Goal: Answer question/provide support: Share knowledge or assist other users

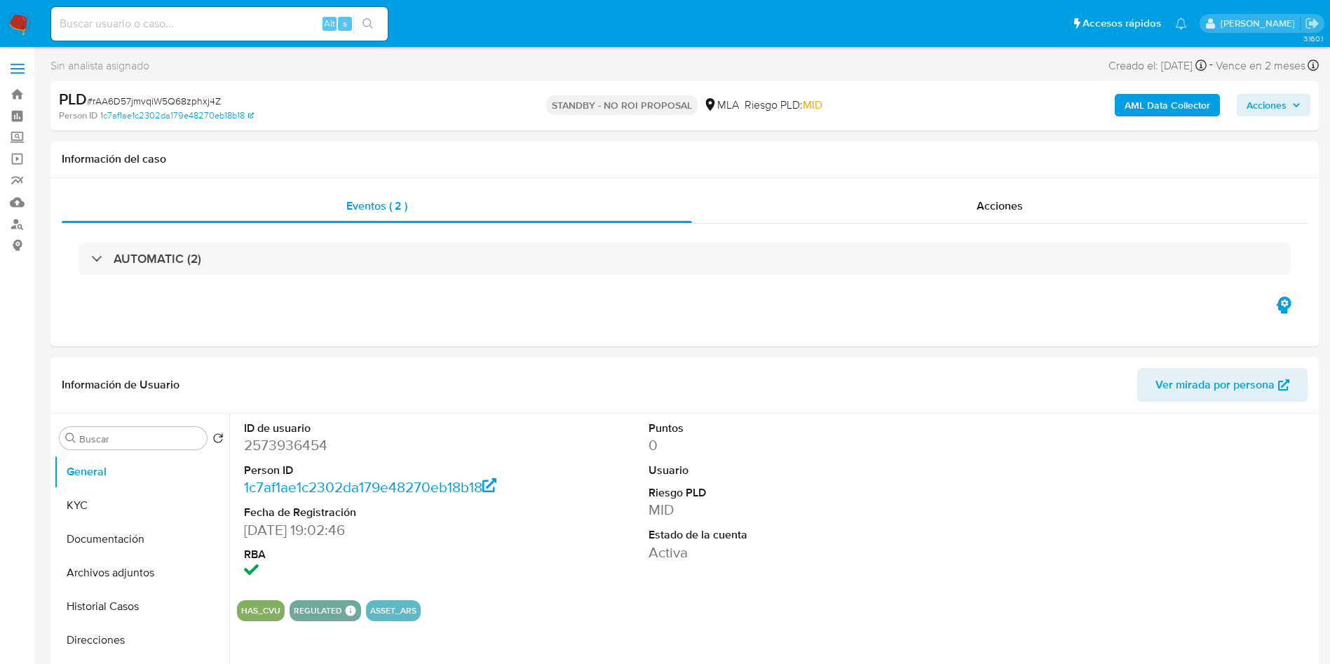
select select "10"
click at [215, 9] on div "Alt s" at bounding box center [219, 24] width 337 height 34
click at [212, 23] on input at bounding box center [219, 24] width 337 height 18
paste input "814NrhgyPBla45wpg5ddaIo5"
type input "814NrhgyPBla45wpg5ddaIo5"
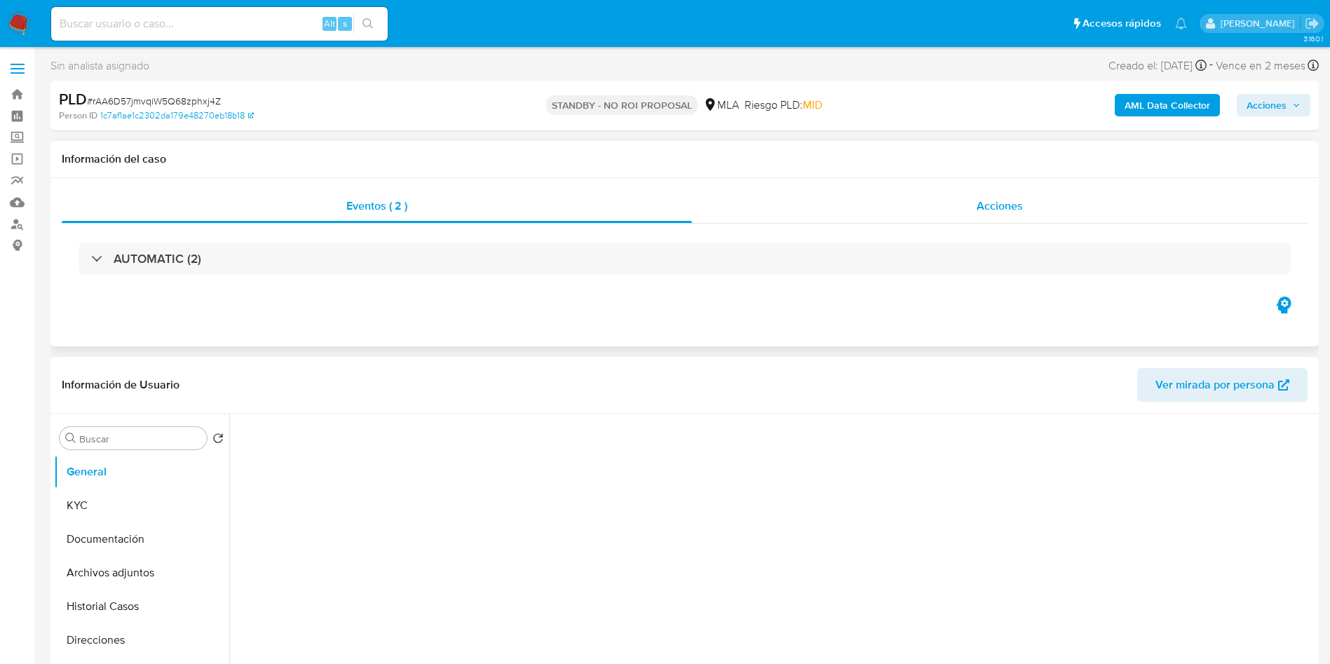
select select "10"
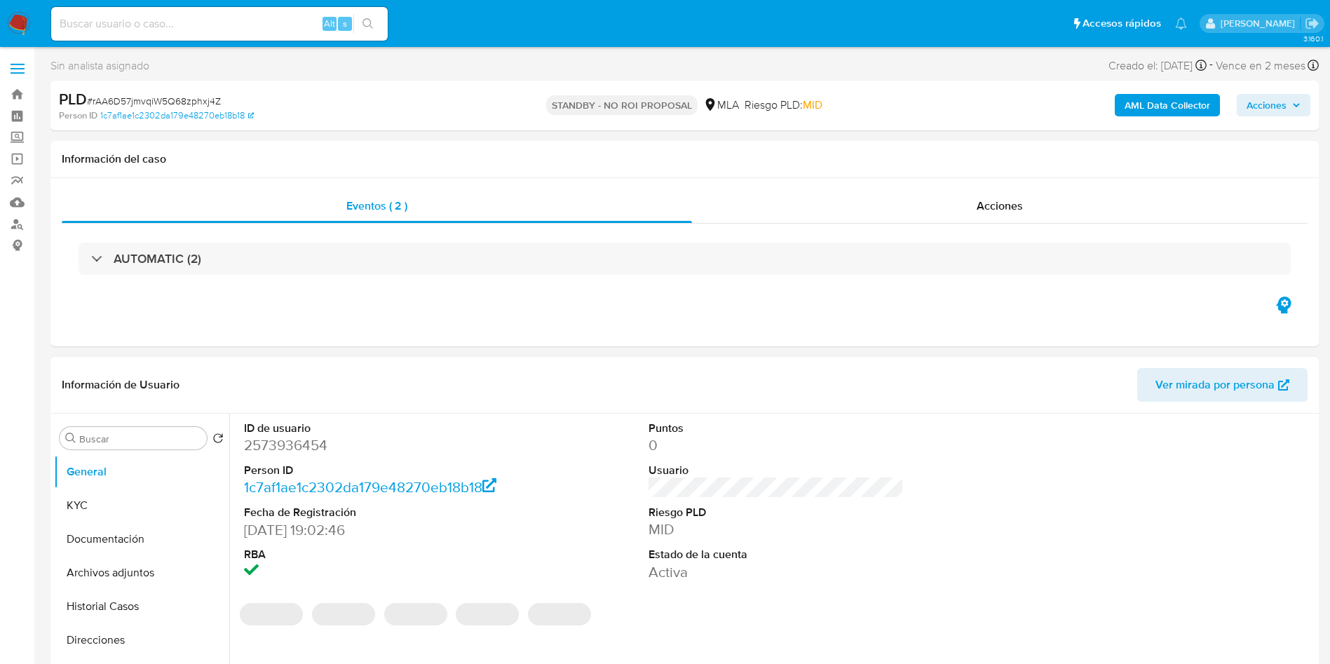
click at [299, 442] on dd "2573936454" at bounding box center [372, 445] width 256 height 20
click at [299, 443] on dd "2573936454" at bounding box center [372, 445] width 256 height 20
click at [297, 441] on dd "2573936454" at bounding box center [372, 445] width 256 height 20
copy dd "2573936454"
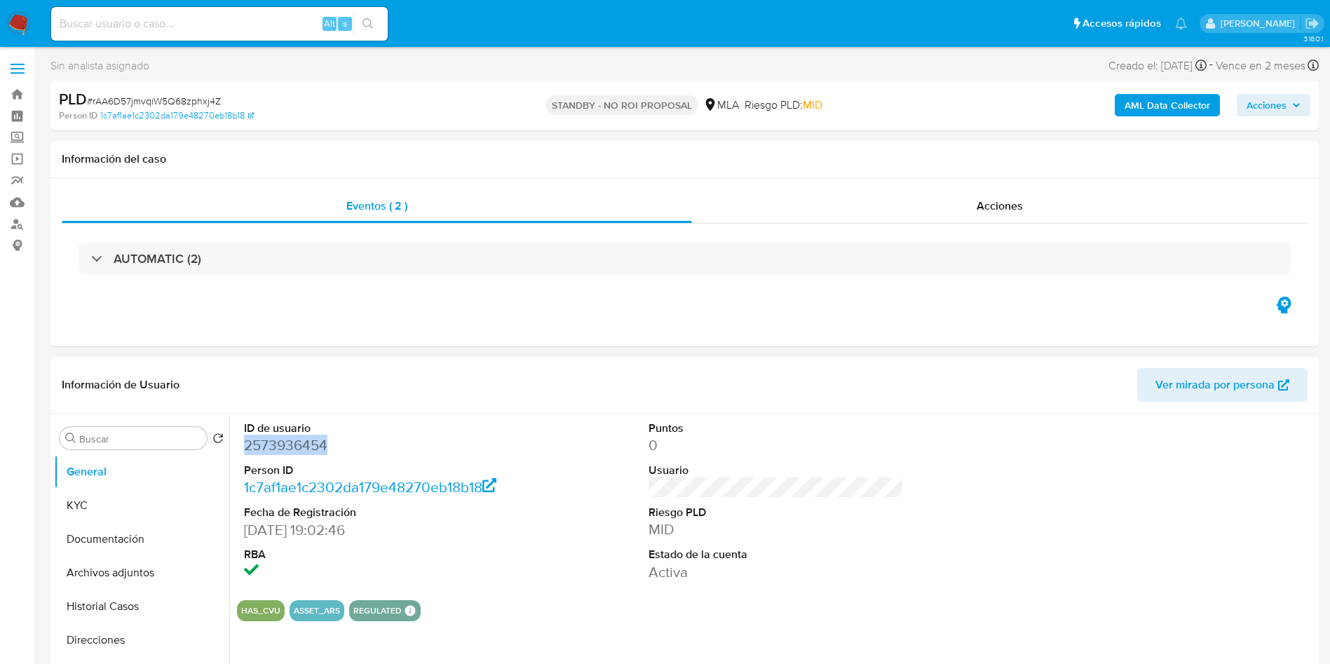
click at [289, 445] on dd "2573936454" at bounding box center [372, 445] width 256 height 20
copy dd "2573936454"
click at [159, 94] on span "# rAA6D57jmvqiW5Q68zphxj4Z" at bounding box center [154, 101] width 134 height 14
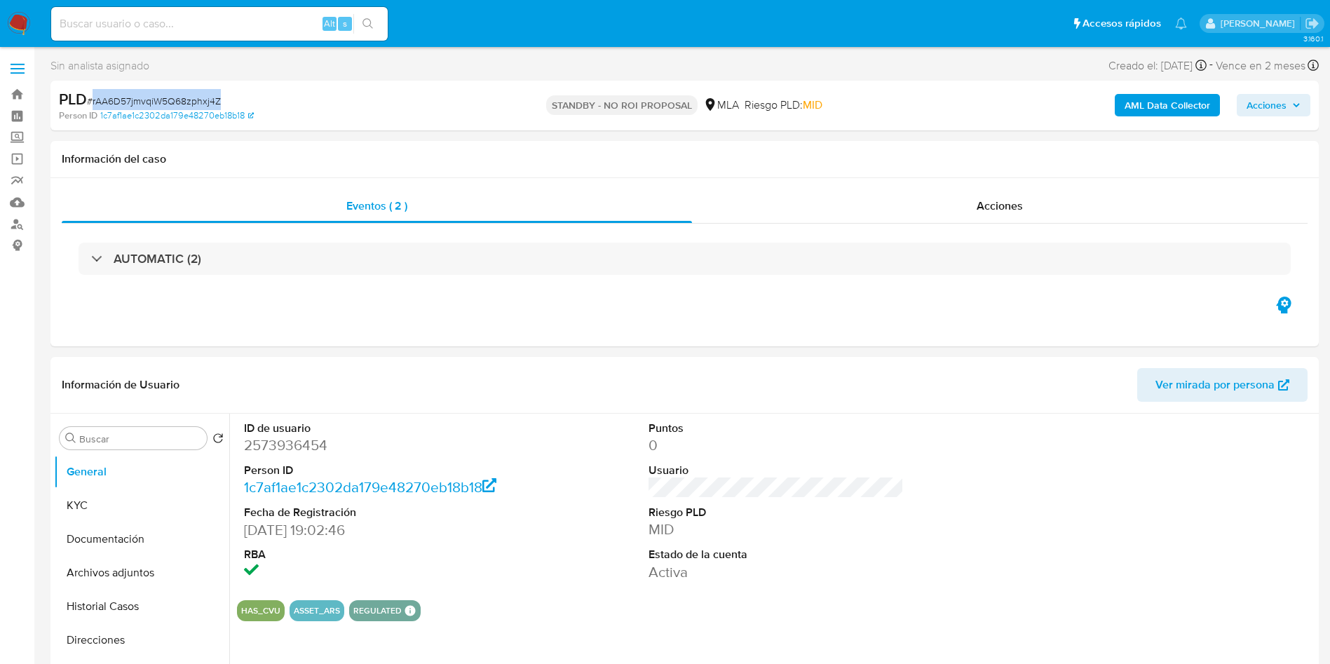
copy span "rAA6D57jmvqiW5Q68zphxj4Z"
click at [270, 26] on input at bounding box center [219, 24] width 337 height 18
paste input "bJ7TpHpON1SfTdhUoDlcTqmA"
type input "bJ7TpHpON1SfTdhUoDlcTqmA"
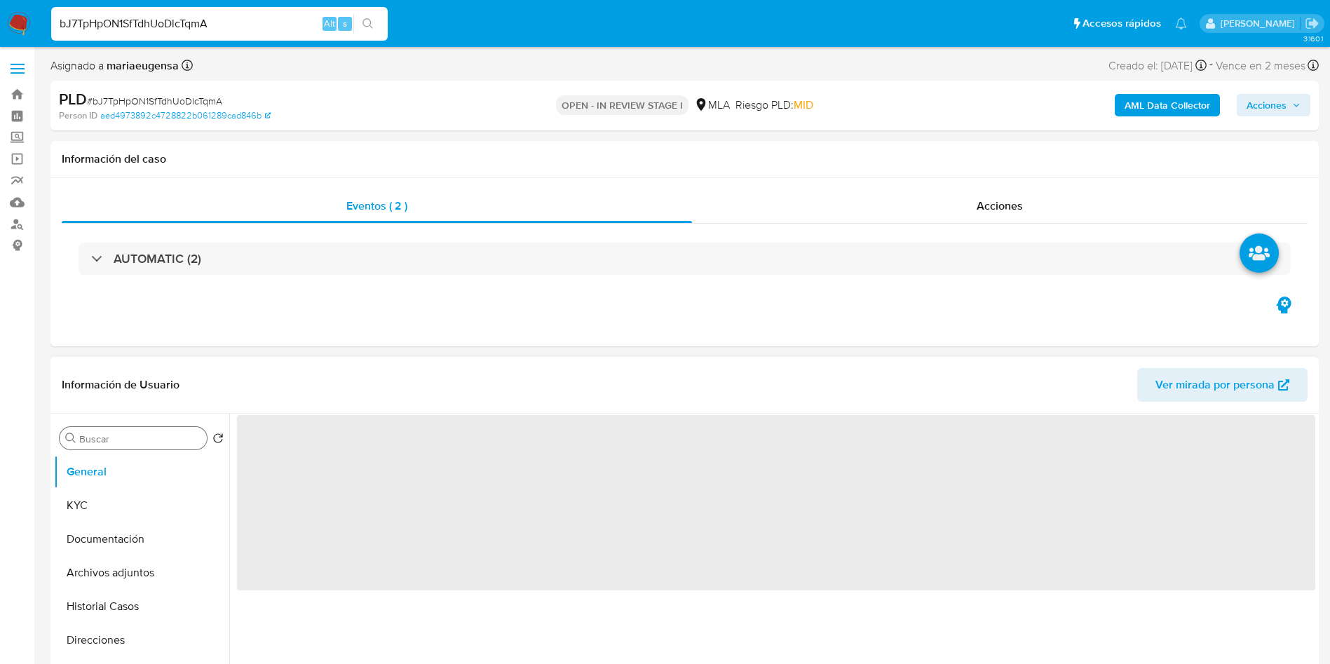
select select "10"
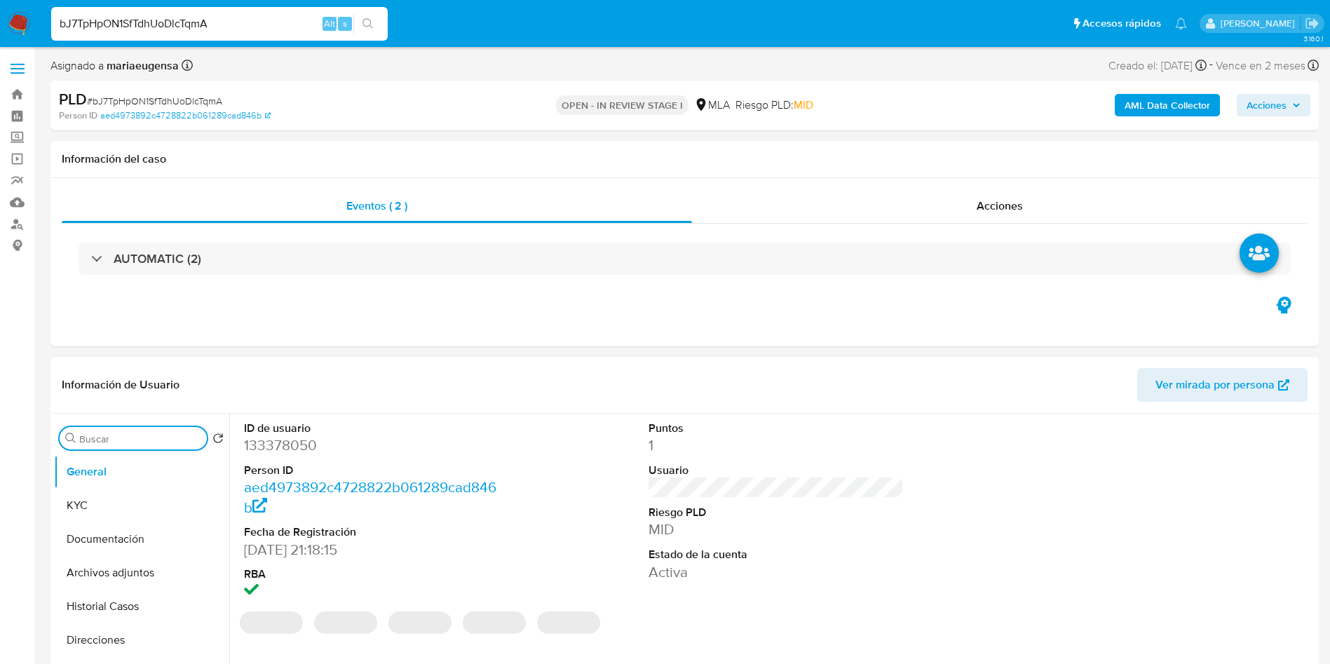
click at [146, 431] on div "Buscar" at bounding box center [133, 438] width 147 height 22
type input "arc"
click at [137, 499] on button "Archivos adjuntos" at bounding box center [136, 506] width 164 height 34
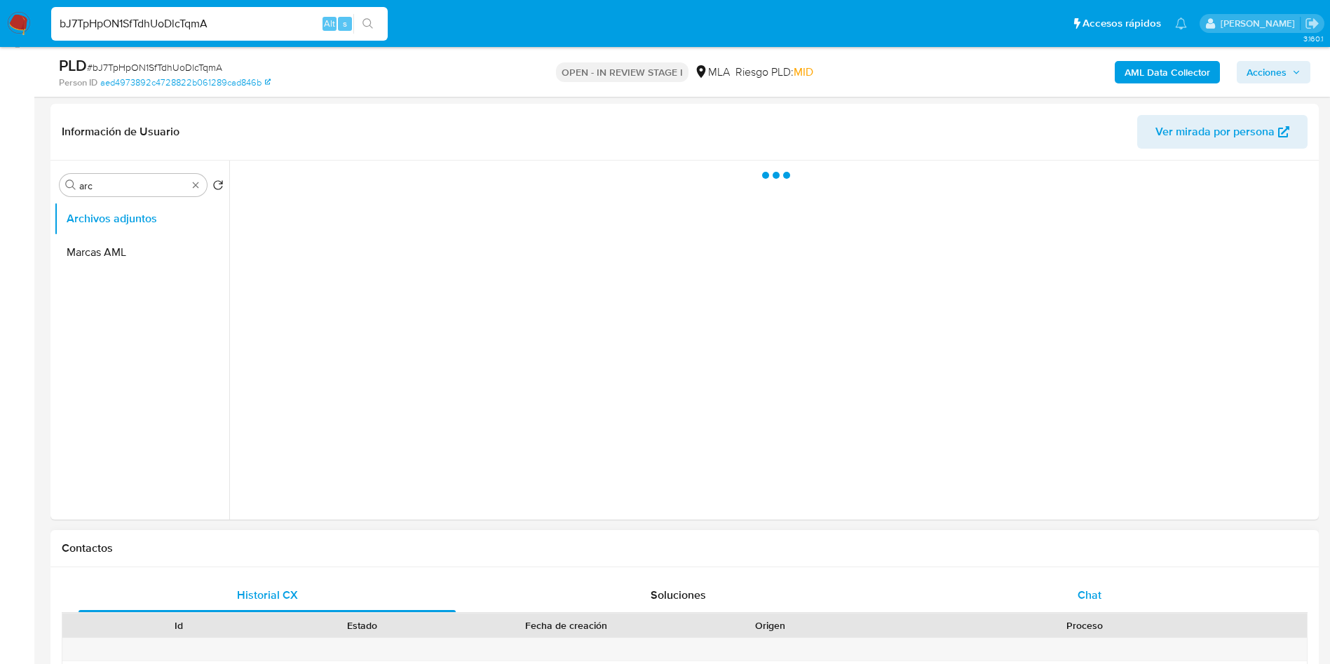
scroll to position [316, 0]
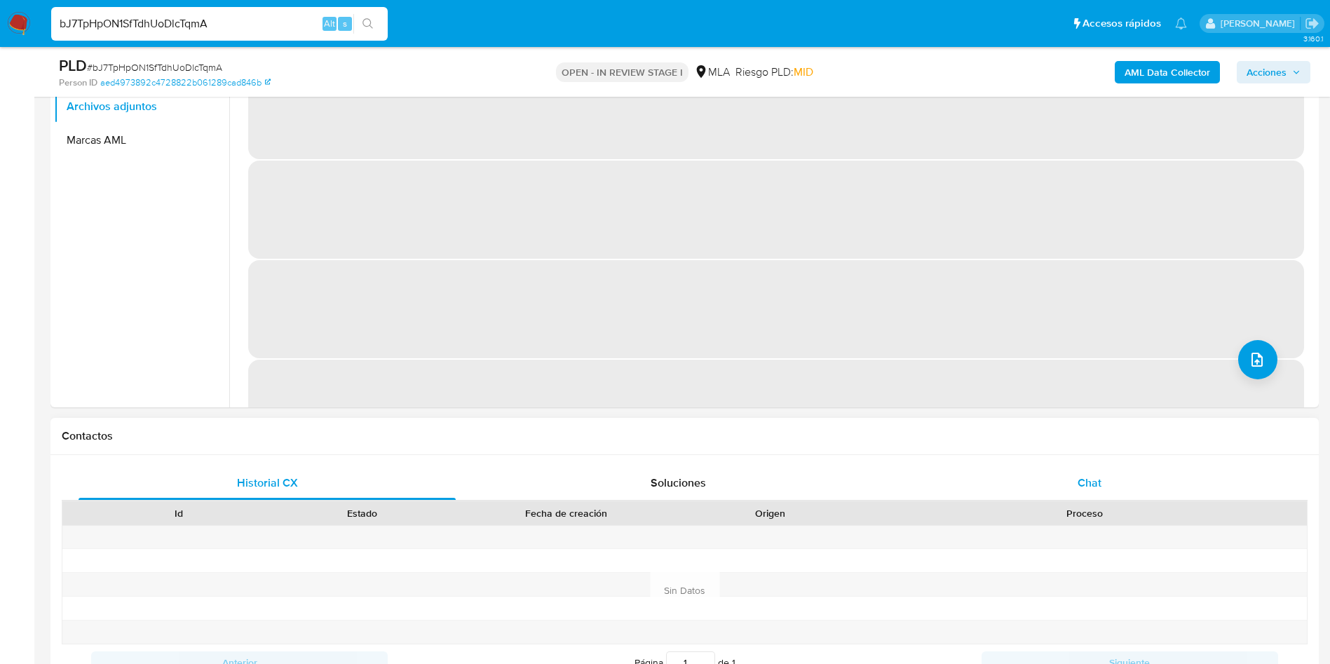
click at [1143, 478] on div "Chat" at bounding box center [1089, 483] width 377 height 34
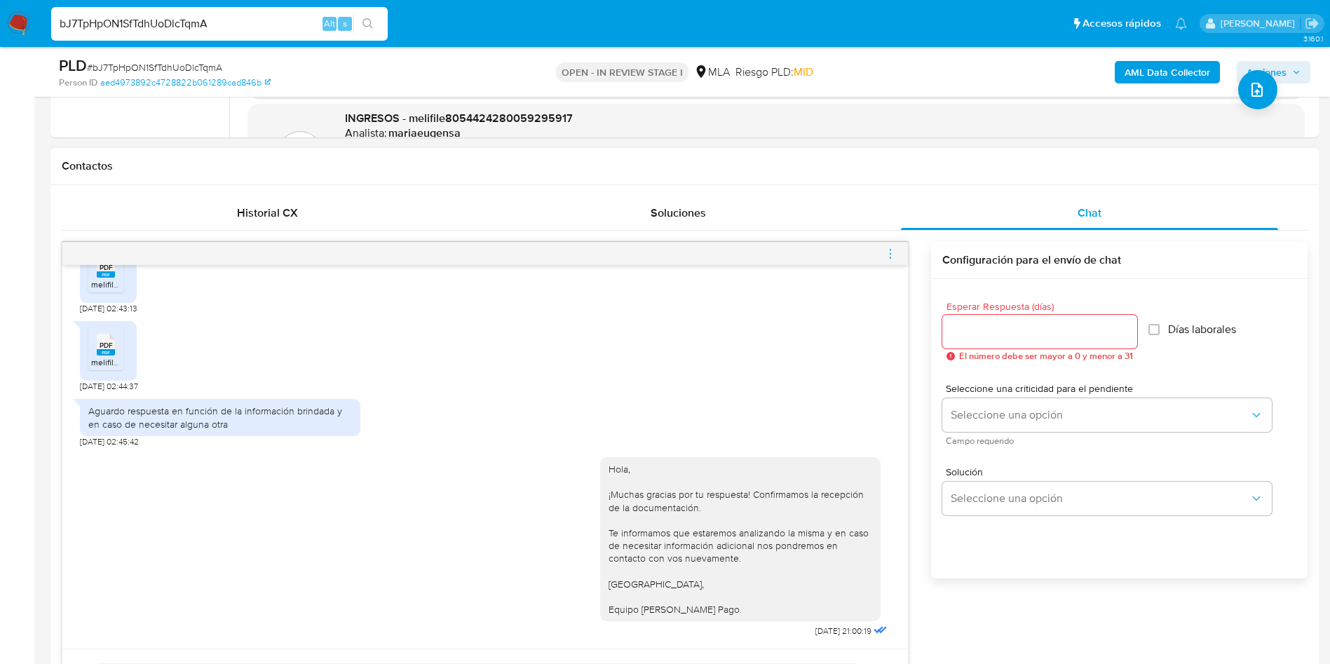
scroll to position [631, 0]
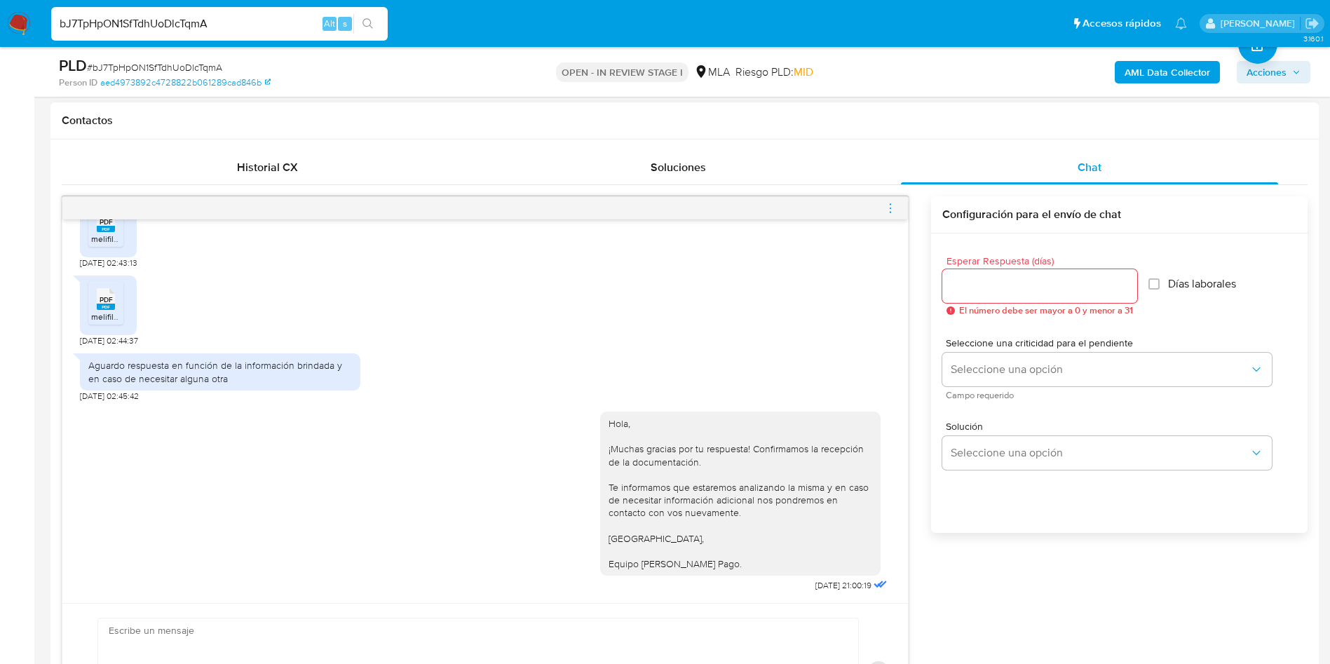
click at [893, 205] on icon "menu-action" at bounding box center [890, 208] width 13 height 13
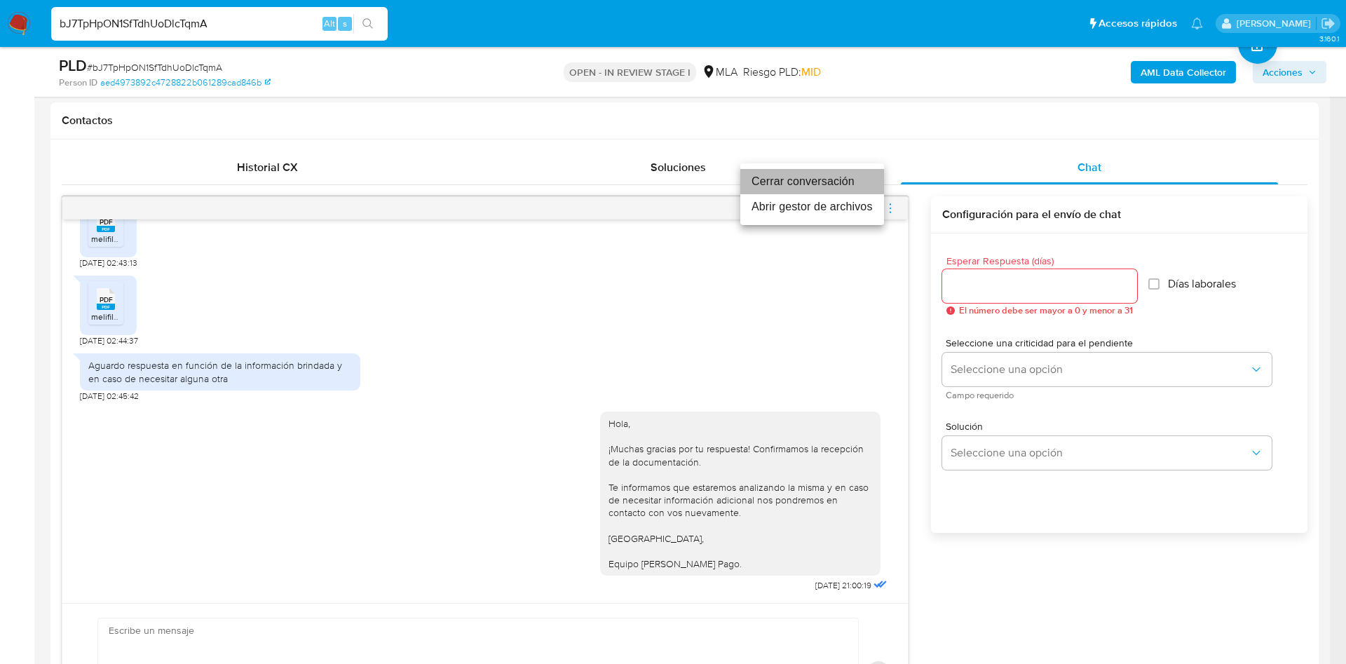
click at [841, 181] on li "Cerrar conversación" at bounding box center [812, 181] width 144 height 25
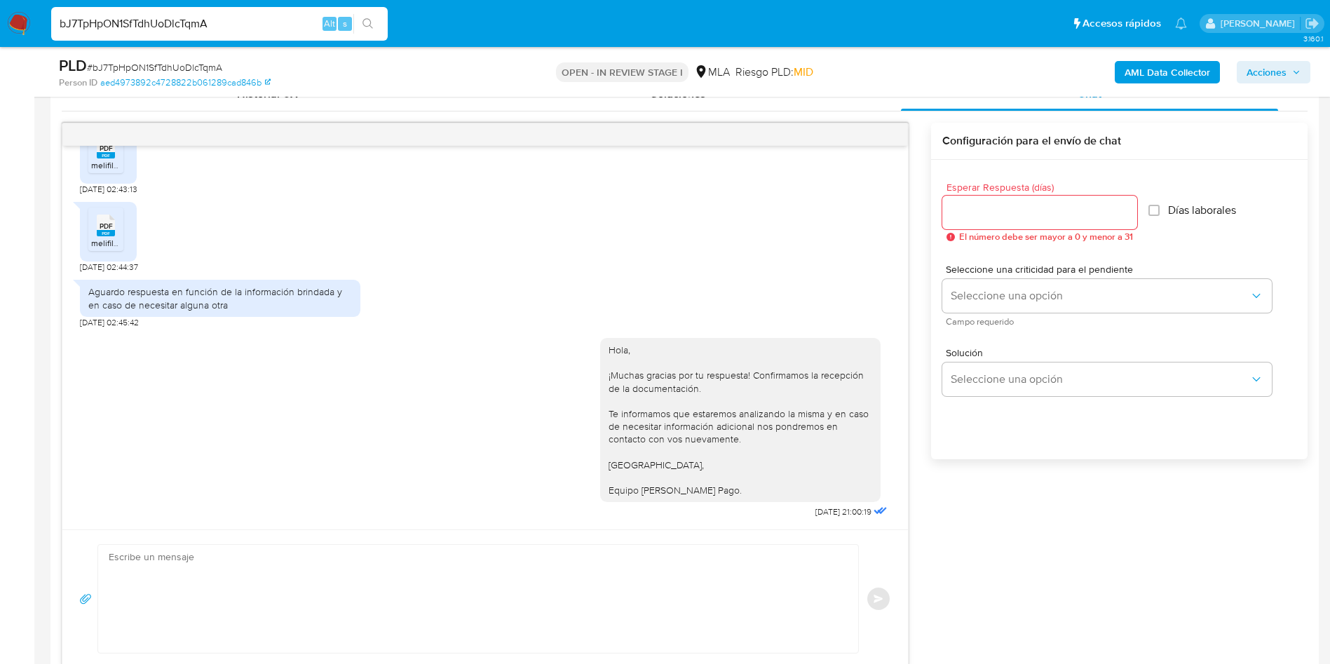
scroll to position [711, 0]
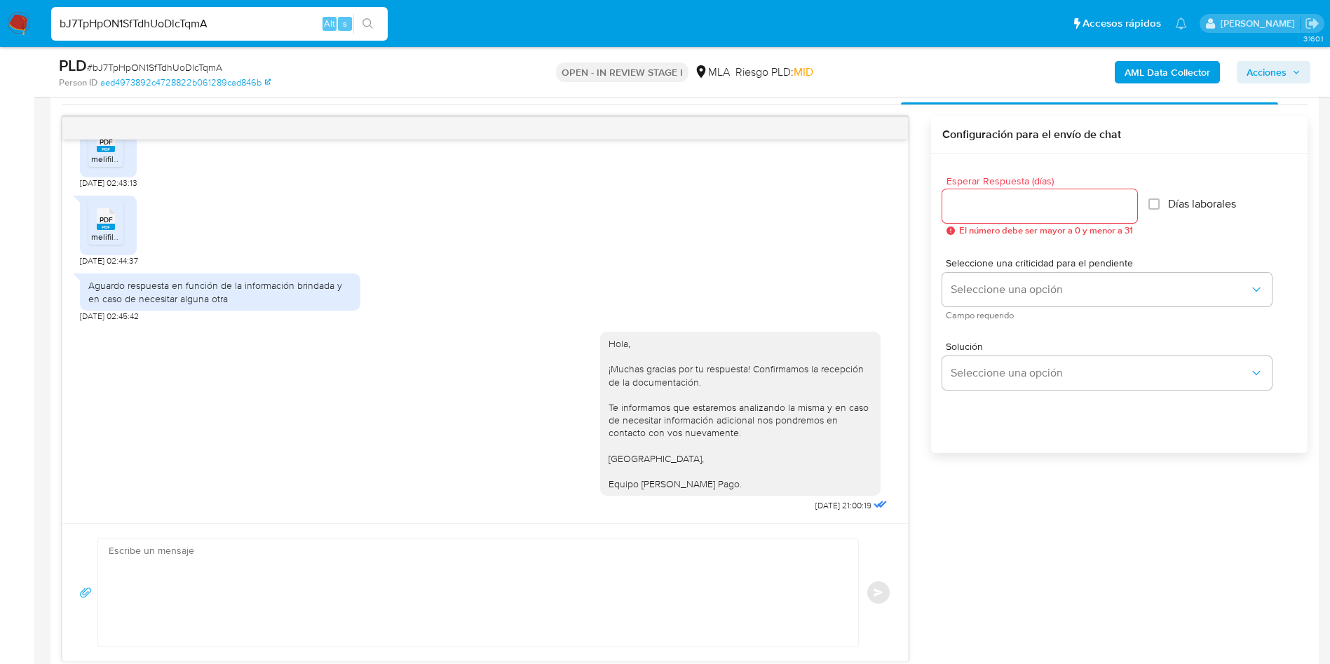
click at [853, 280] on div "Aguardo respuesta en función de la información brindada y en caso de necesitar …" at bounding box center [485, 293] width 811 height 55
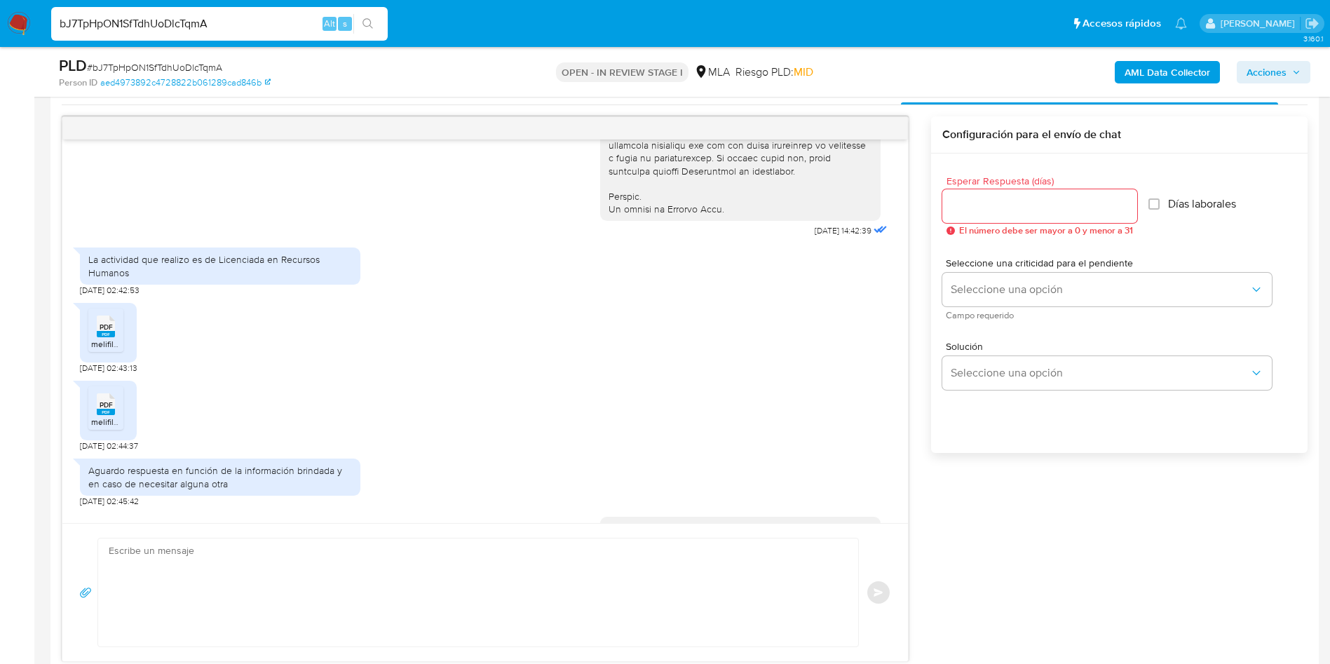
click at [762, 374] on div "PDF PDF melifile8054424280059295917.pdf 19/09/2025 02:43:13" at bounding box center [485, 335] width 811 height 78
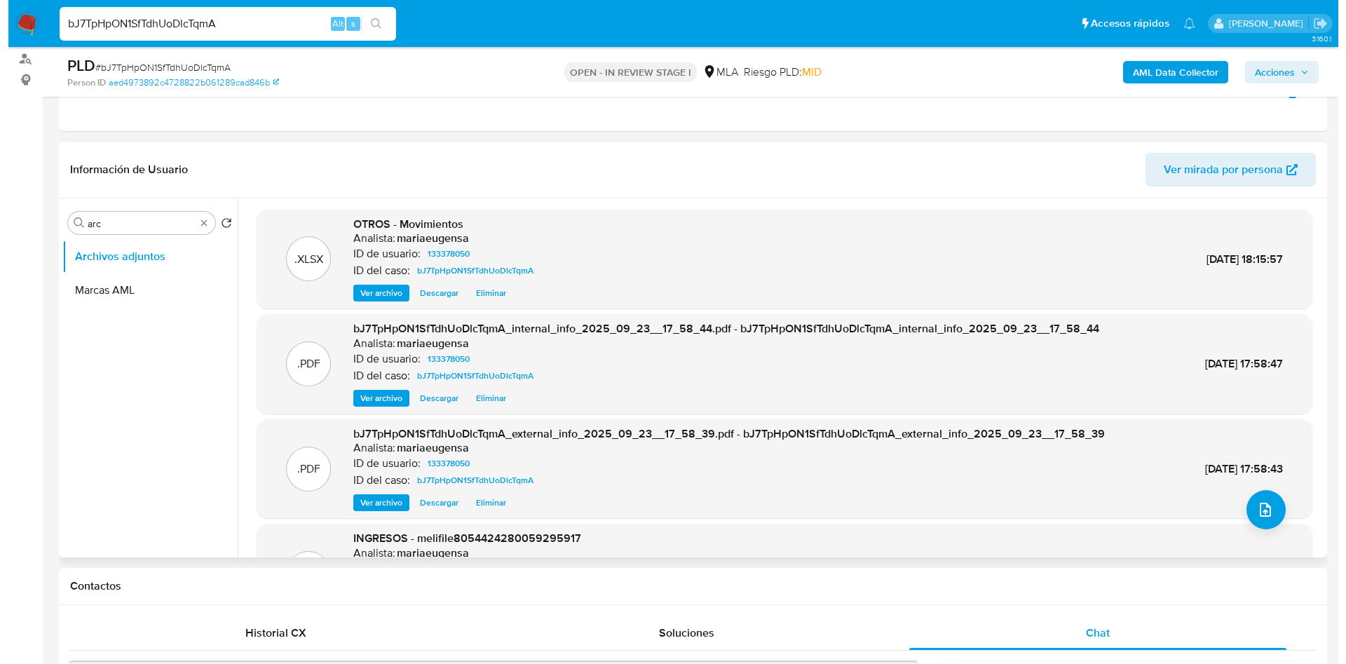
scroll to position [60, 0]
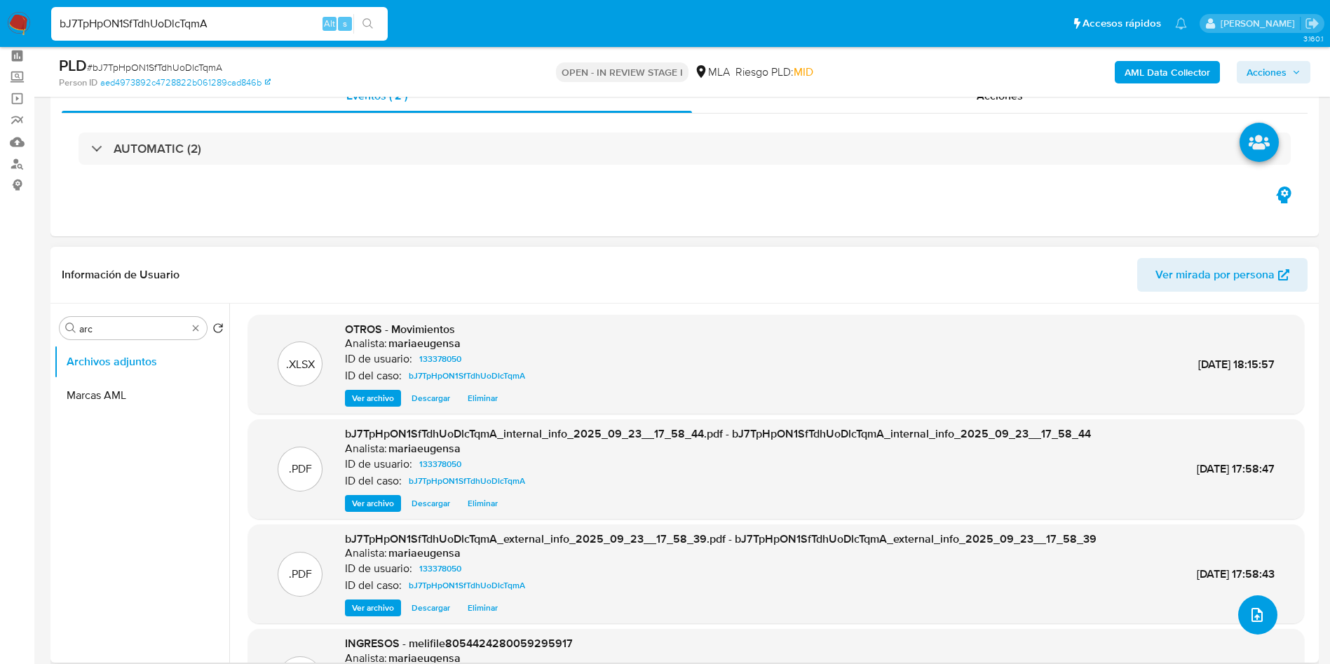
click at [1255, 613] on icon "upload-file" at bounding box center [1257, 615] width 17 height 17
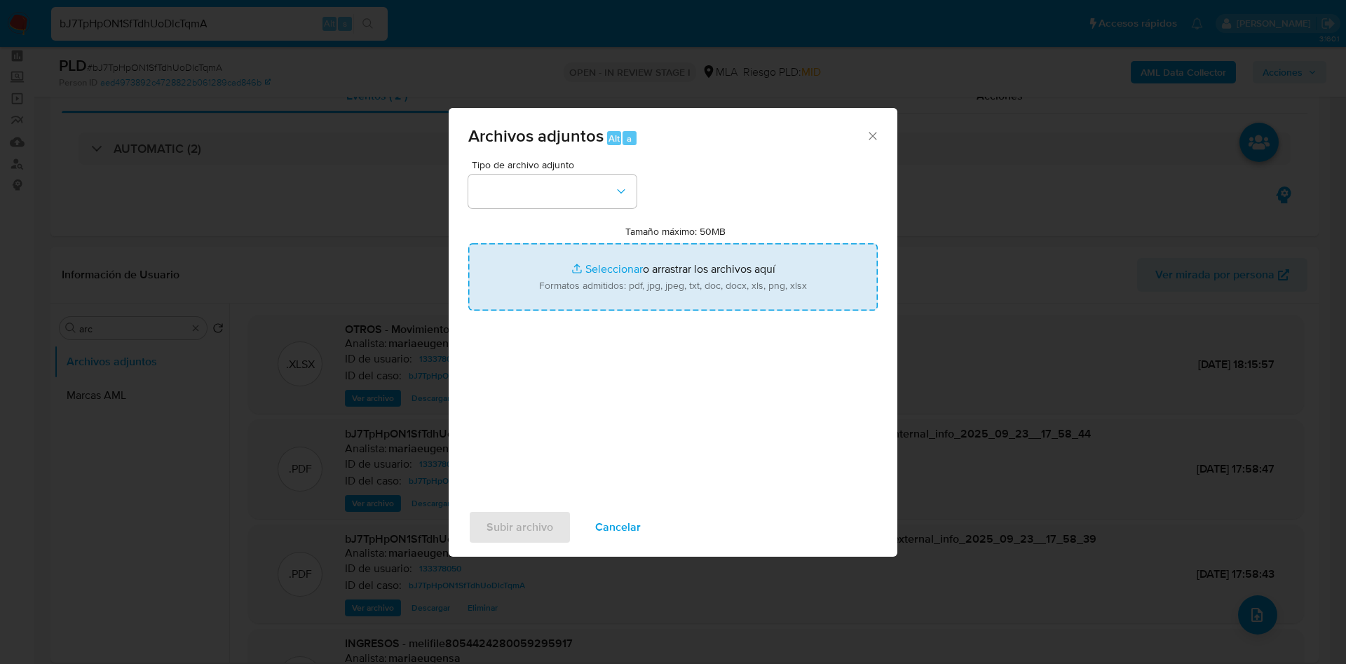
click at [576, 271] on input "Tamaño máximo: 50MB Seleccionar archivos" at bounding box center [673, 276] width 410 height 67
type input "C:\fakepath\Caselog bJ7TpHpON1SfTdhUoDlcTqmA_2025_09_18_15_31_04.docx"
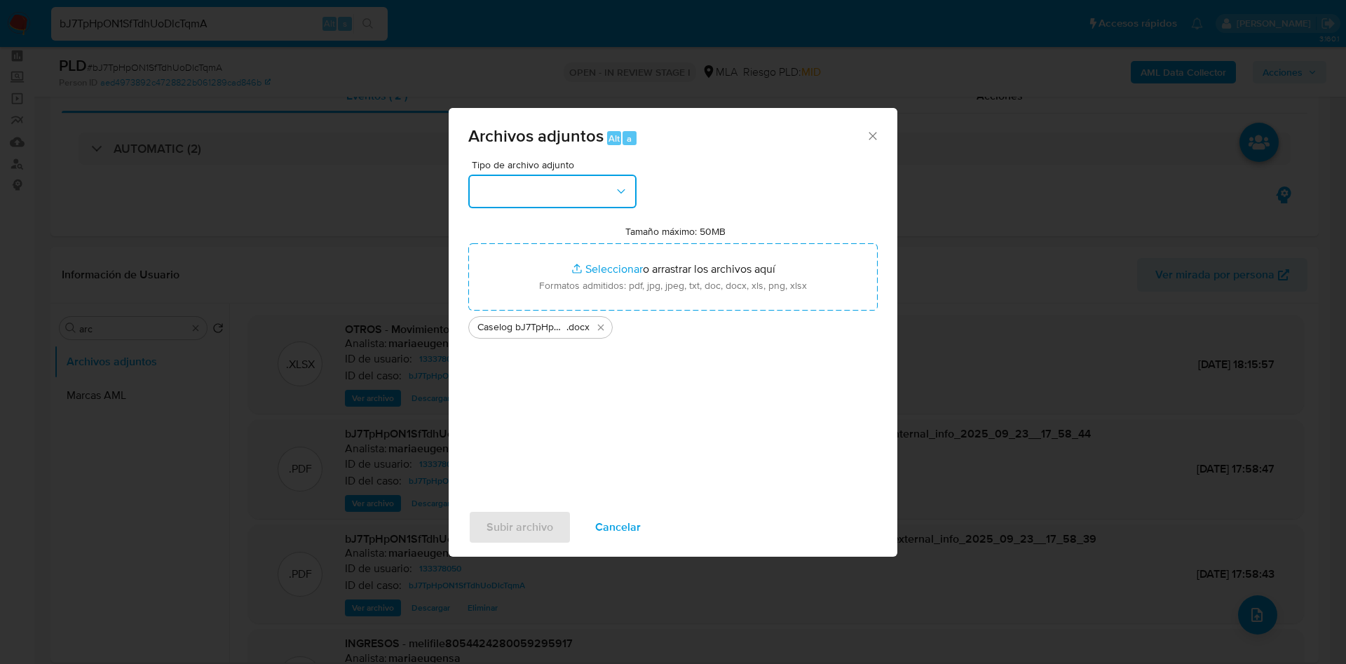
click at [539, 182] on button "button" at bounding box center [552, 192] width 168 height 34
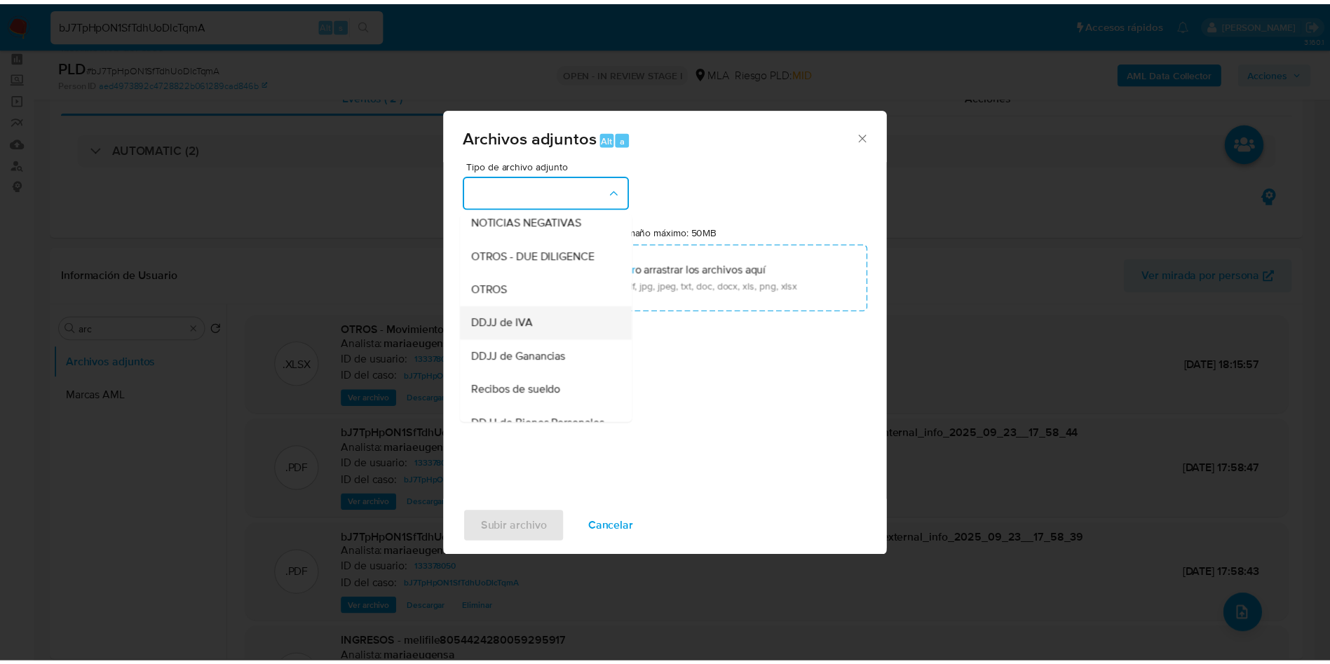
scroll to position [210, 0]
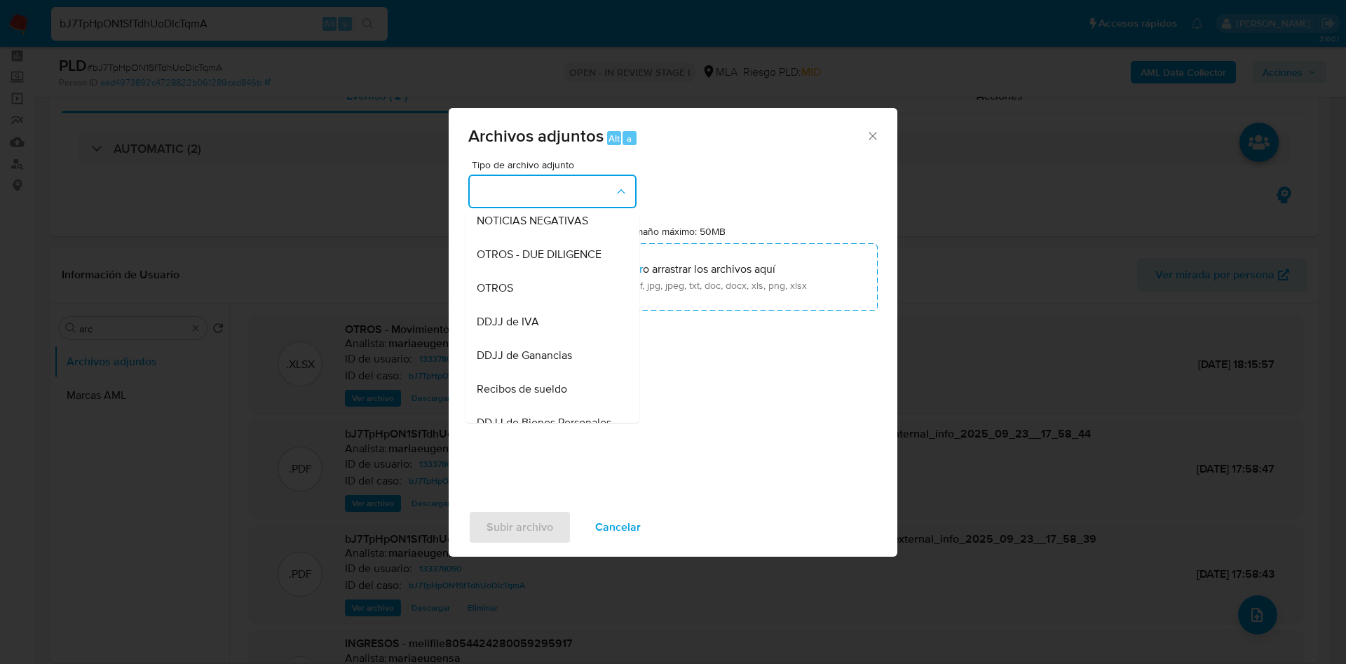
drag, startPoint x: 522, startPoint y: 302, endPoint x: 532, endPoint y: 382, distance: 80.6
click at [522, 301] on div "OTROS" at bounding box center [548, 288] width 143 height 34
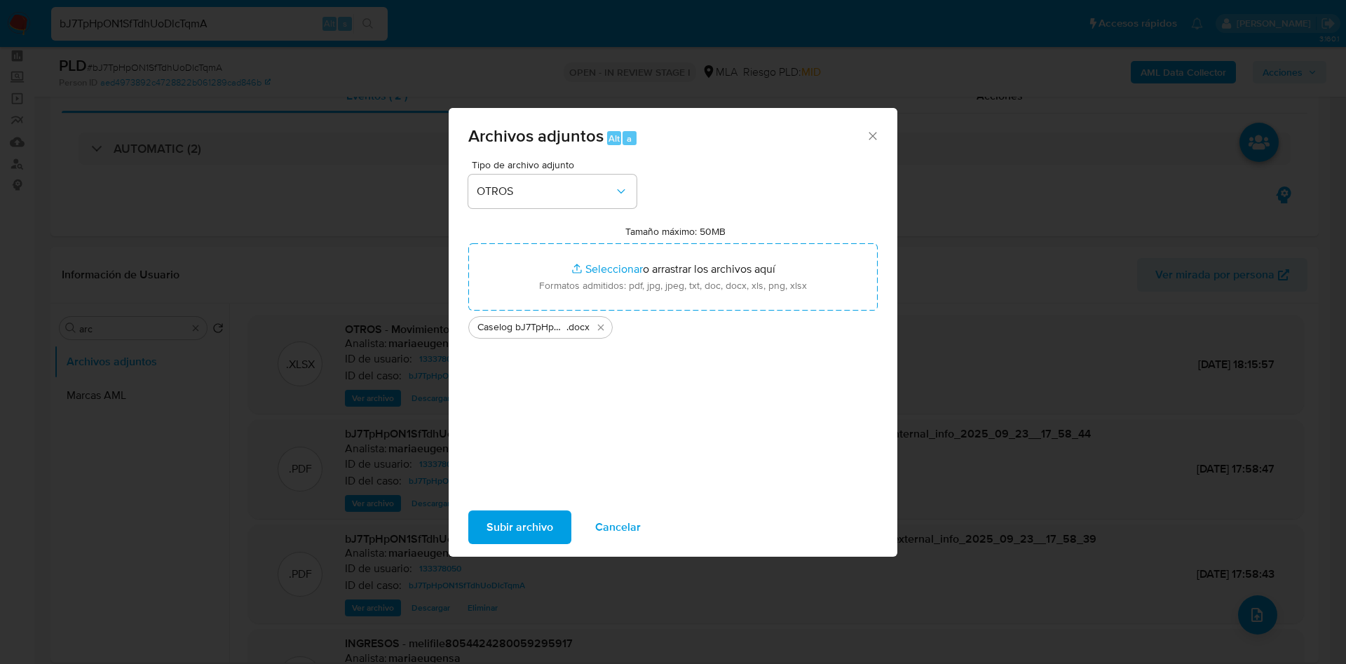
click at [533, 518] on span "Subir archivo" at bounding box center [520, 527] width 67 height 31
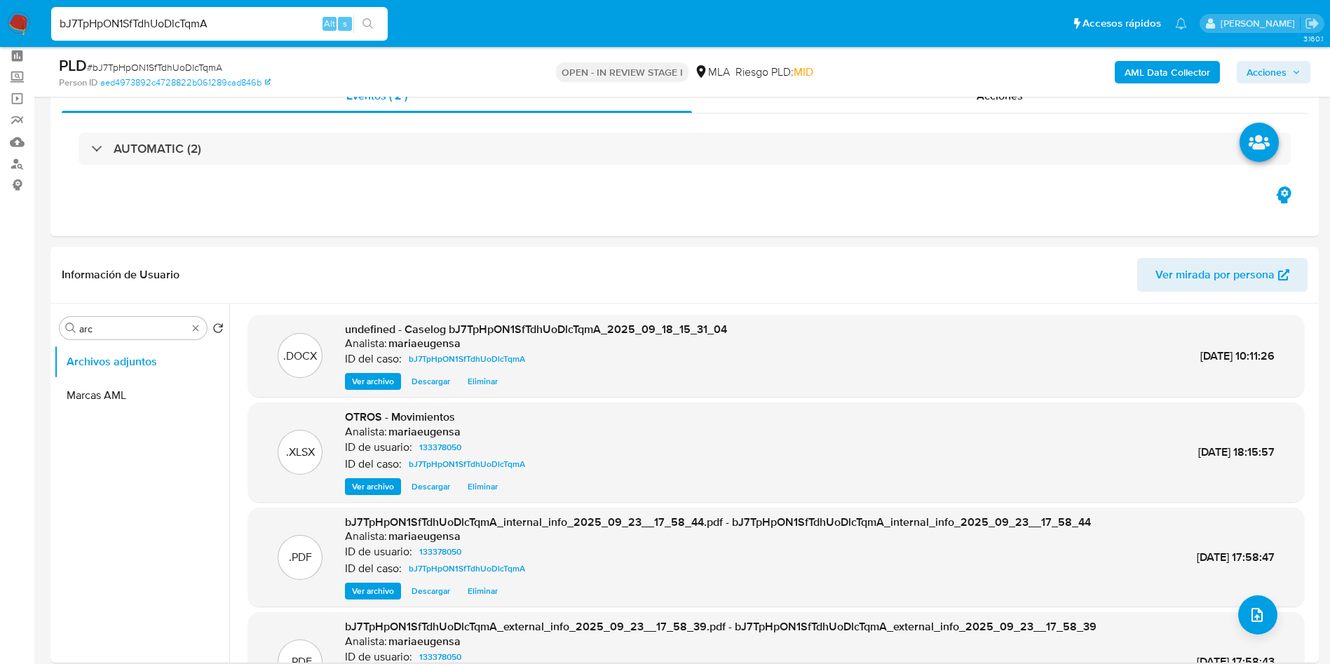
click at [1268, 79] on span "Acciones" at bounding box center [1267, 72] width 40 height 22
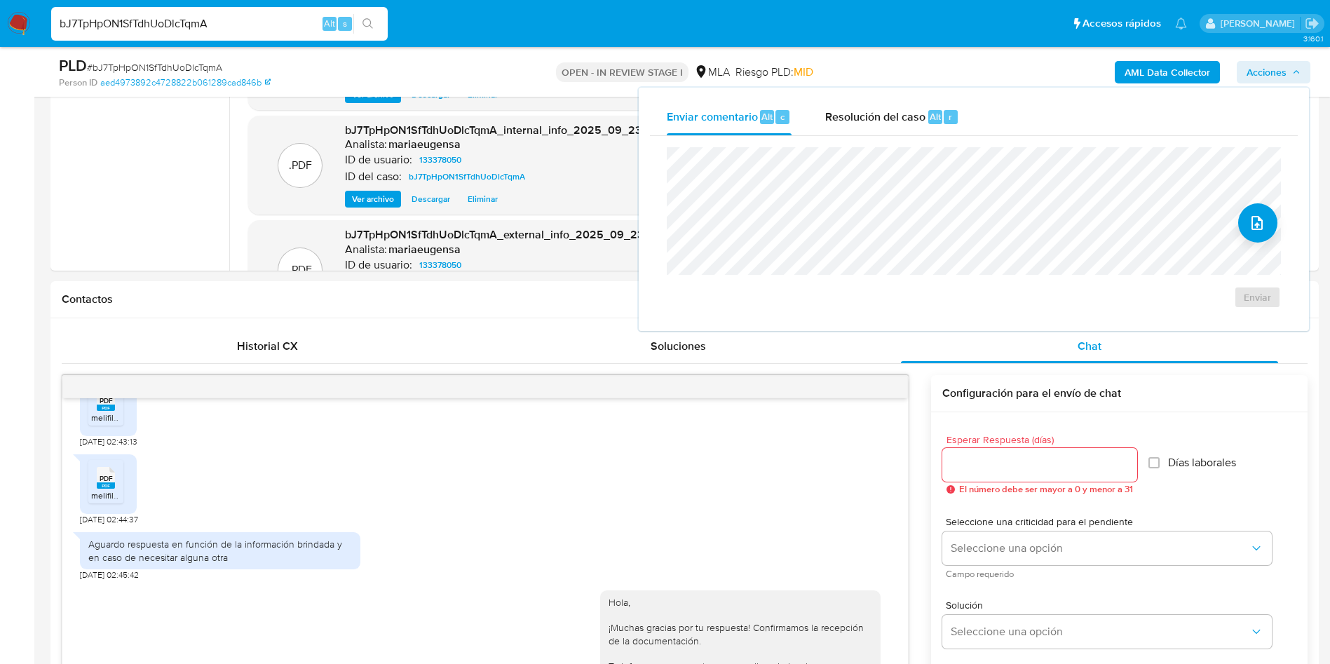
scroll to position [462, 0]
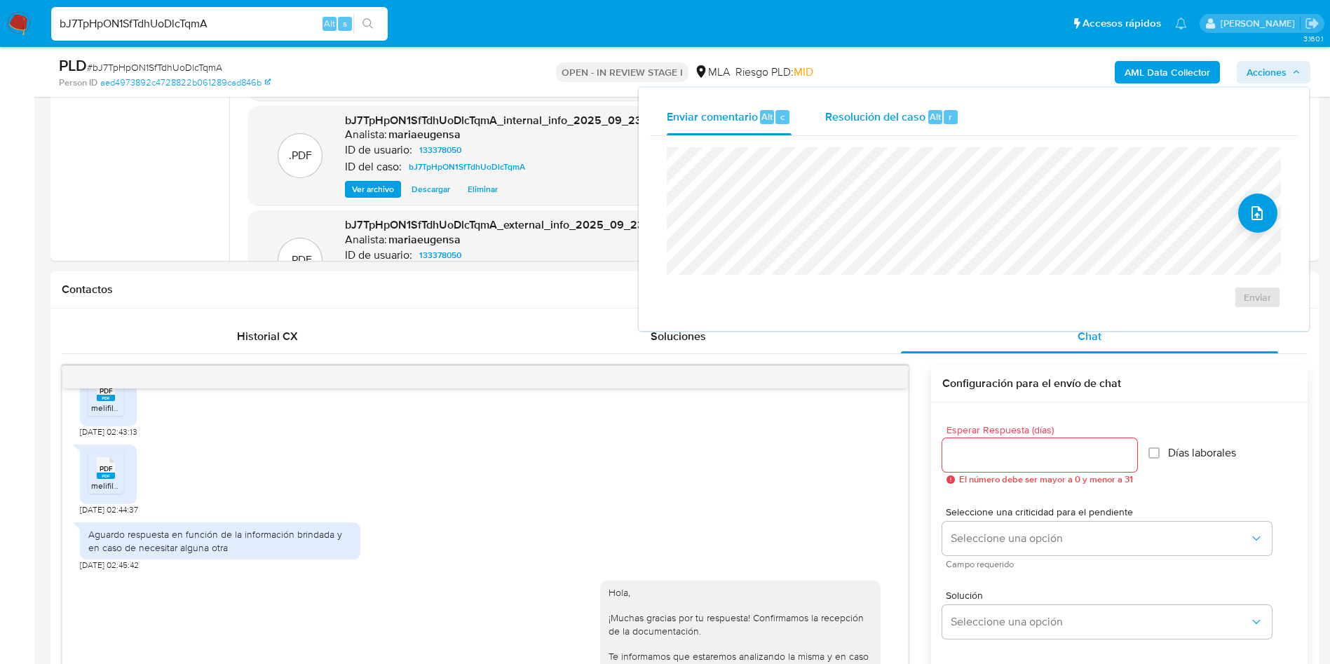
click at [901, 128] on div "Resolución del caso Alt r" at bounding box center [892, 117] width 134 height 36
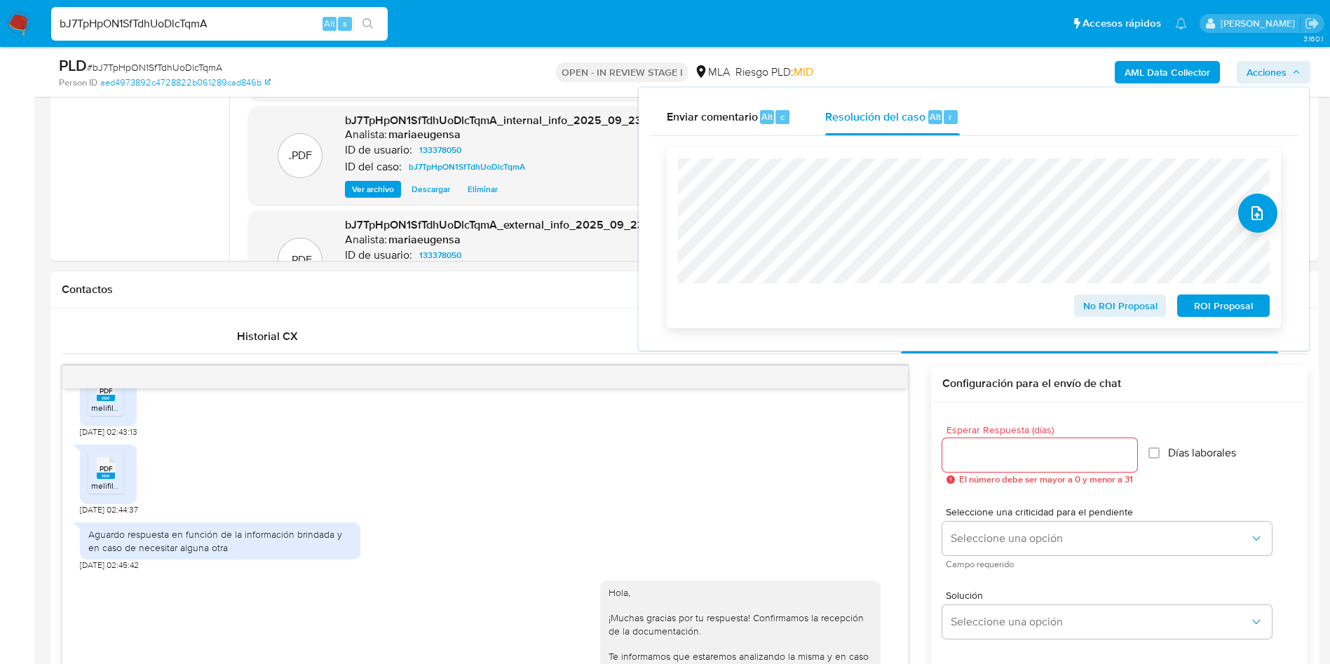
click at [1088, 302] on span "No ROI Proposal" at bounding box center [1120, 306] width 73 height 20
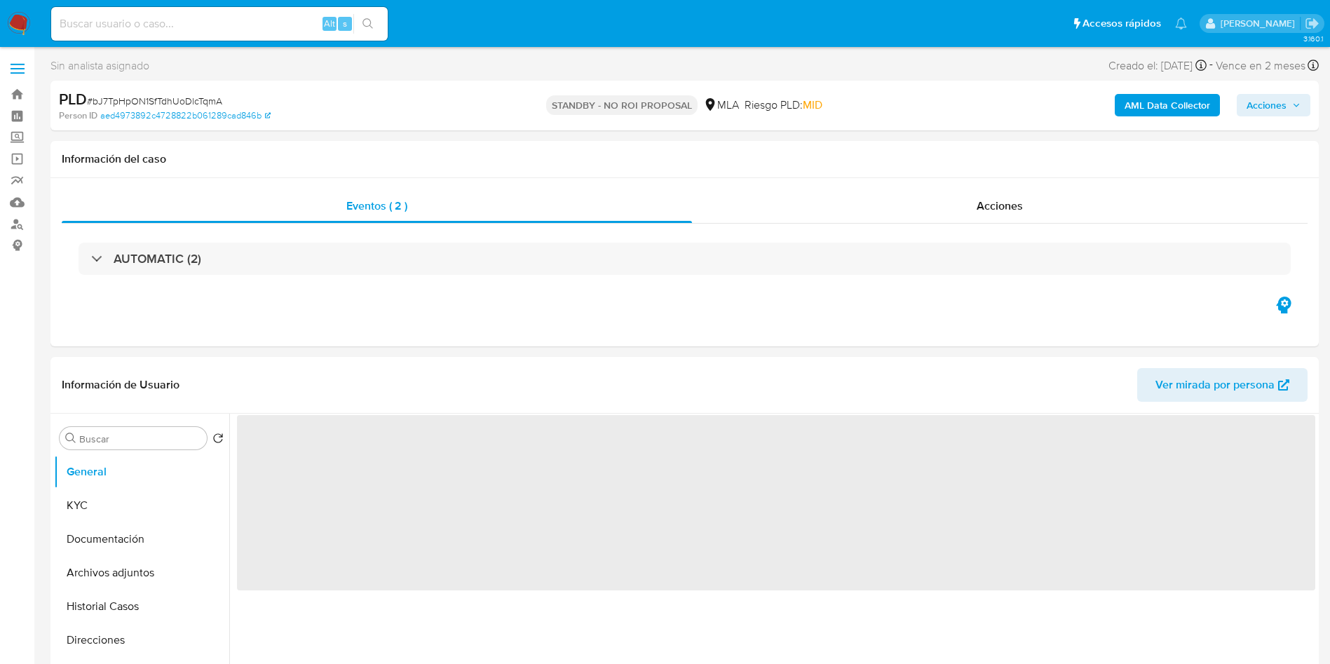
select select "10"
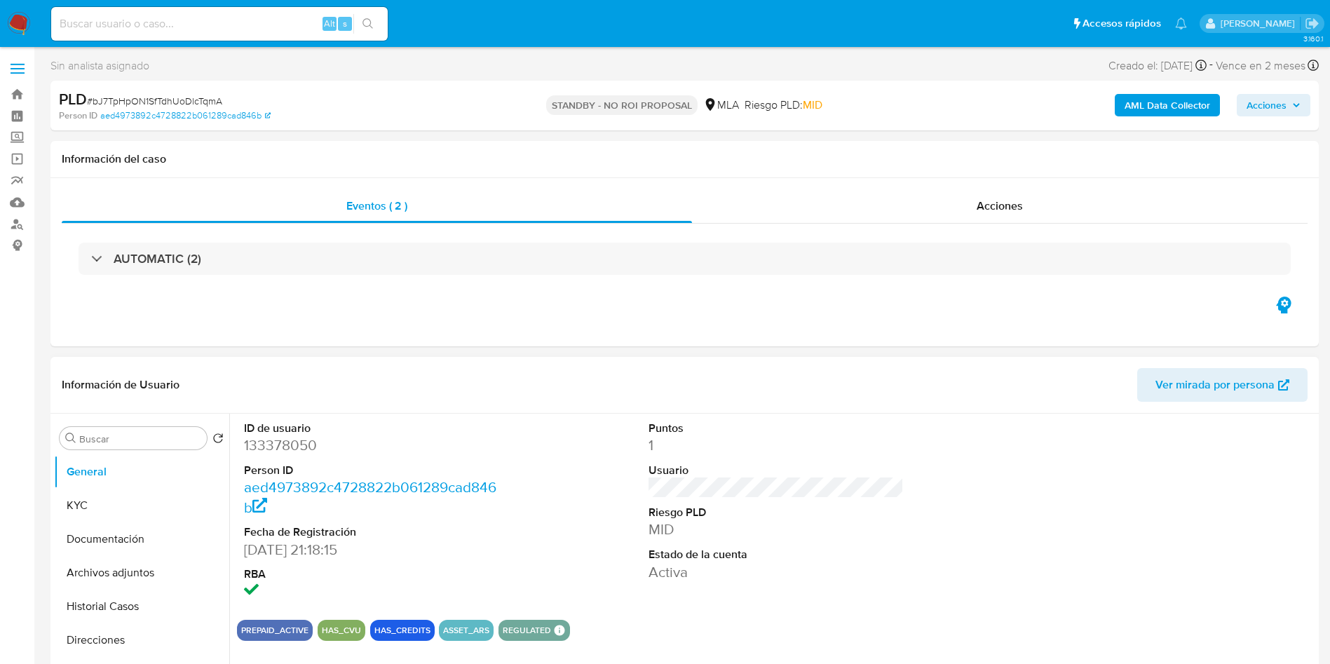
click at [259, 452] on dd "133378050" at bounding box center [372, 445] width 256 height 20
copy dd "133378050"
click at [125, 509] on button "KYC" at bounding box center [136, 506] width 164 height 34
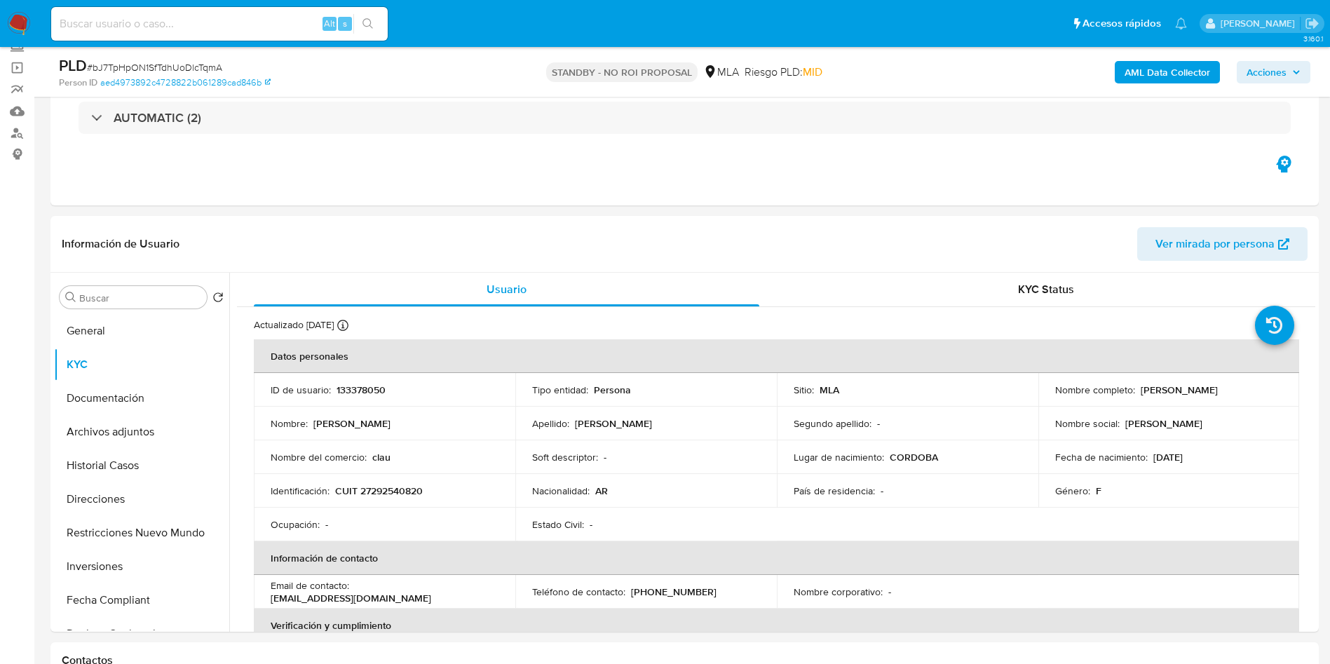
scroll to position [112, 0]
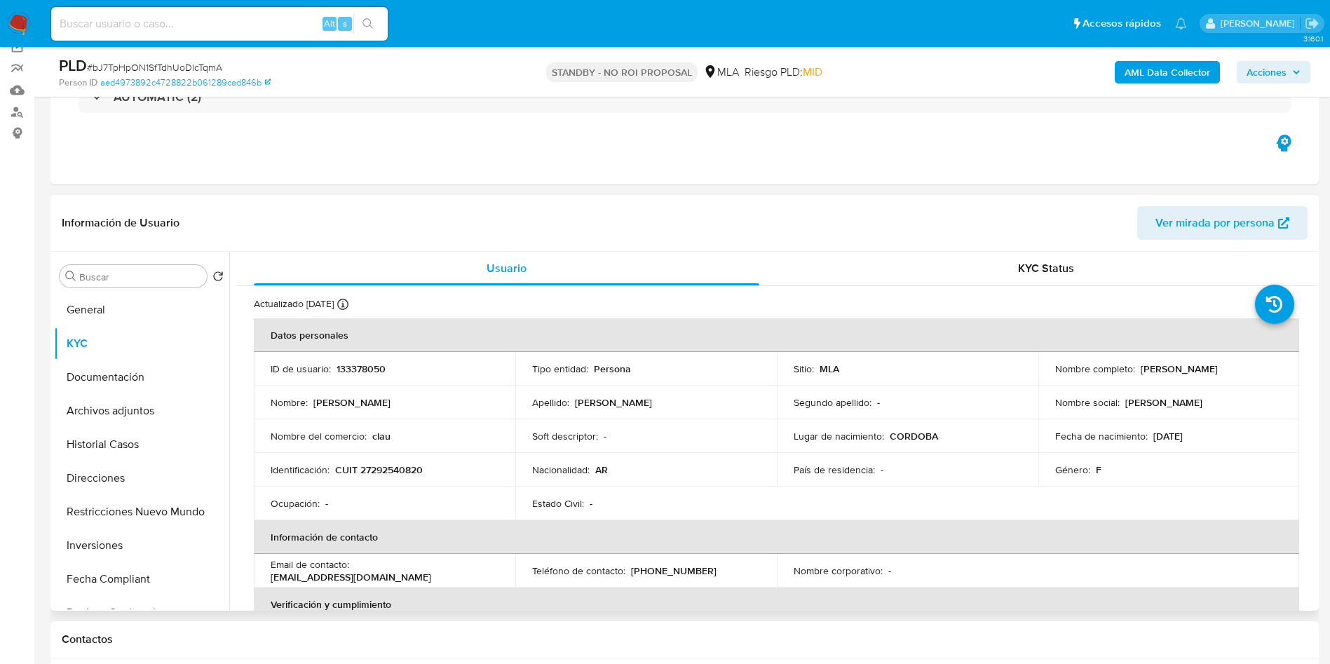
click at [360, 369] on p "133378050" at bounding box center [361, 369] width 49 height 13
copy p "133378050"
click at [395, 463] on p "CUIT 27292540820" at bounding box center [379, 469] width 88 height 13
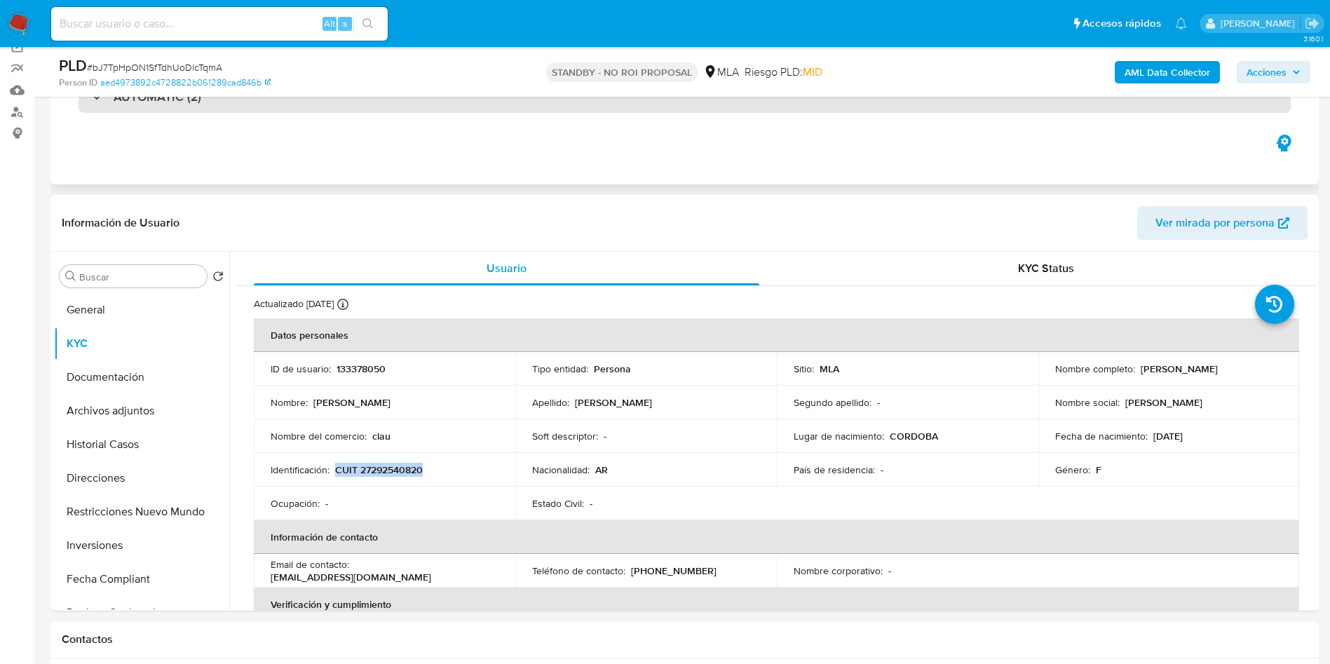
copy p "CUIT 27292540820"
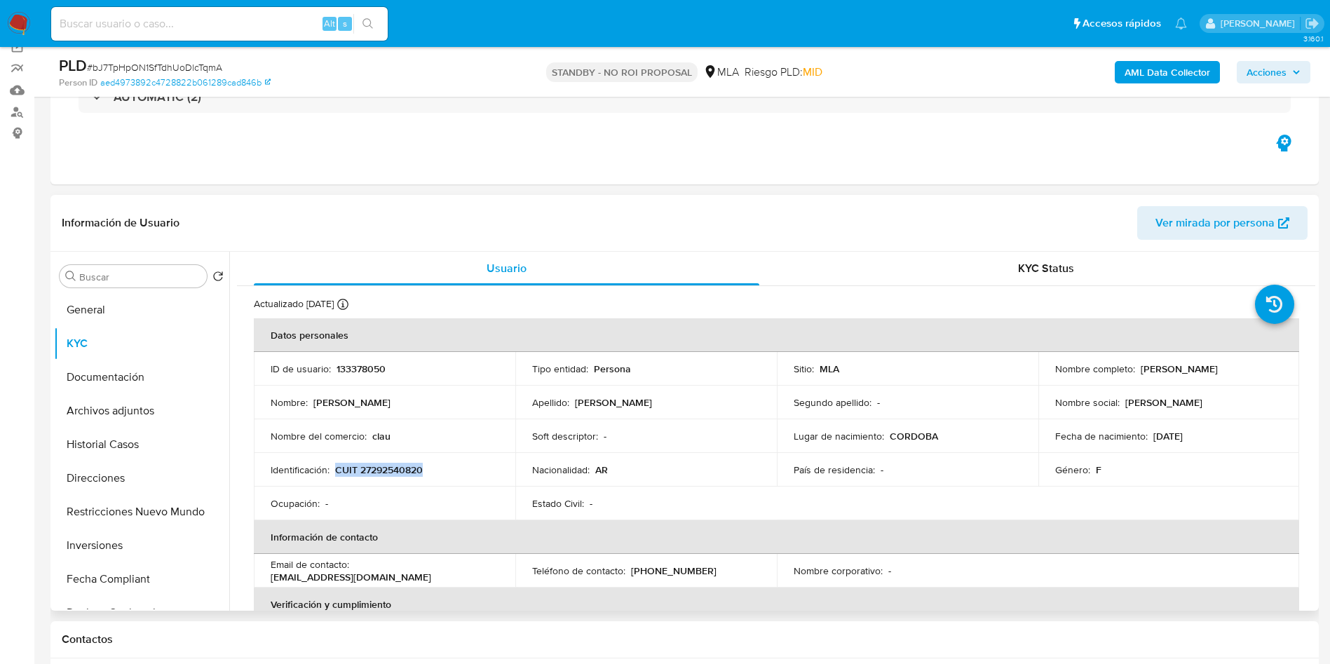
click at [406, 474] on p "CUIT 27292540820" at bounding box center [379, 469] width 88 height 13
click at [404, 471] on p "CUIT 27292540820" at bounding box center [379, 469] width 88 height 13
drag, startPoint x: 404, startPoint y: 471, endPoint x: 385, endPoint y: 480, distance: 21.3
click at [402, 472] on p "CUIT 27292540820" at bounding box center [379, 469] width 88 height 13
click at [365, 492] on td "Ocupación : -" at bounding box center [385, 504] width 262 height 34
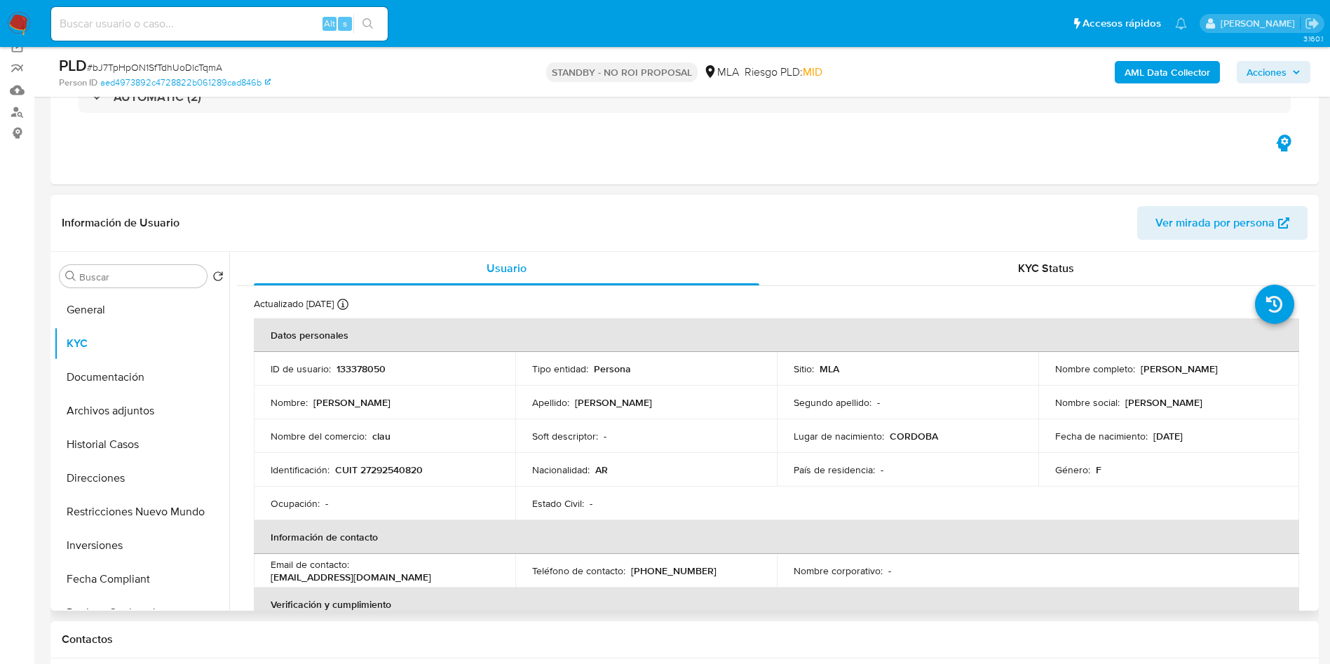
click at [380, 472] on p "CUIT 27292540820" at bounding box center [379, 469] width 88 height 13
copy p "27292540820"
click at [400, 466] on p "CUIT 27292540820" at bounding box center [379, 469] width 88 height 13
click at [400, 467] on p "CUIT 27292540820" at bounding box center [379, 469] width 88 height 13
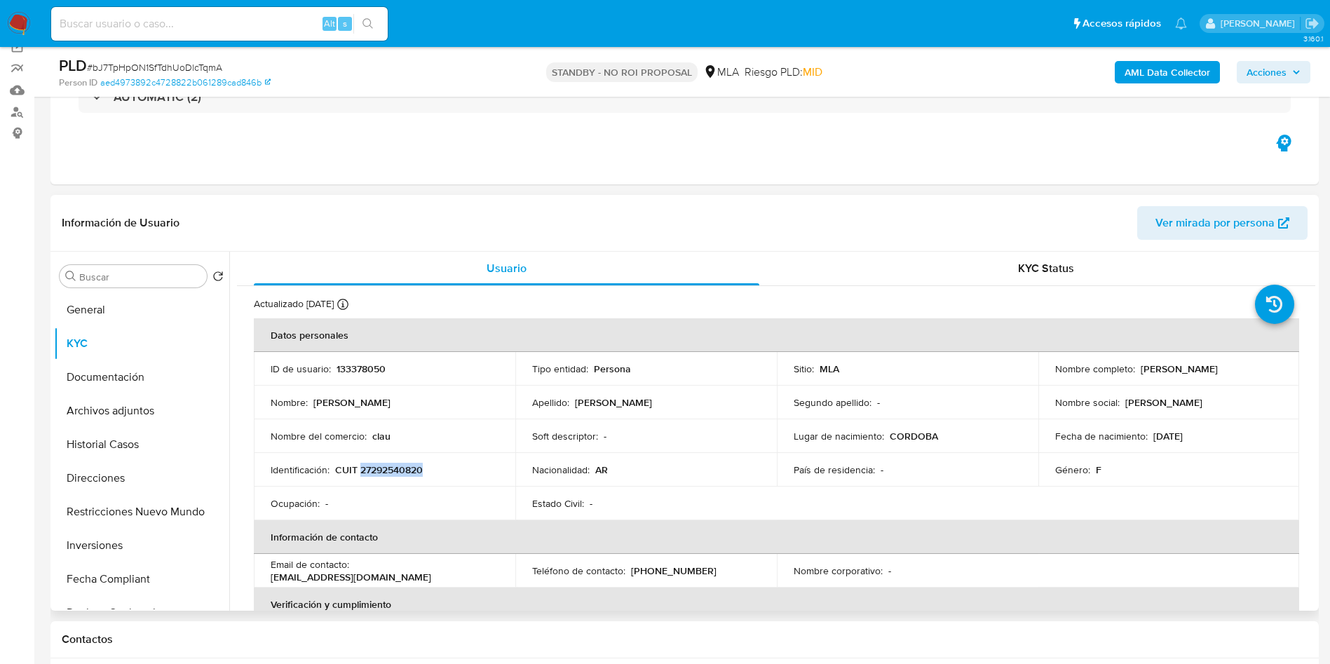
click at [400, 467] on p "CUIT 27292540820" at bounding box center [379, 469] width 88 height 13
click at [393, 476] on p "CUIT 27292540820" at bounding box center [379, 469] width 88 height 13
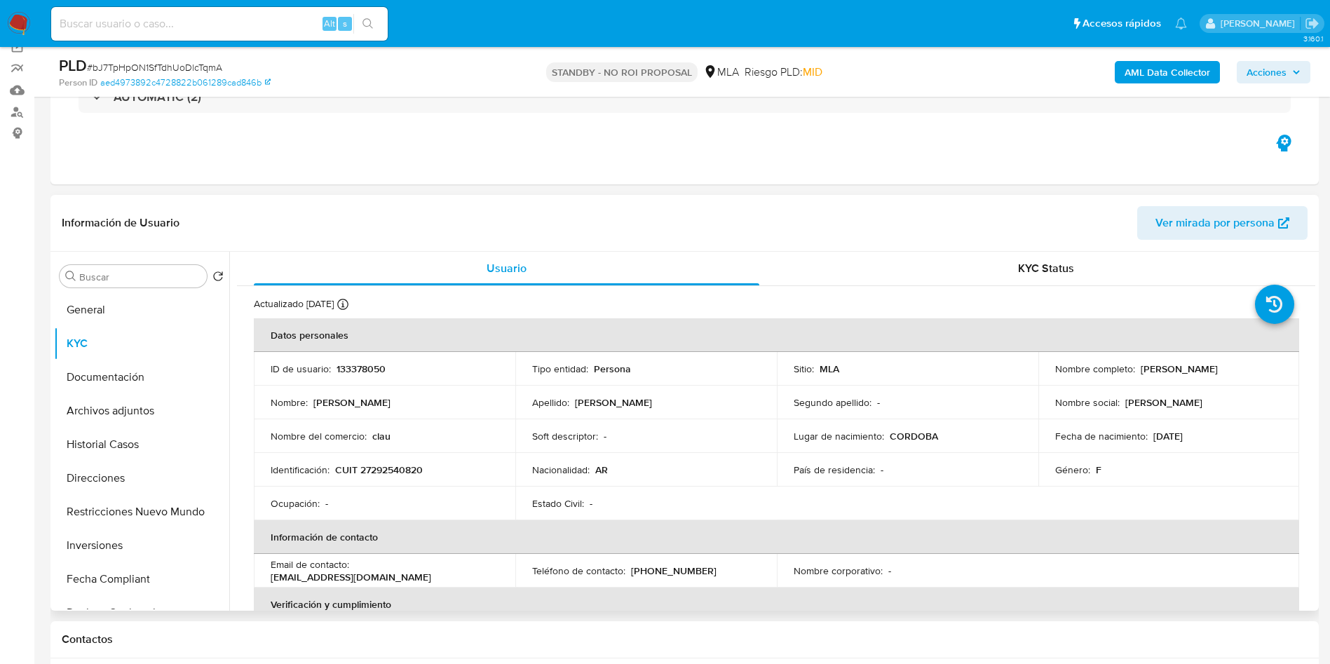
click at [389, 447] on td "Nombre del comercio : clau" at bounding box center [385, 436] width 262 height 34
click at [386, 460] on td "Identificación : CUIT 27292540820" at bounding box center [385, 470] width 262 height 34
click at [391, 468] on p "CUIT 27292540820" at bounding box center [379, 469] width 88 height 13
copy p "27292540820"
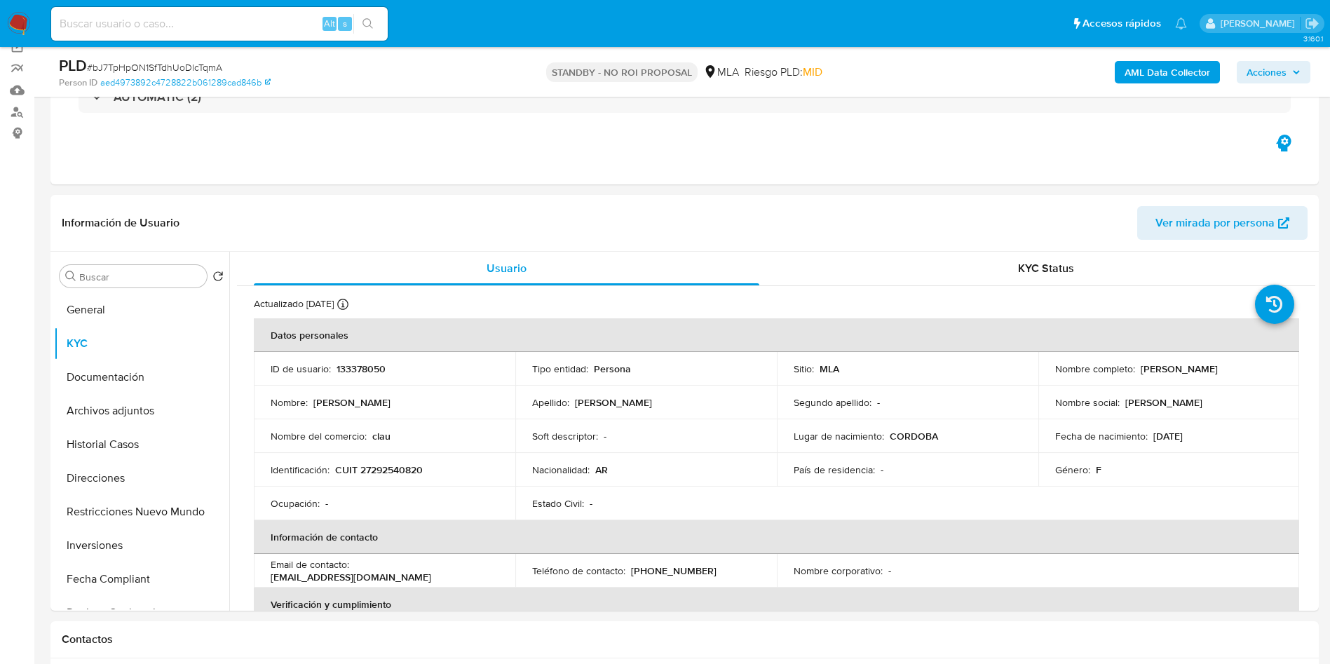
click at [189, 53] on div "PLD # bJ7TpHpON1SfTdhUoDlcTqmA Person ID aed4973892c4728822b061289cad846b STAND…" at bounding box center [684, 72] width 1268 height 50
click at [188, 67] on span "# bJ7TpHpON1SfTdhUoDlcTqmA" at bounding box center [154, 67] width 135 height 14
copy span "bJ7TpHpON1SfTdhUoDlcTqmA"
click at [174, 40] on div "Alt s" at bounding box center [219, 24] width 337 height 34
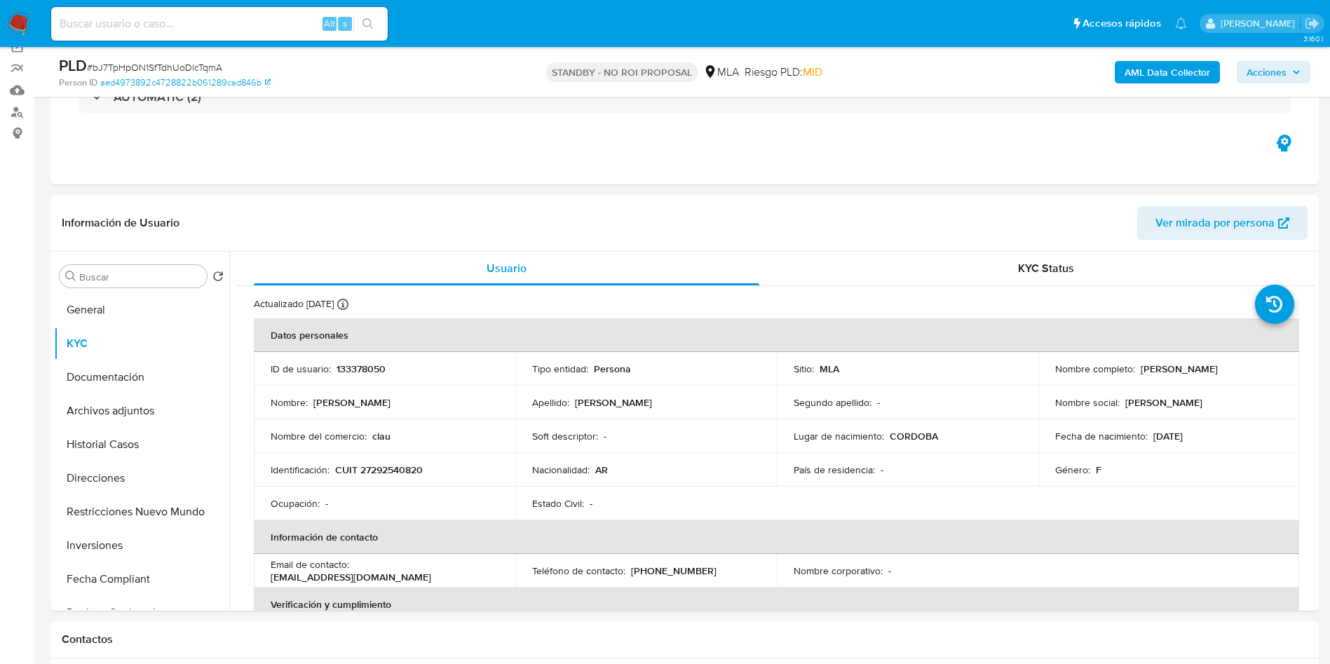
click at [180, 22] on input at bounding box center [219, 24] width 337 height 18
paste input "814NrhgyPBla45wpg5ddaIo5"
type input "814NrhgyPBla45wpg5ddaIo5"
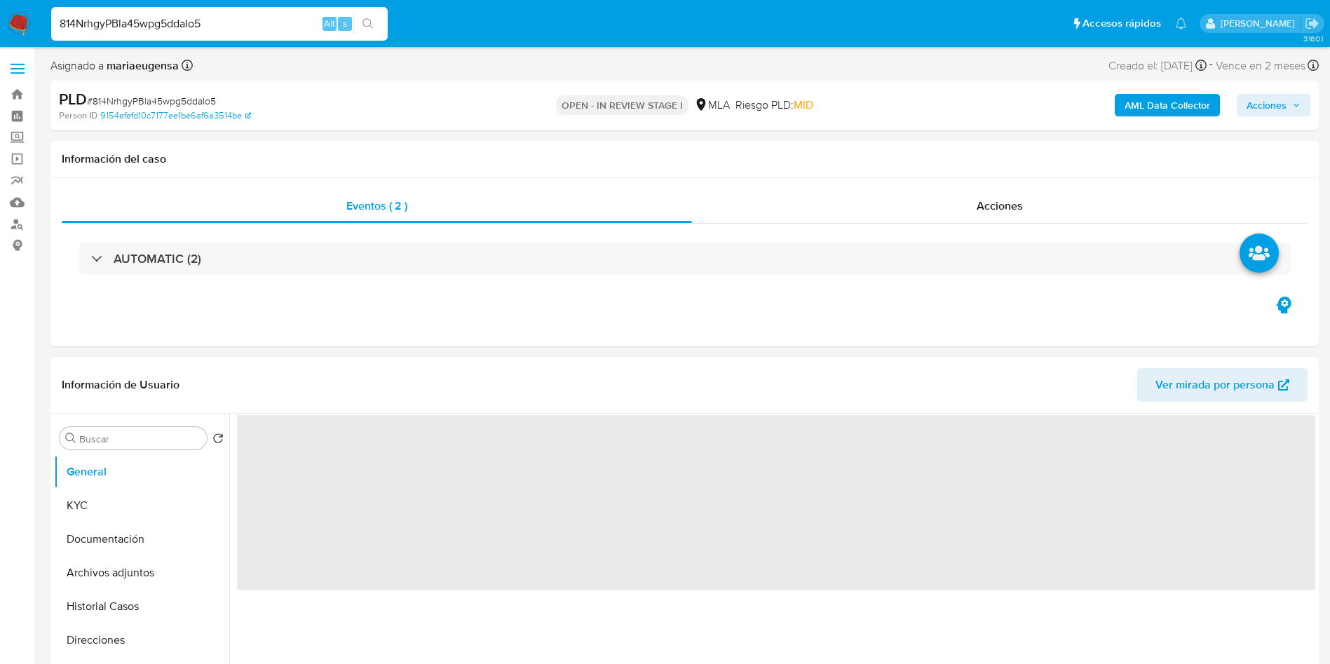
select select "10"
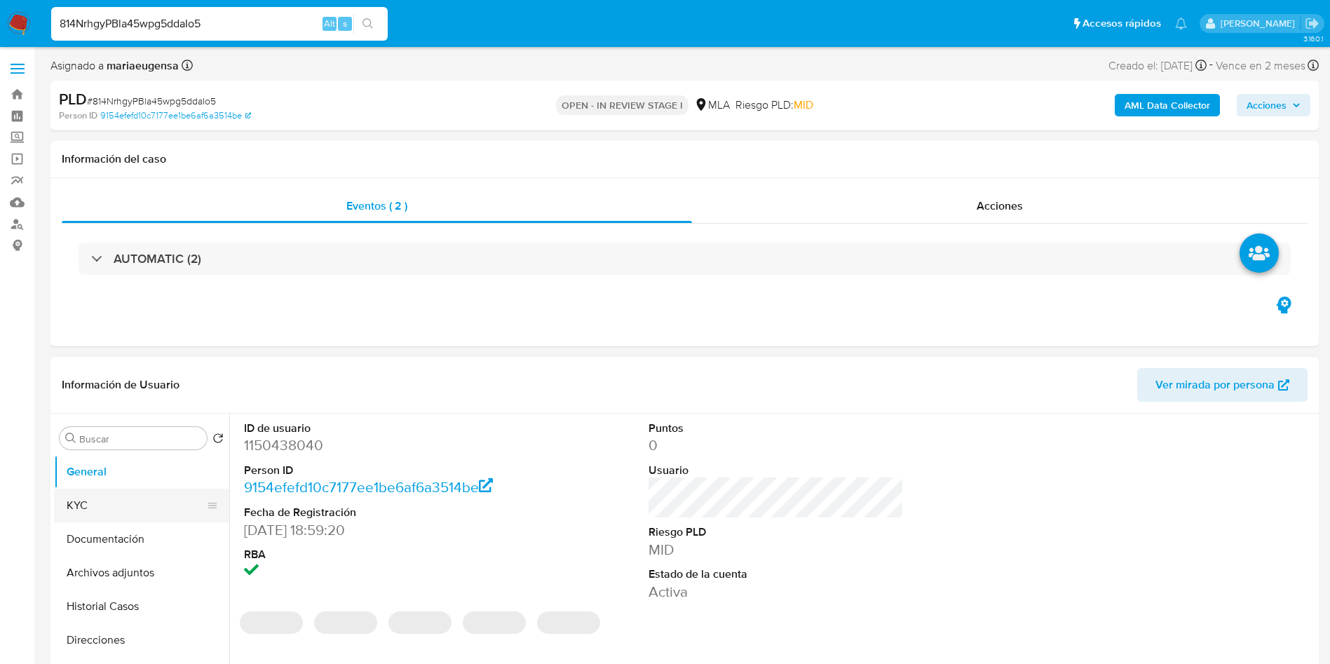
drag, startPoint x: 16, startPoint y: 508, endPoint x: 111, endPoint y: 507, distance: 94.7
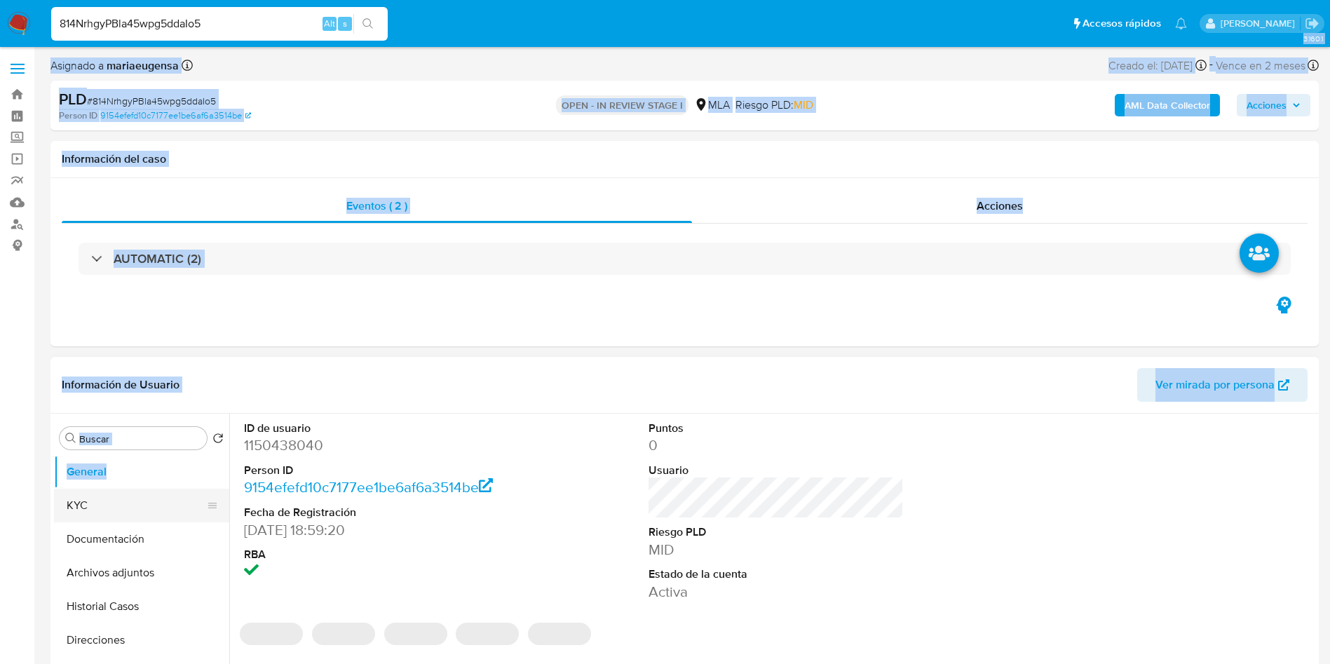
click at [111, 505] on button "KYC" at bounding box center [136, 506] width 164 height 34
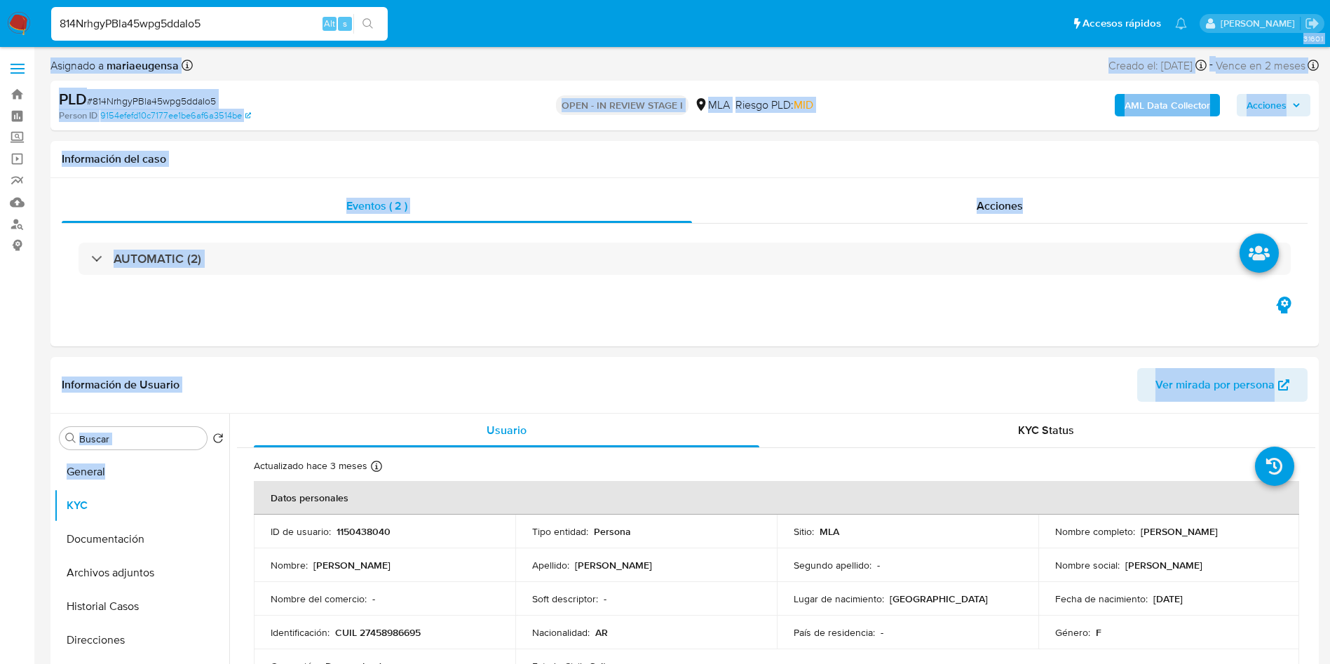
scroll to position [105, 0]
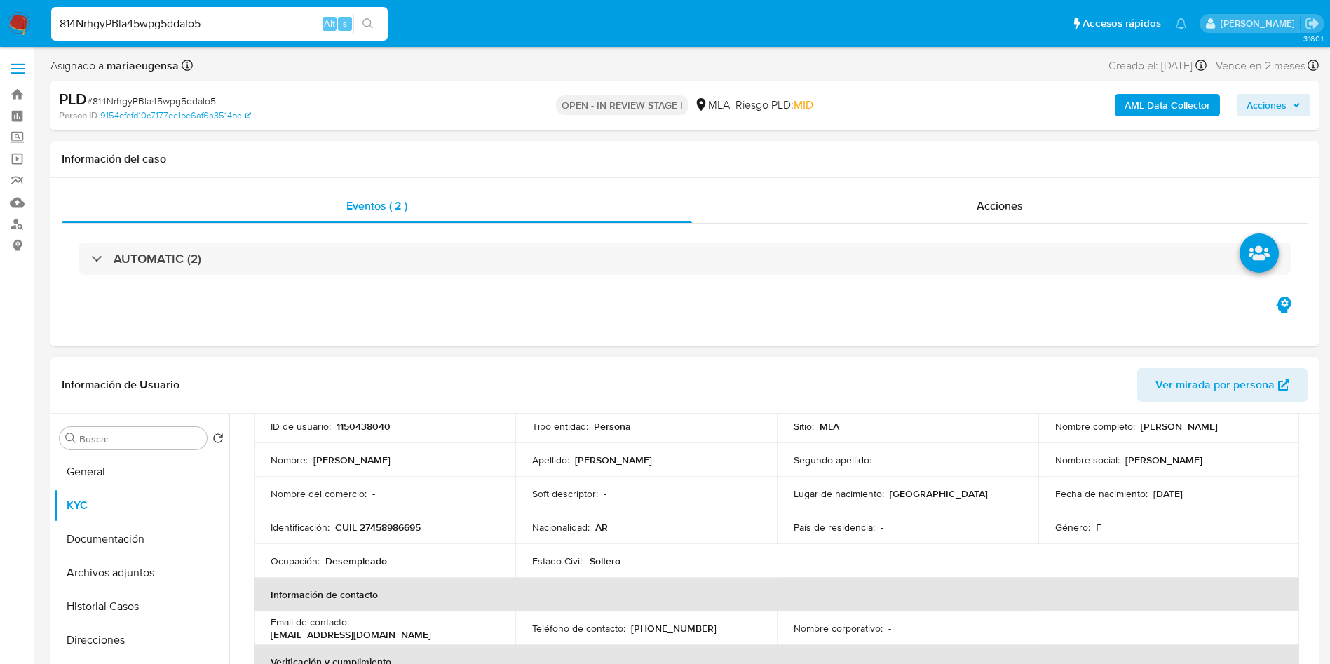
click at [407, 533] on p "CUIL 27458986695" at bounding box center [378, 527] width 86 height 13
click at [407, 532] on p "CUIL 27458986695" at bounding box center [378, 527] width 86 height 13
copy p "27458986695"
click at [414, 543] on tbody "ID de usuario : 1150438040 Tipo entidad : Persona Sitio : MLA Nombre completo :…" at bounding box center [776, 494] width 1045 height 168
click at [374, 533] on p "CUIL 27458986695" at bounding box center [378, 527] width 86 height 13
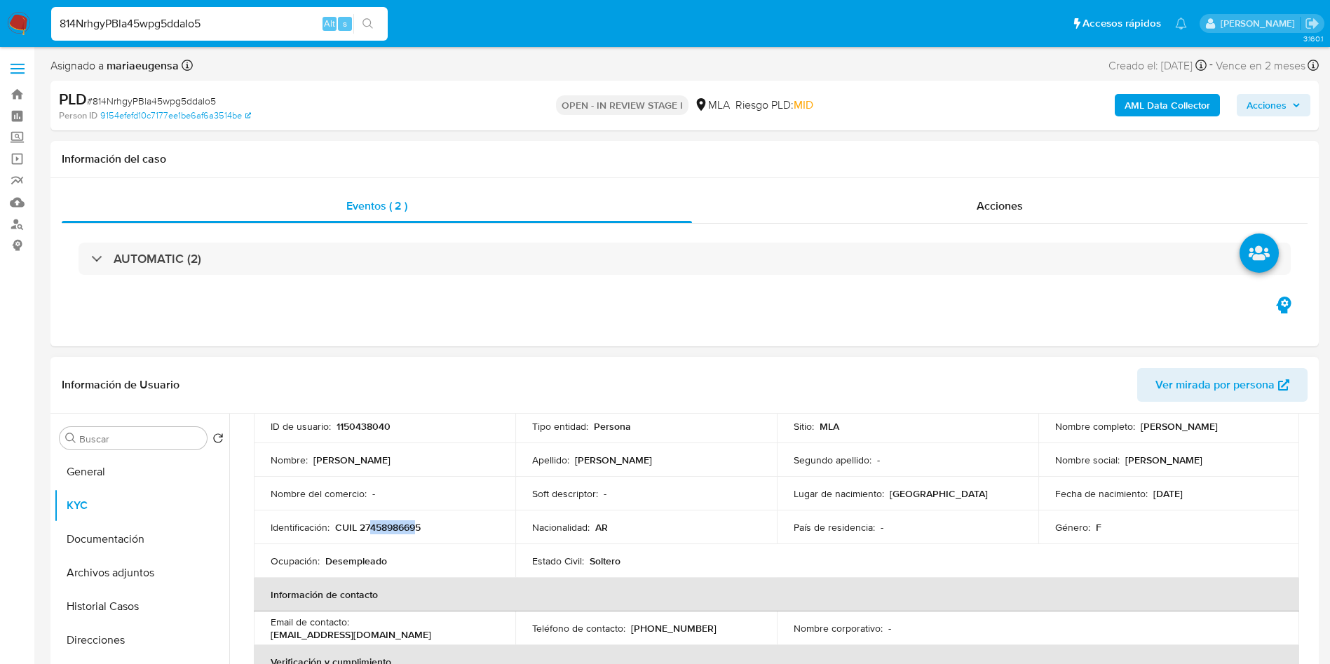
drag, startPoint x: 370, startPoint y: 525, endPoint x: 415, endPoint y: 525, distance: 45.6
click at [415, 525] on p "CUIL 27458986695" at bounding box center [378, 527] width 86 height 13
copy p "45898669"
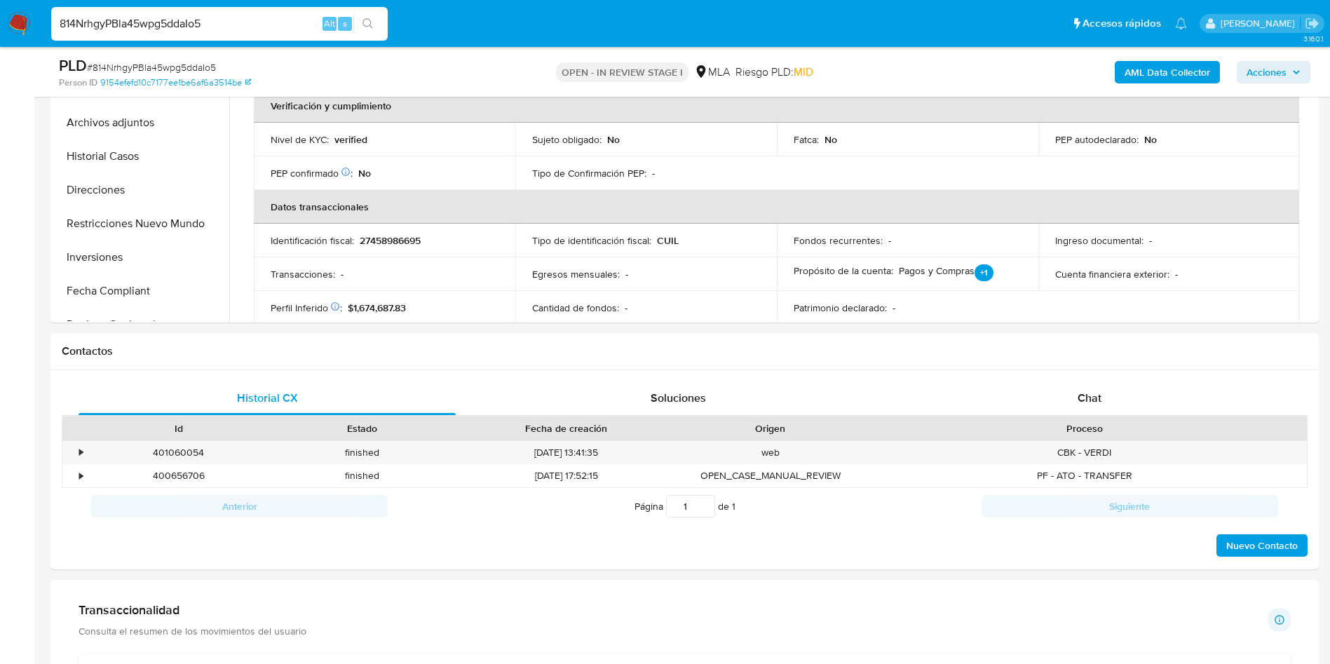
scroll to position [443, 0]
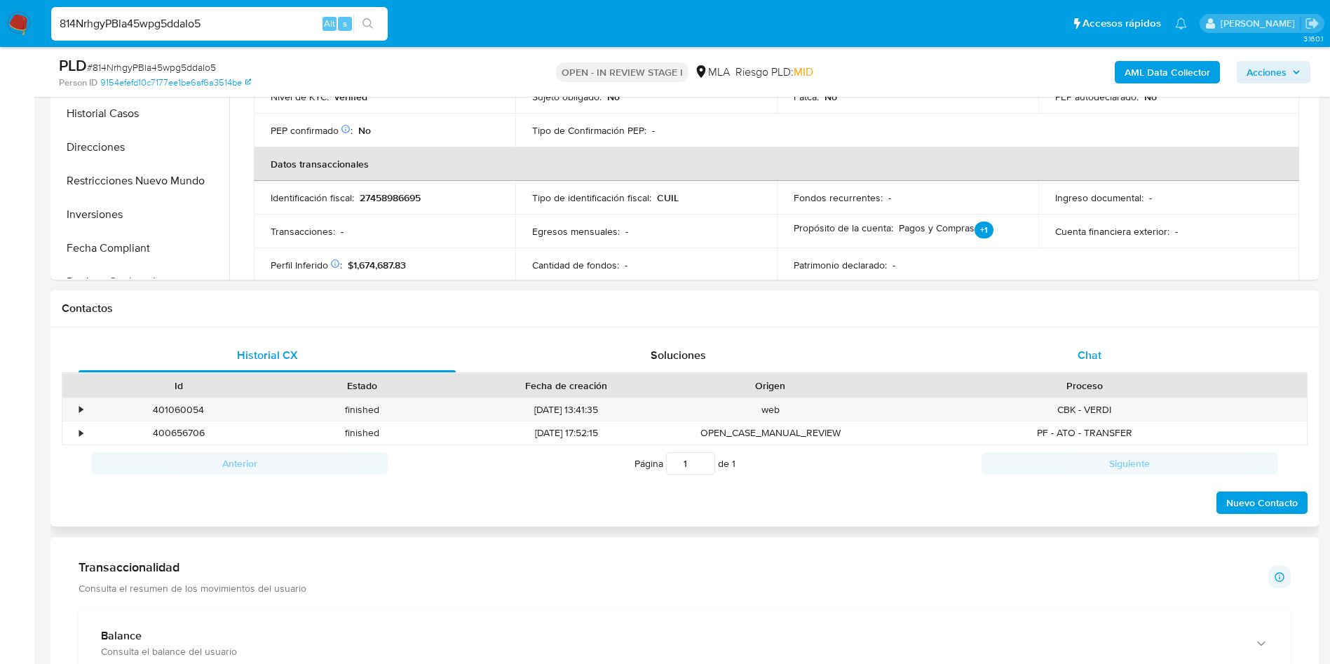
click at [1114, 349] on div "Chat" at bounding box center [1089, 356] width 377 height 34
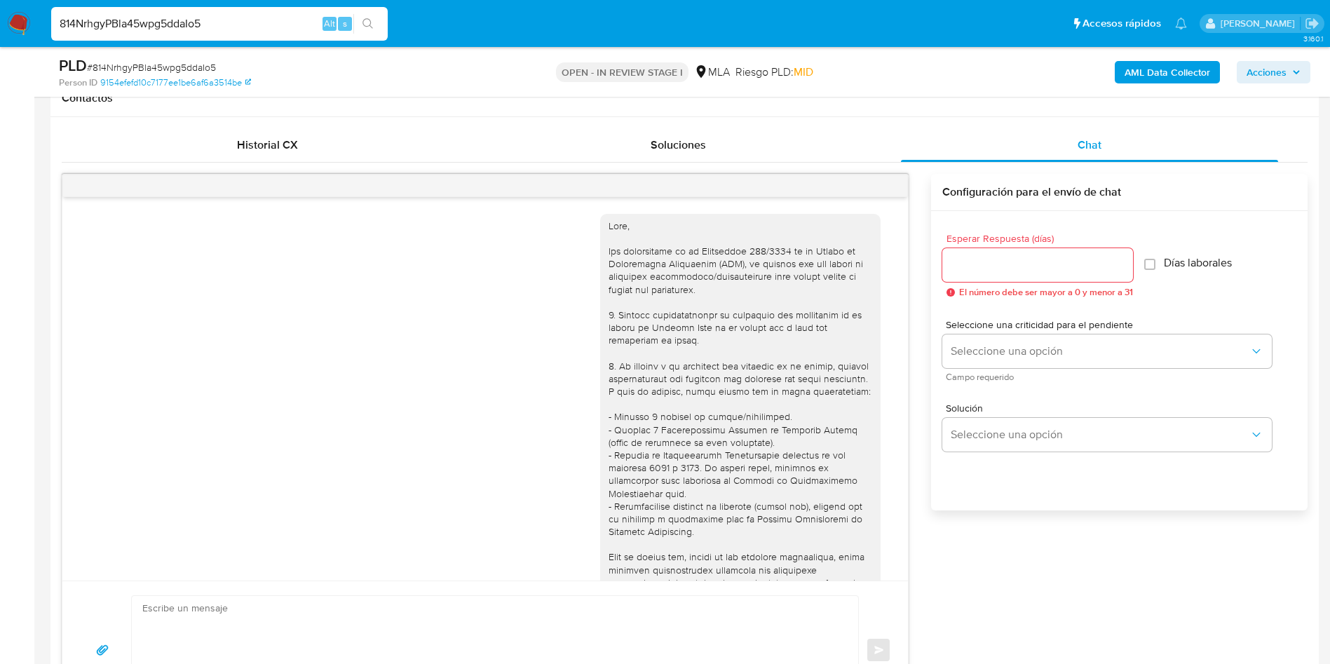
scroll to position [501, 0]
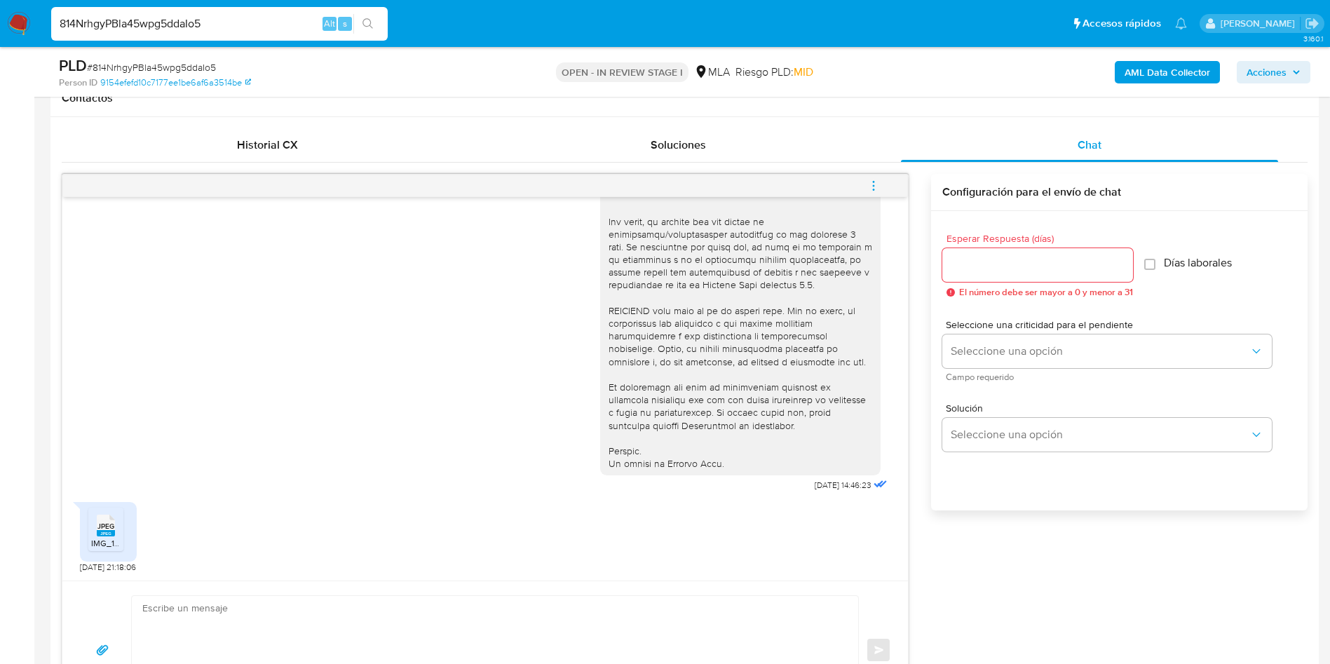
click at [123, 524] on ul "JPEG JPEG IMG_1489.jpeg" at bounding box center [108, 532] width 40 height 48
click at [105, 525] on span "JPEG" at bounding box center [105, 526] width 17 height 9
click at [178, 55] on div "PLD # 814NrhgyPBla45wpg5ddaIo5" at bounding box center [265, 65] width 412 height 21
copy span "814NrhgyPBla45wpg5ddaIo5"
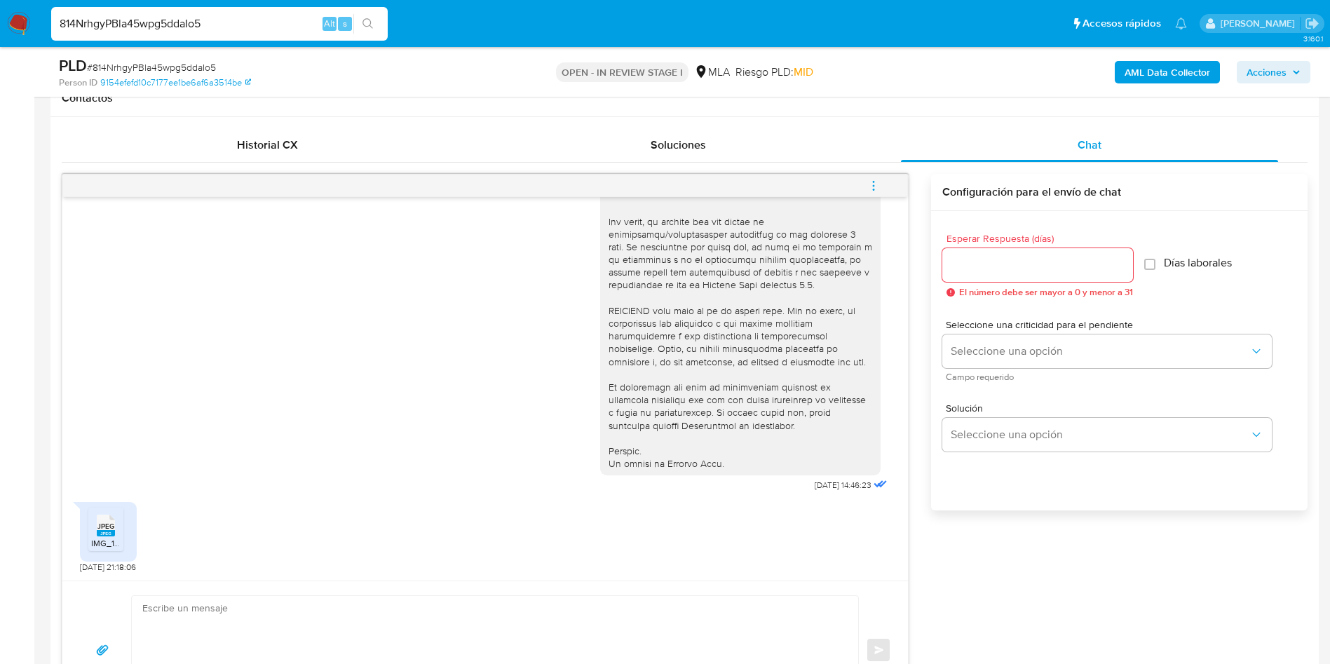
drag, startPoint x: 991, startPoint y: 262, endPoint x: 984, endPoint y: 262, distance: 7.0
click at [984, 262] on input "Esperar Respuesta (días)" at bounding box center [1037, 265] width 191 height 18
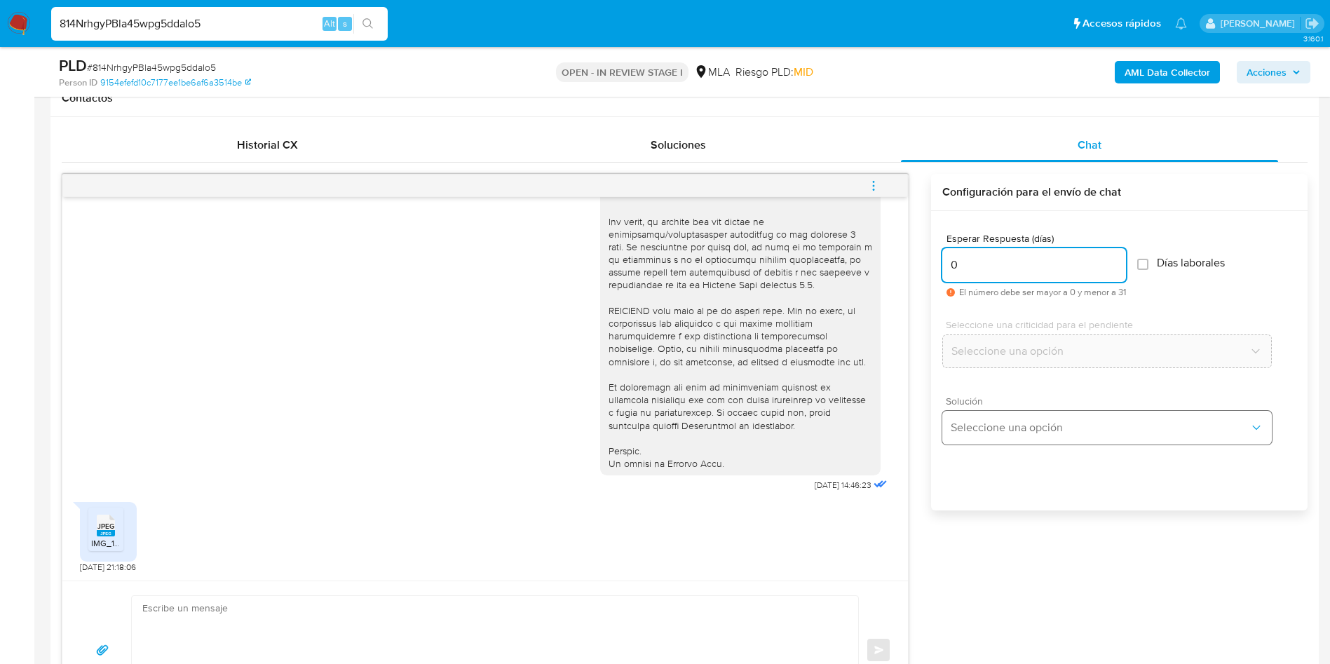
type input "0"
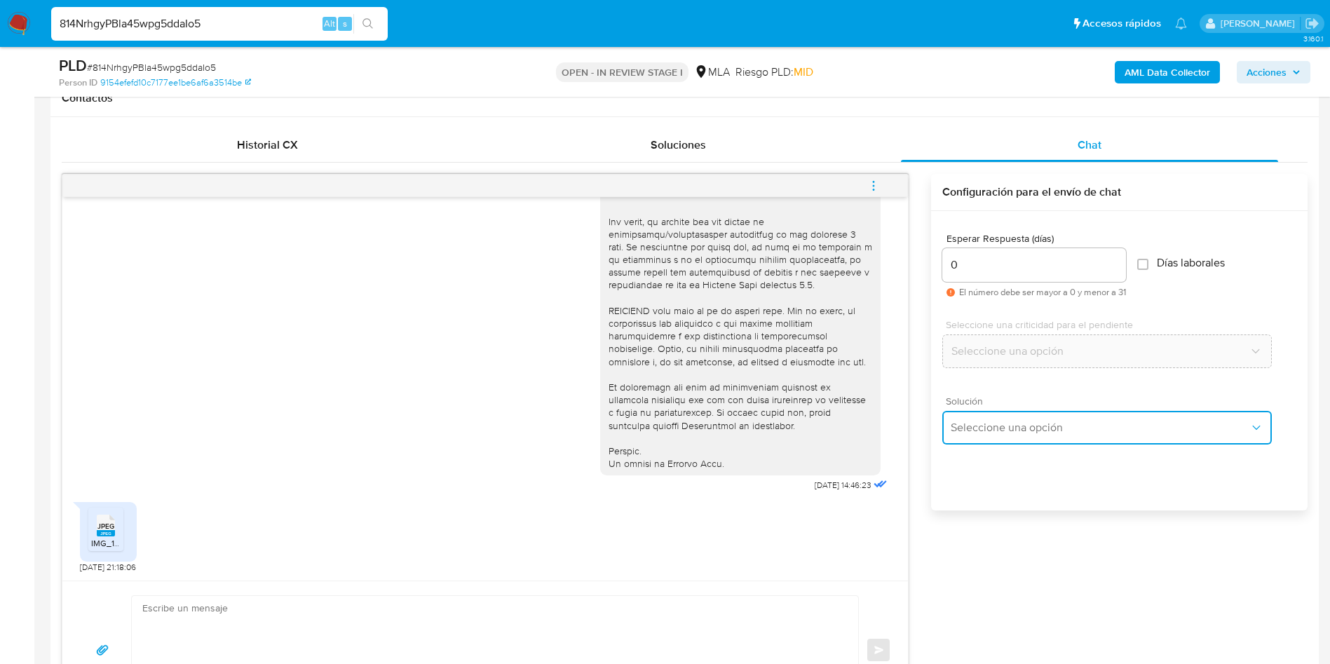
click at [968, 438] on button "Seleccione una opción" at bounding box center [1107, 428] width 330 height 34
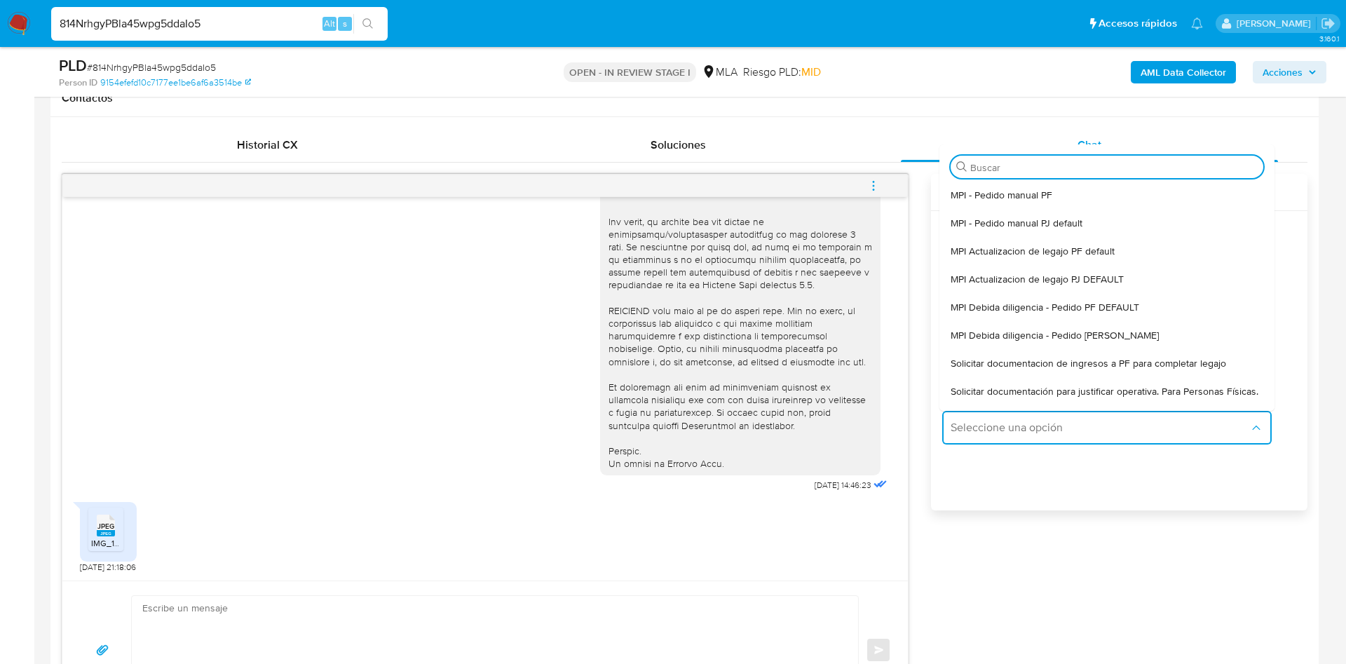
click at [977, 394] on span "Solicitar documentación para justificar operativa. Para Personas Físicas." at bounding box center [1105, 391] width 308 height 13
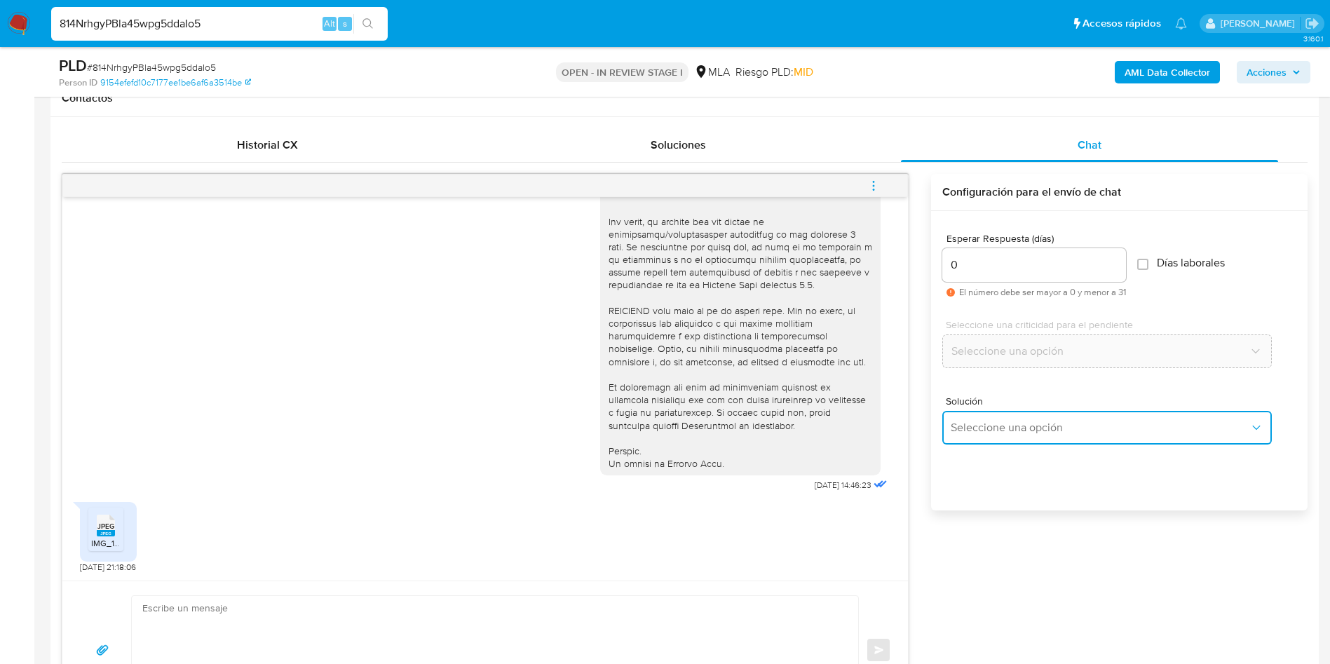
type textarea "Hola,En función de las operaciones registradas en tu cuenta de Mercado Pago, ne…"
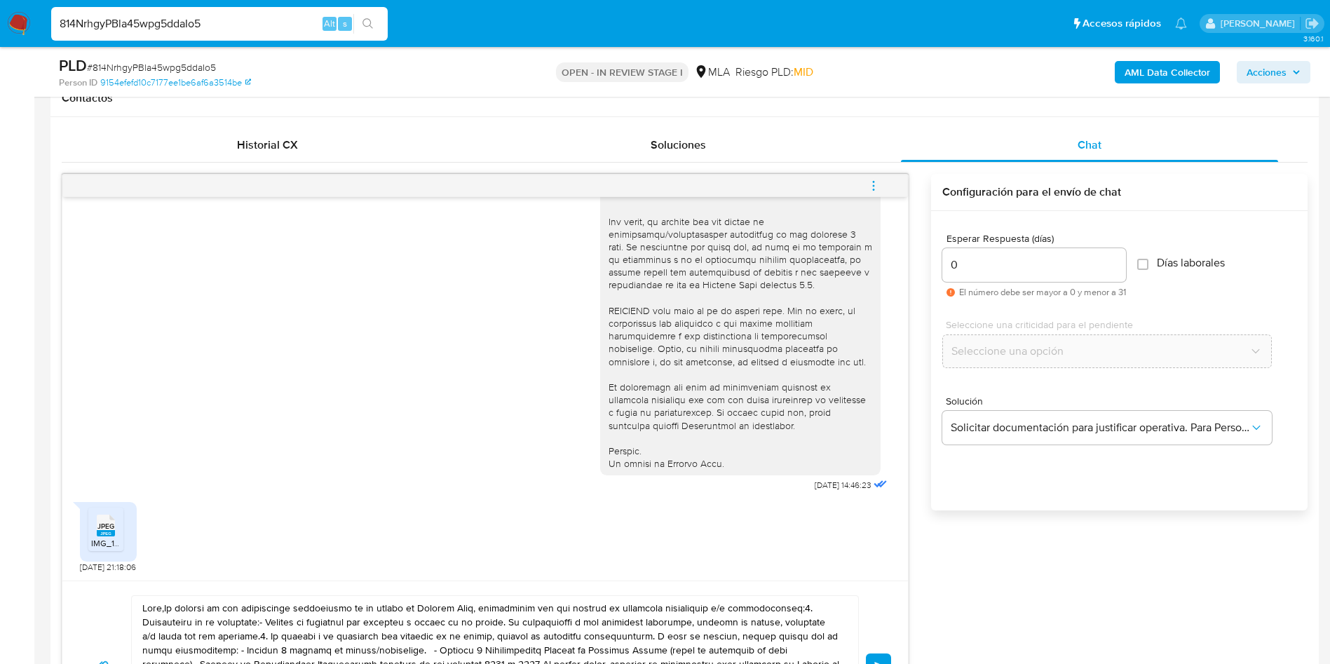
click at [572, 599] on textarea at bounding box center [491, 666] width 698 height 140
click at [572, 598] on textarea at bounding box center [491, 666] width 698 height 140
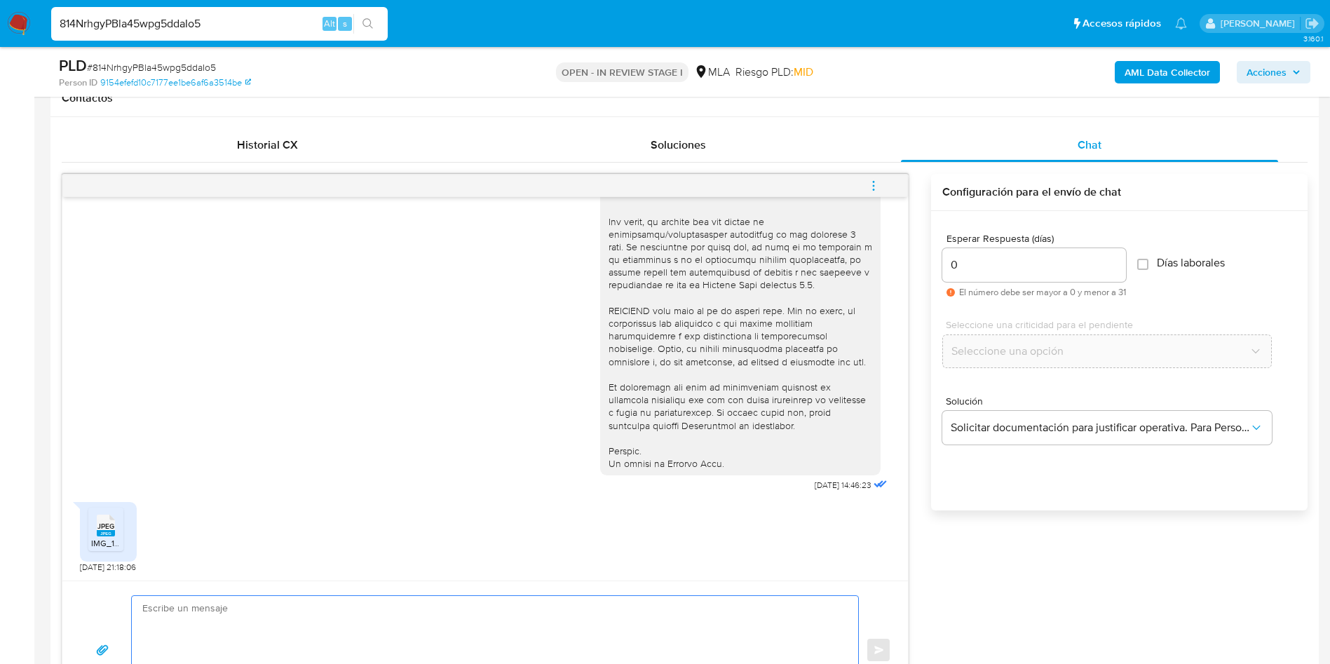
paste textarea "Hola, ¡Muchas gracias por tu respuesta! Confirmamos la recepción de la document…"
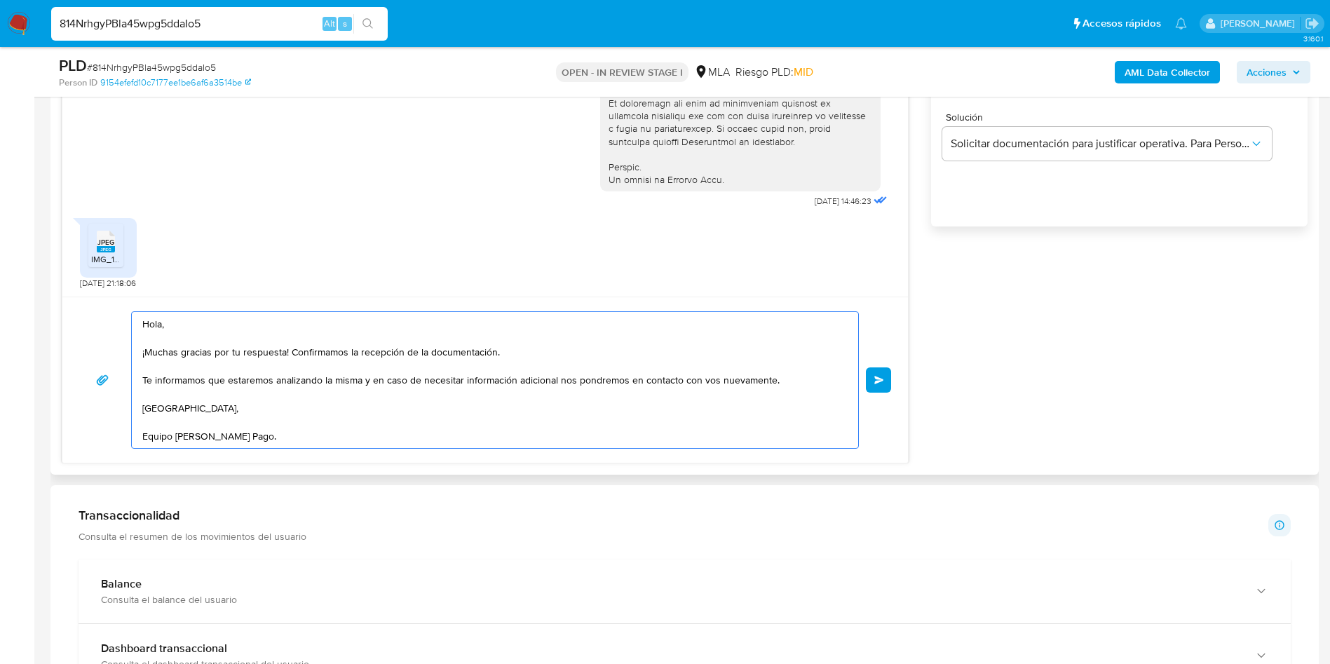
scroll to position [940, 0]
drag, startPoint x: 641, startPoint y: 421, endPoint x: 742, endPoint y: 409, distance: 101.8
click at [676, 417] on textarea "Hola, ¡Muchas gracias por tu respuesta! Confirmamos la recepción de la document…" at bounding box center [491, 377] width 698 height 136
type textarea "Hola, ¡Muchas gracias por tu respuesta! Confirmamos la recepción de la document…"
click at [875, 373] on span "Enviar" at bounding box center [879, 377] width 10 height 8
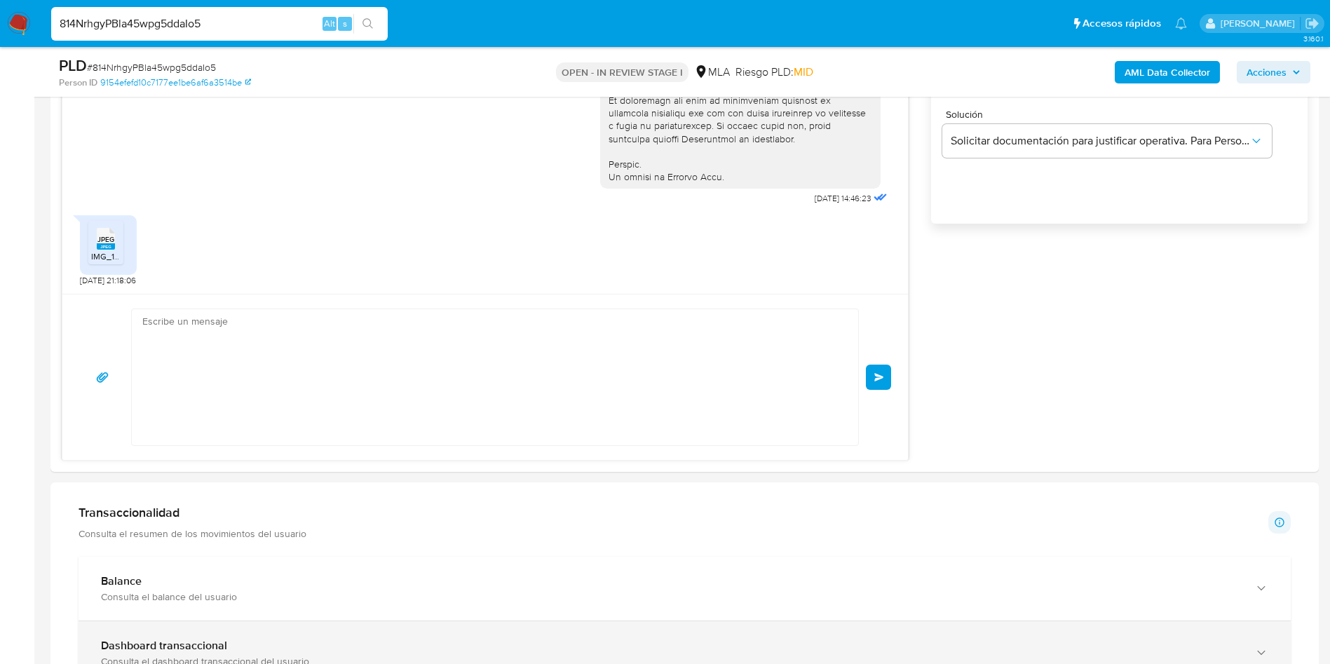
scroll to position [696, 0]
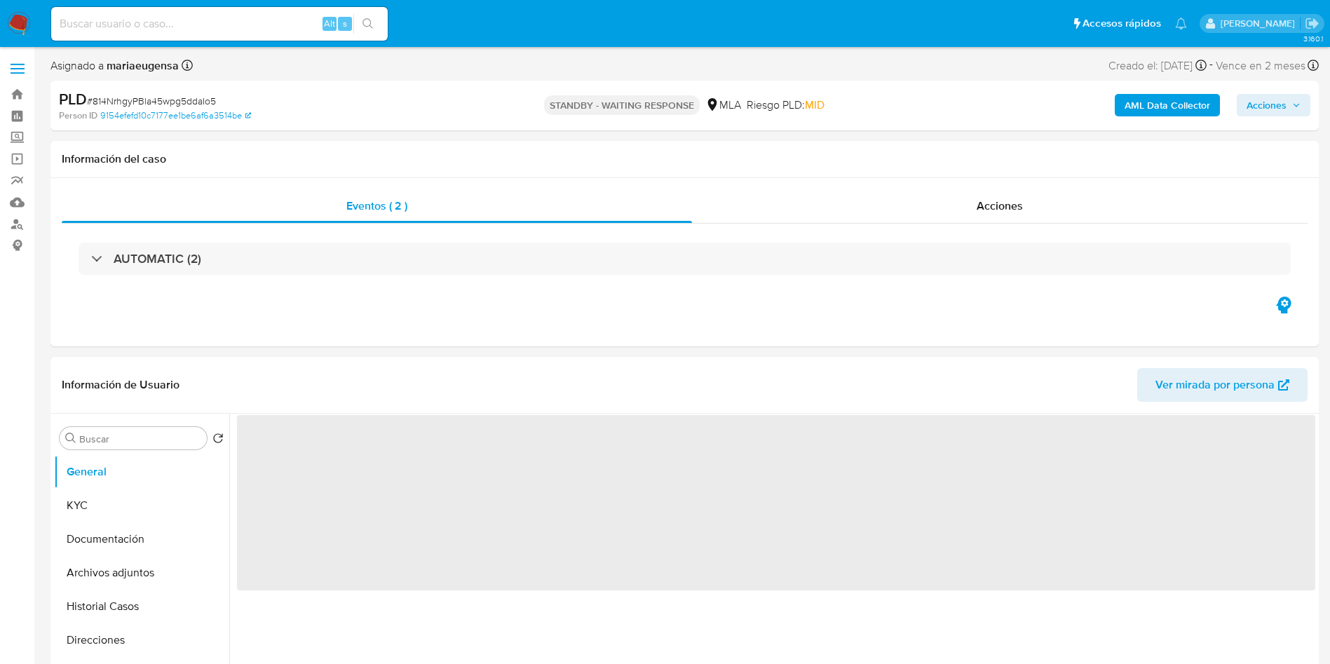
select select "10"
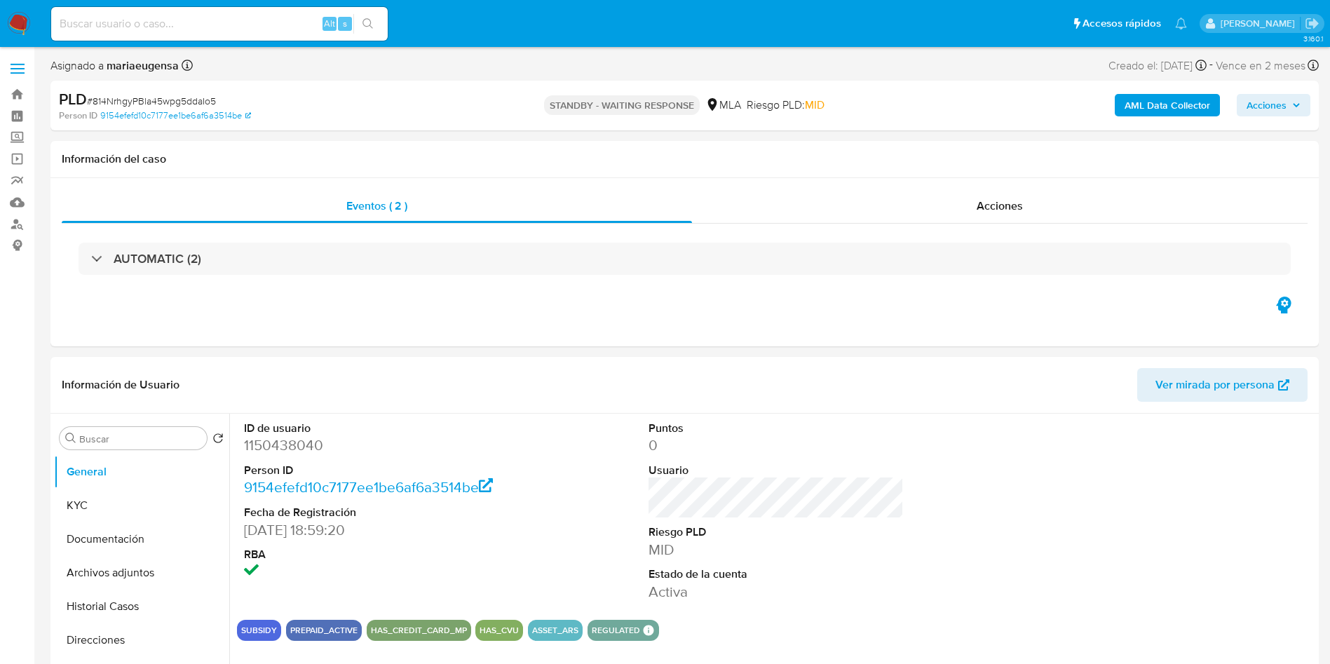
click at [163, 90] on div "PLD # 814NrhgyPBla45wpg5ddaIo5" at bounding box center [265, 99] width 412 height 21
copy span "814NrhgyPBla45wpg5ddaIo5"
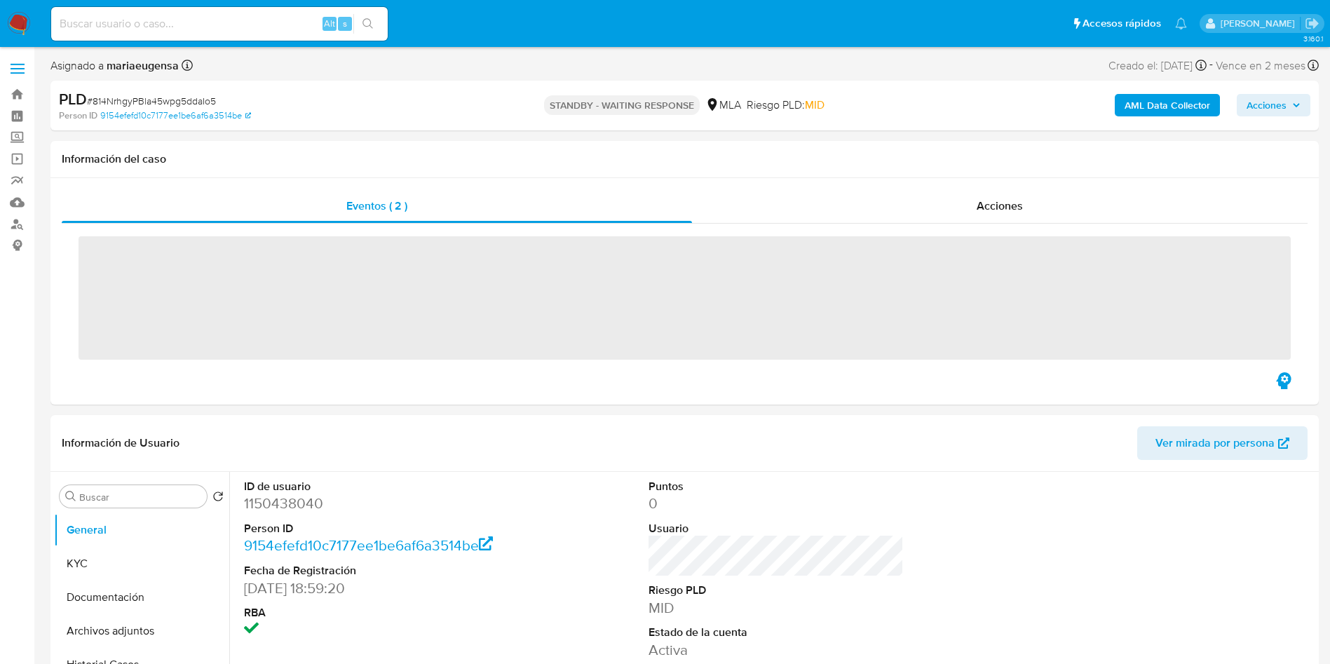
select select "10"
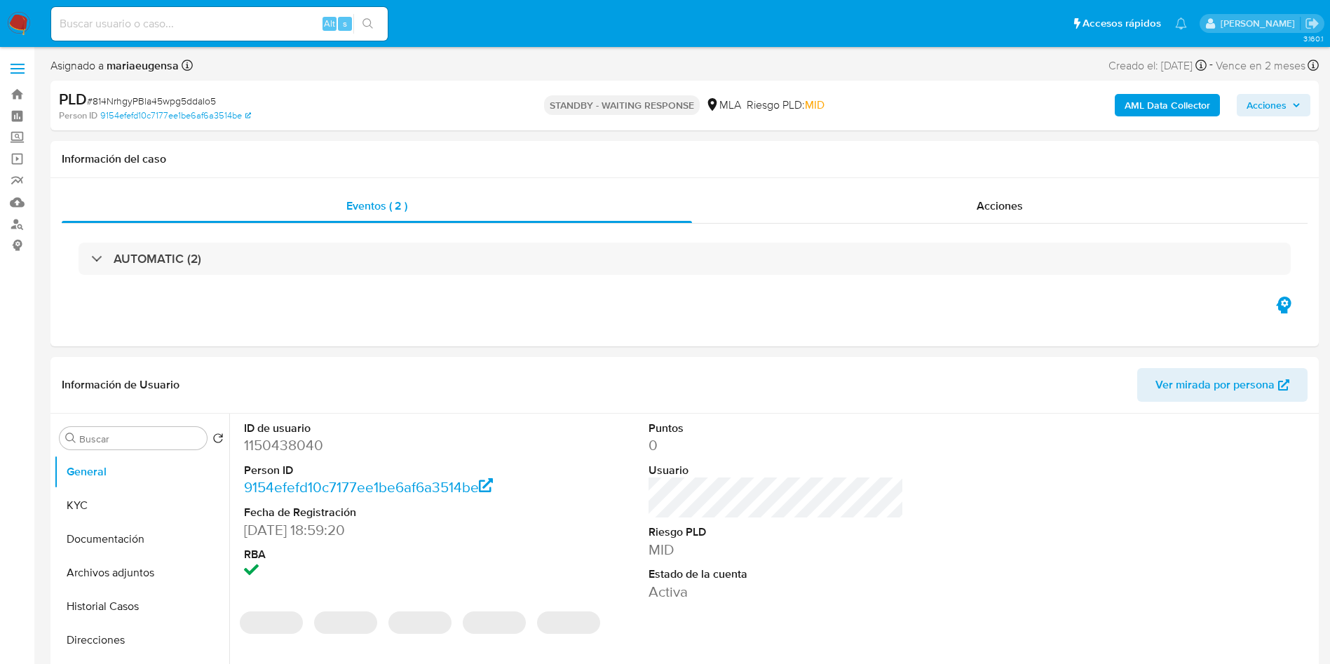
select select "10"
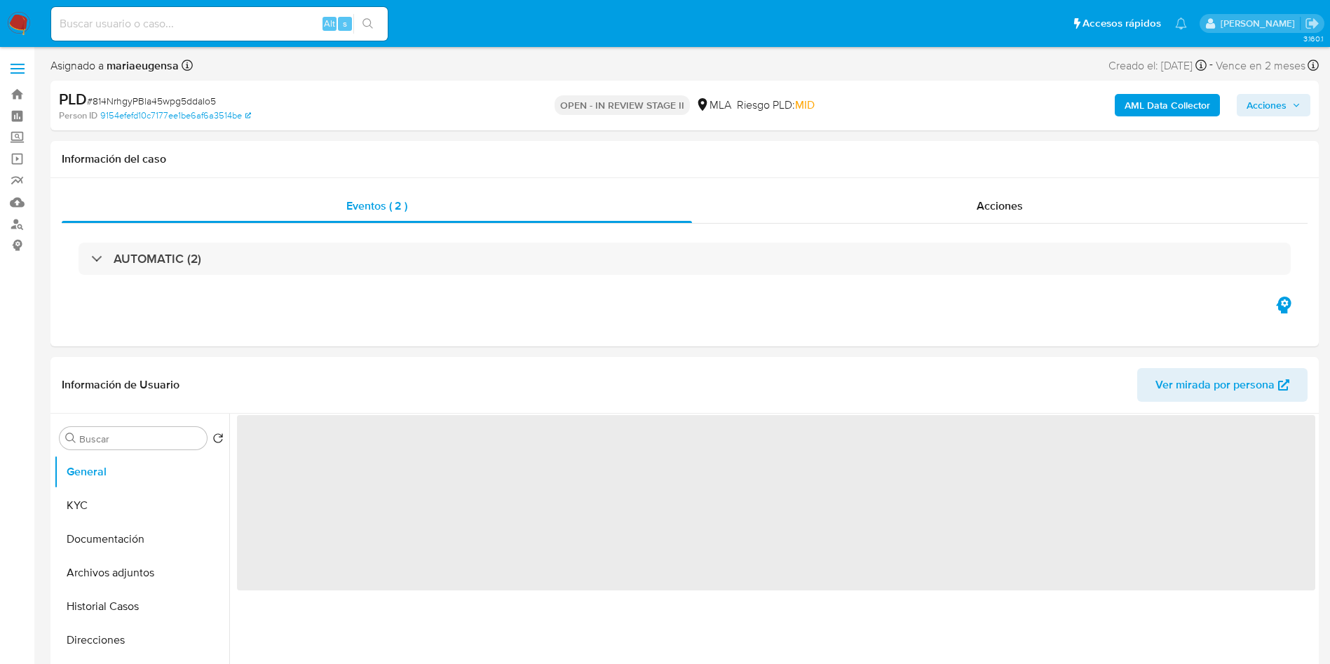
select select "10"
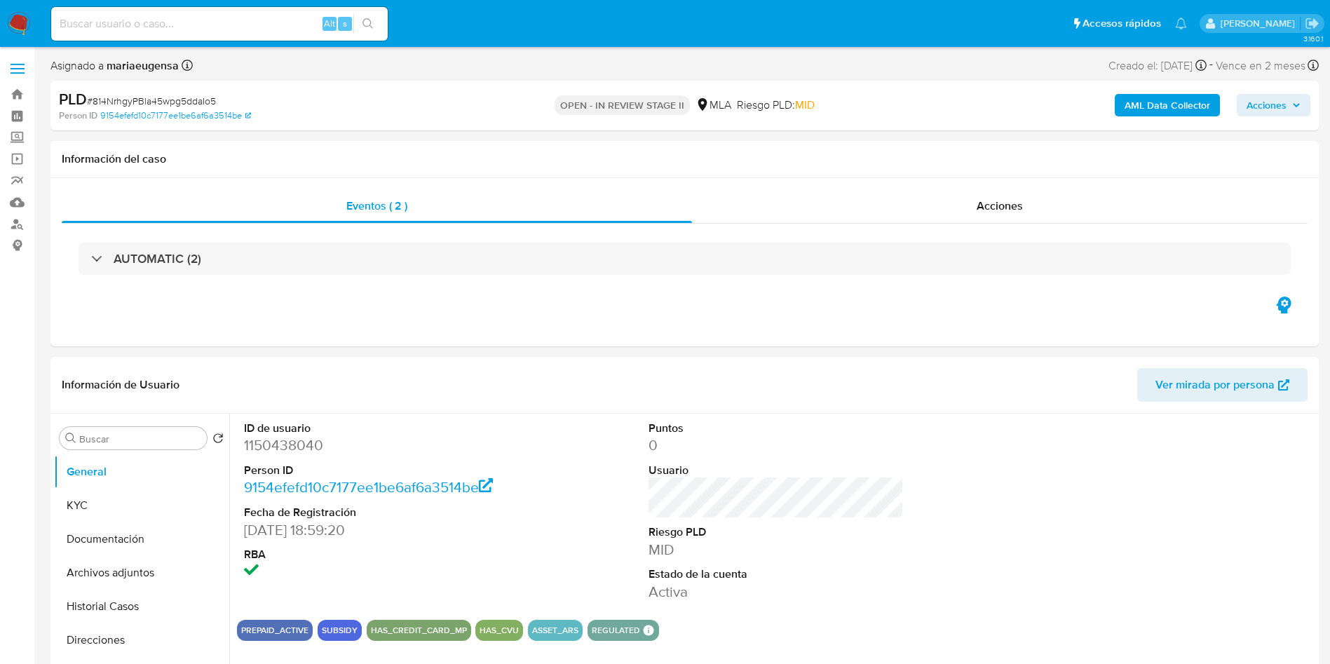
click at [1265, 110] on span "Acciones" at bounding box center [1267, 105] width 40 height 22
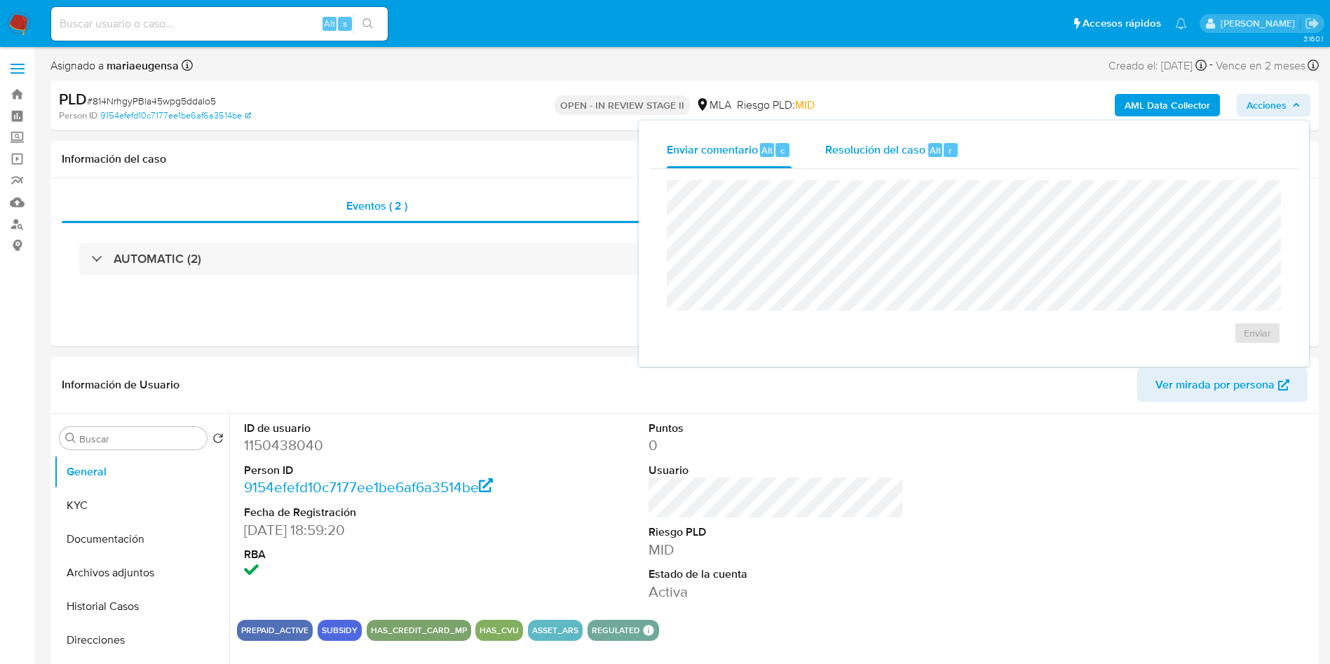
click at [918, 153] on span "Resolución del caso" at bounding box center [875, 150] width 100 height 16
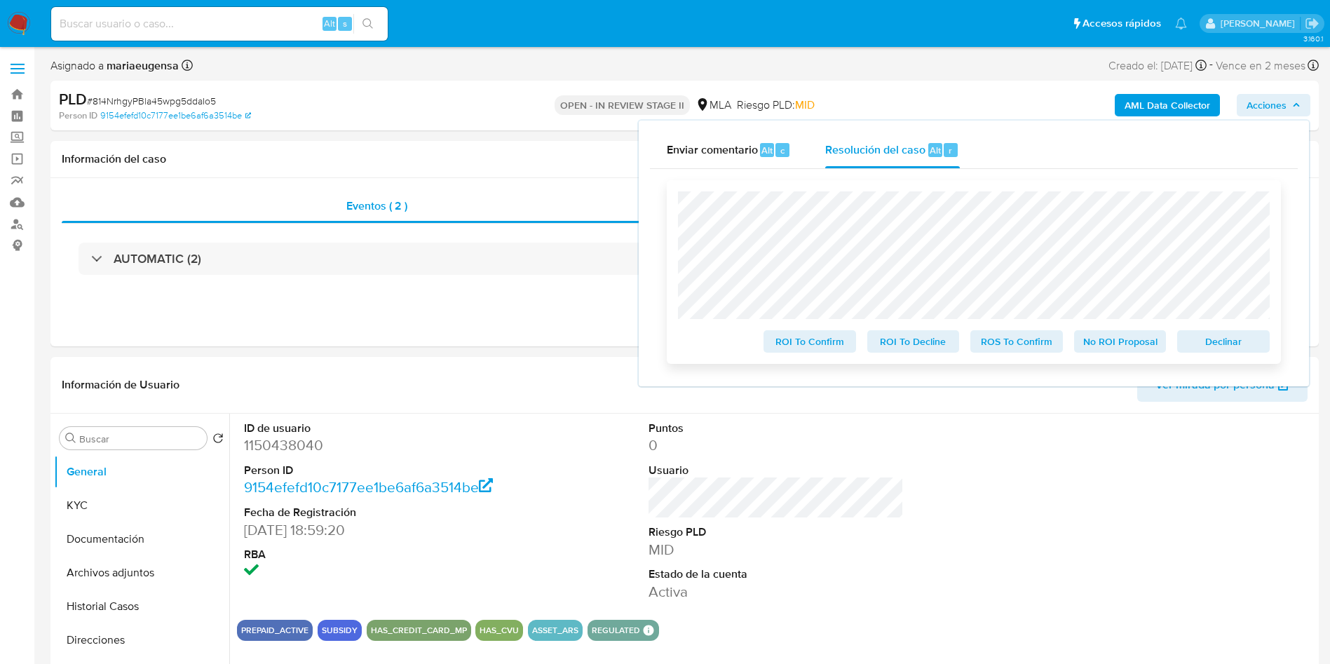
click at [1235, 342] on span "Declinar" at bounding box center [1223, 342] width 73 height 20
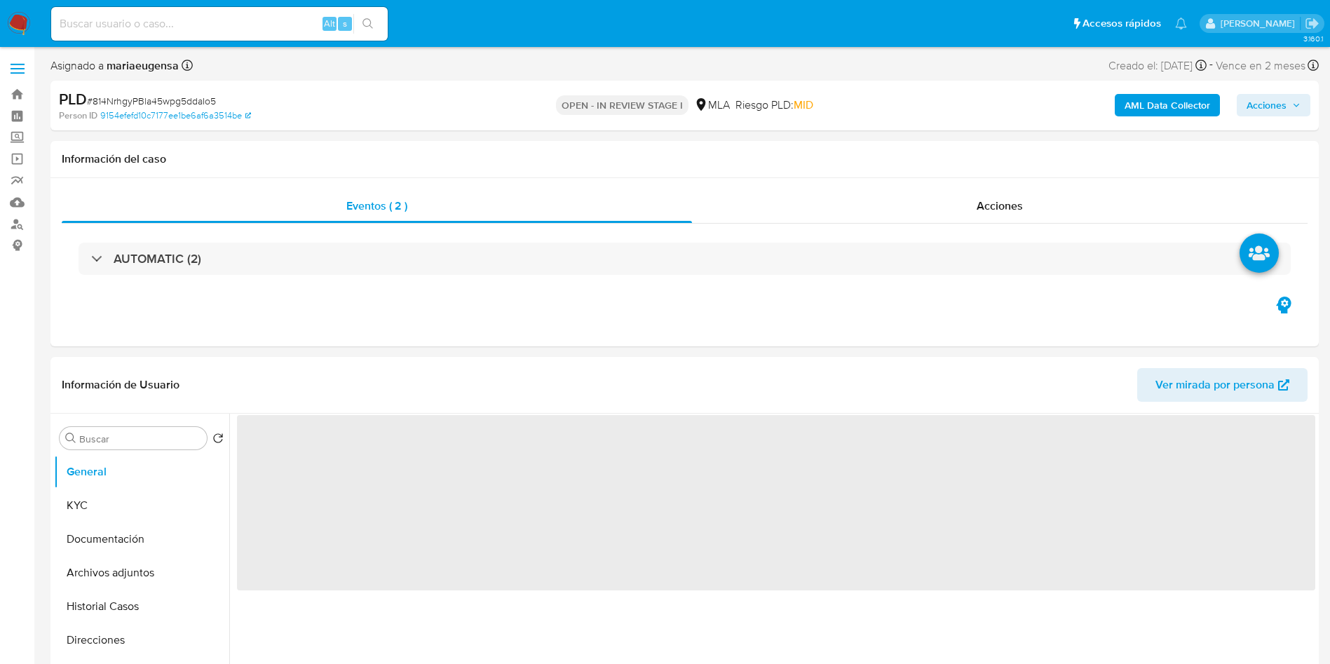
select select "10"
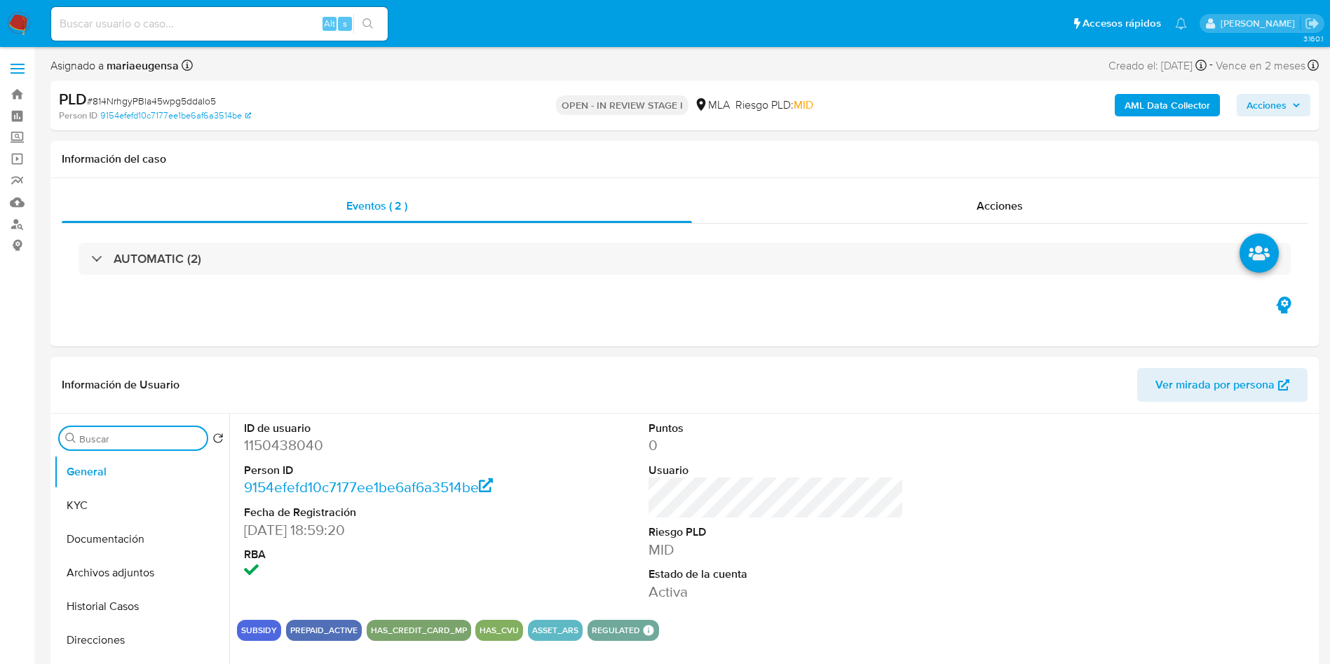
click at [173, 439] on input "Buscar" at bounding box center [140, 439] width 122 height 13
type input "arc"
click at [144, 505] on button "Archivos adjuntos" at bounding box center [136, 506] width 164 height 34
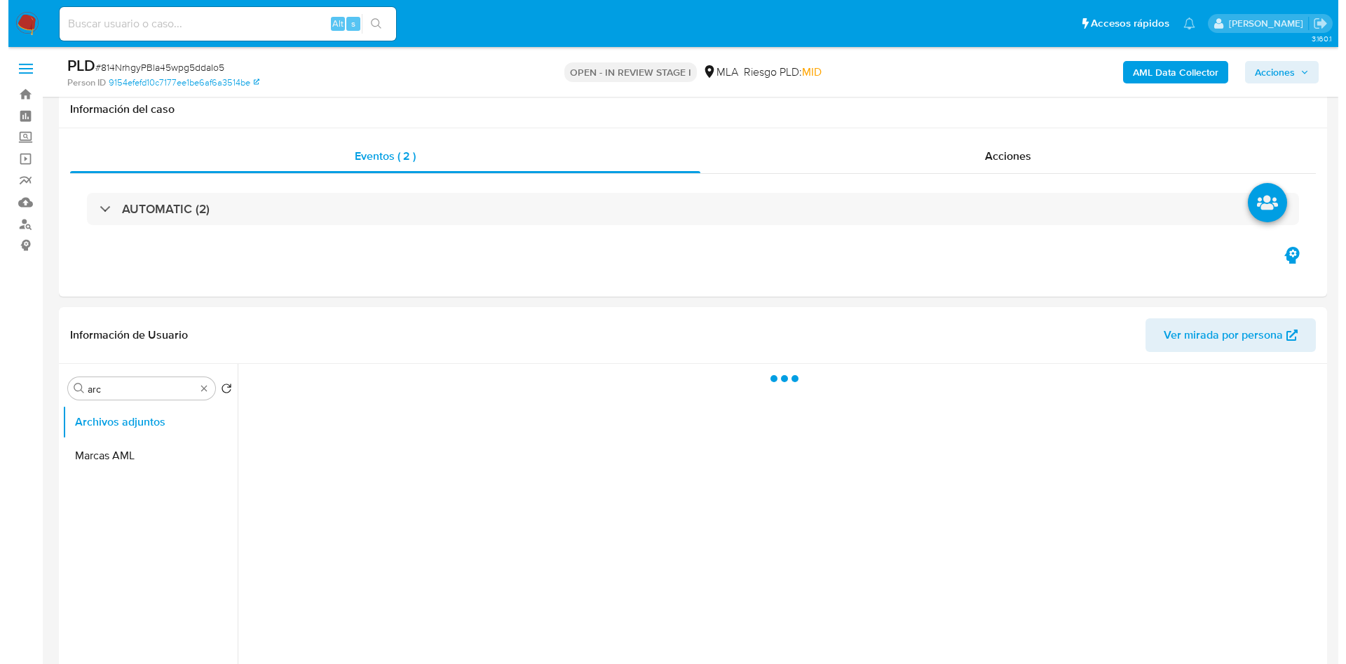
scroll to position [181, 0]
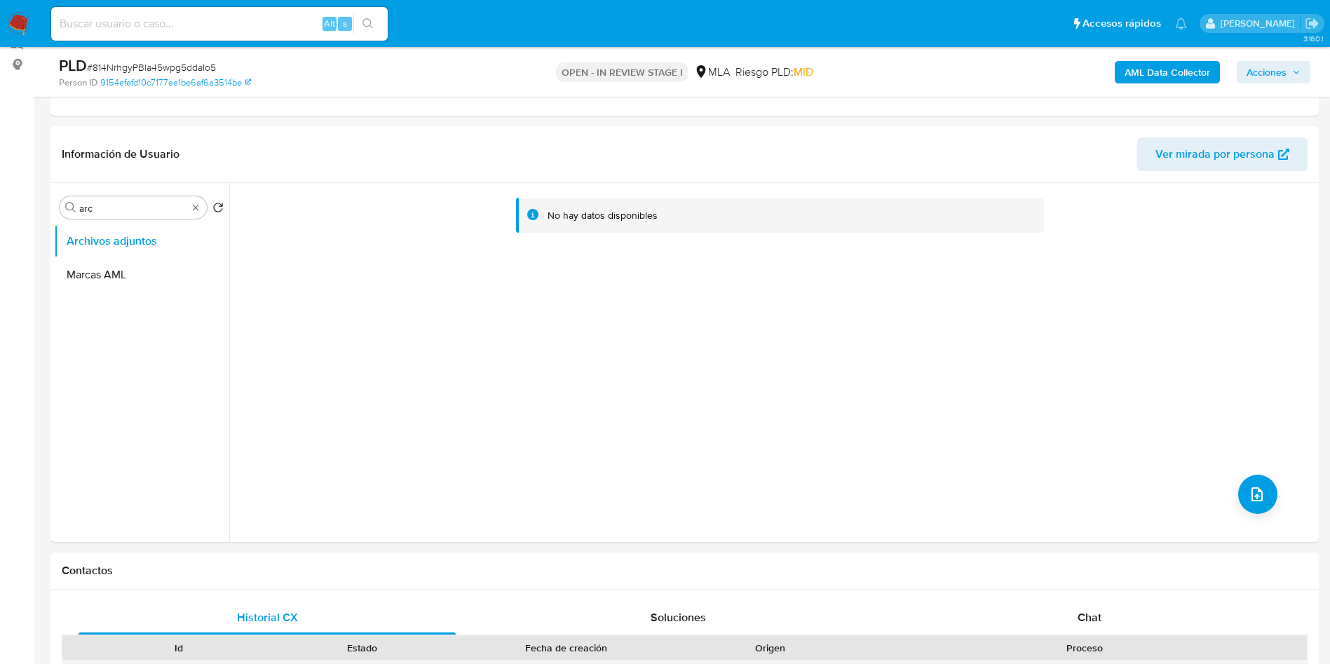
click at [1146, 67] on b "AML Data Collector" at bounding box center [1168, 72] width 86 height 22
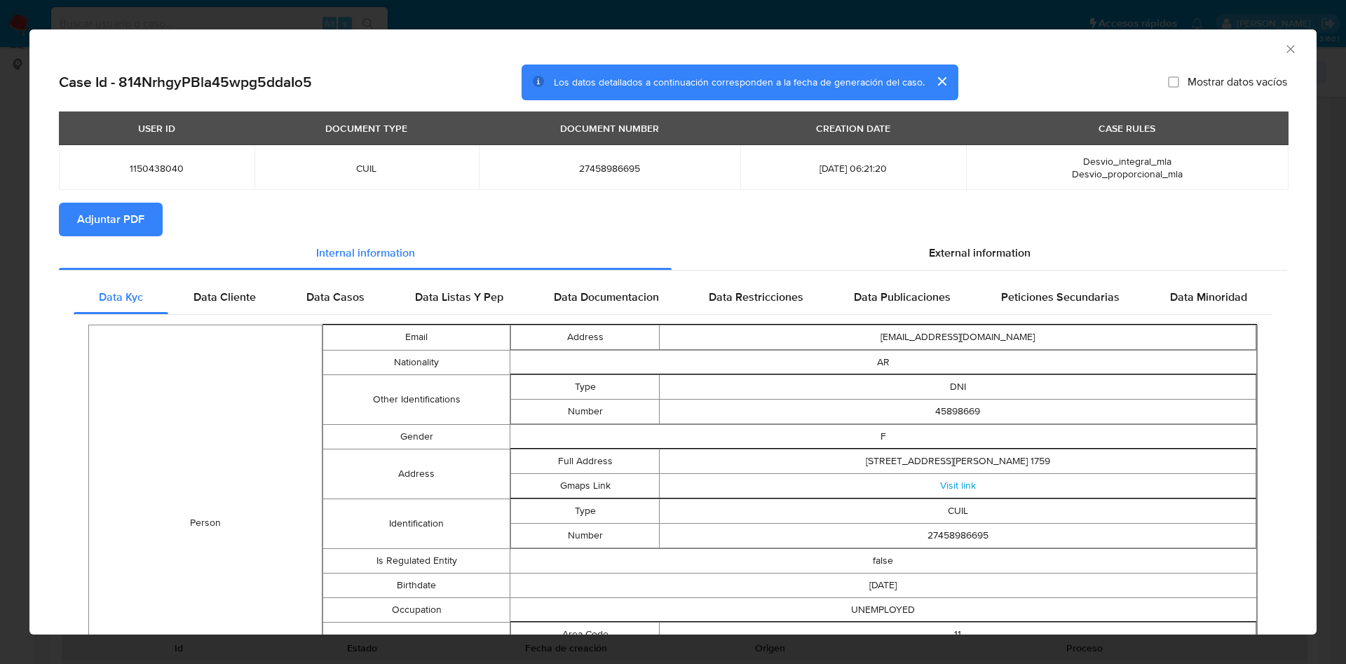
click at [121, 205] on span "Adjuntar PDF" at bounding box center [110, 219] width 67 height 31
click at [1284, 53] on icon "Cerrar ventana" at bounding box center [1291, 49] width 14 height 14
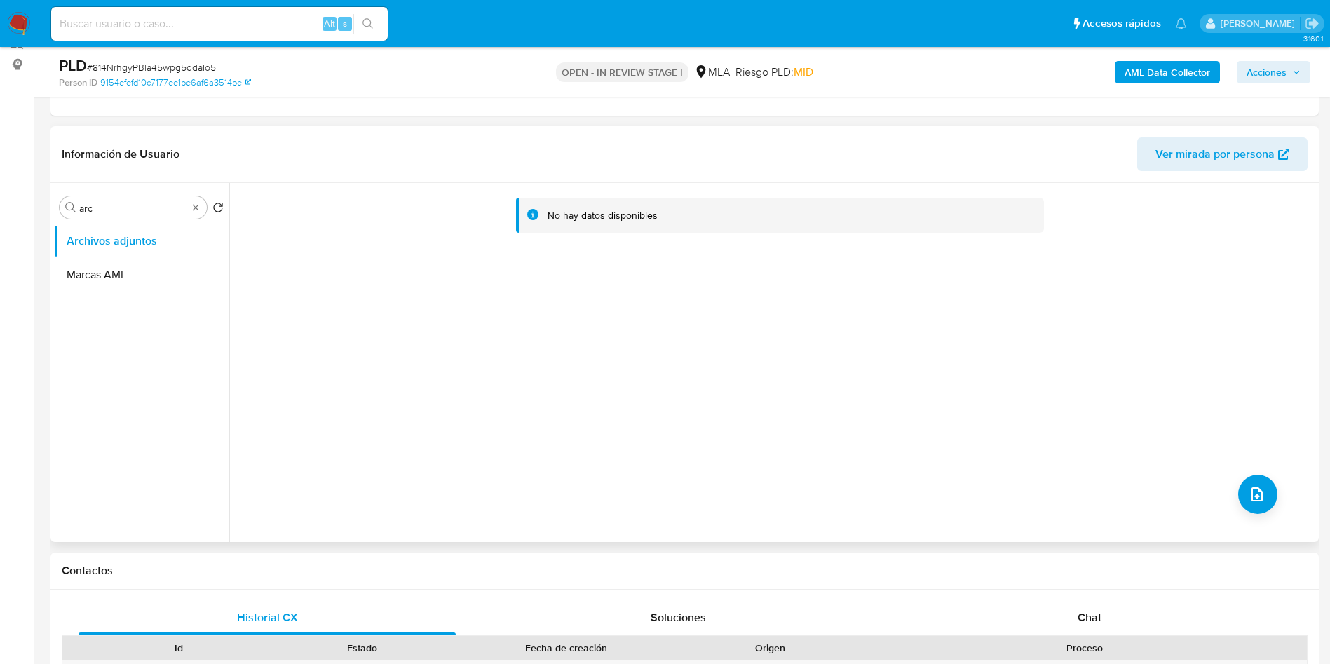
drag, startPoint x: 151, startPoint y: 212, endPoint x: 502, endPoint y: 254, distance: 353.0
click at [153, 215] on div "Buscar arc" at bounding box center [133, 207] width 147 height 22
click at [1238, 489] on button "upload-file" at bounding box center [1257, 494] width 39 height 39
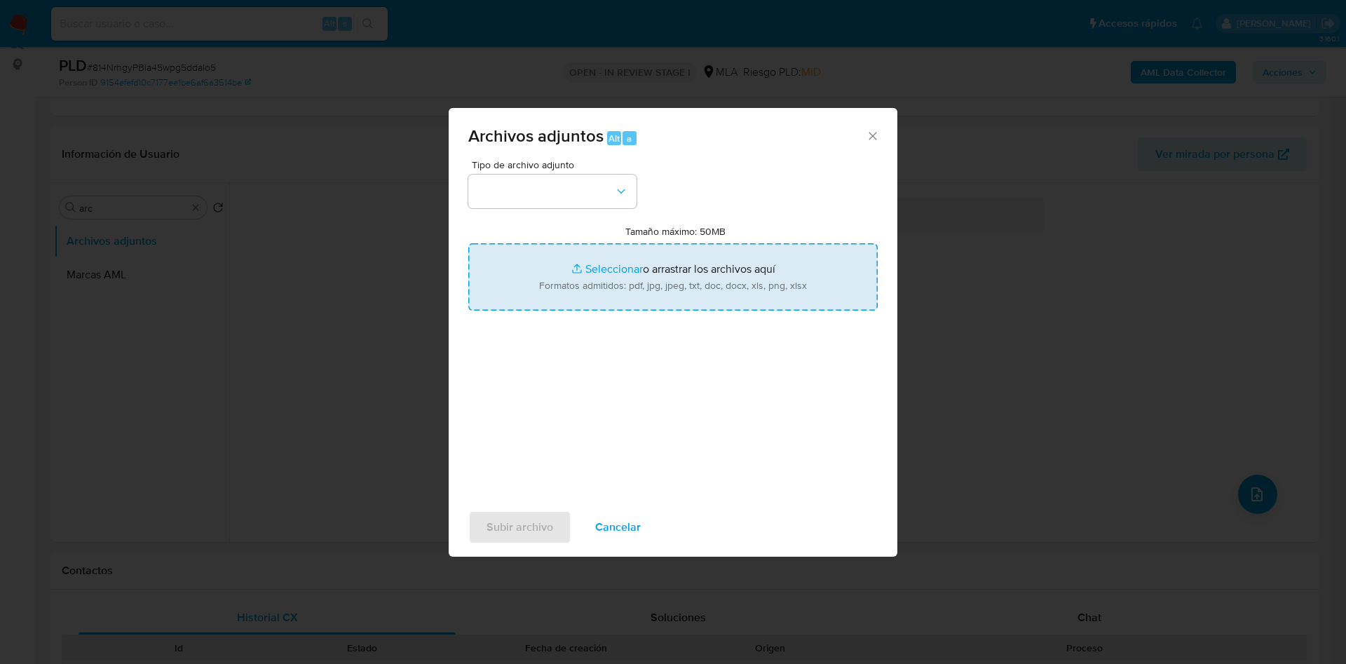
click at [674, 304] on input "Tamaño máximo: 50MB Seleccionar archivos" at bounding box center [673, 276] width 410 height 67
type input "C:\fakepath\Caselog 814NrhgyPBla45wpg5ddaIo5_2025_09_17_20_29_48.docx"
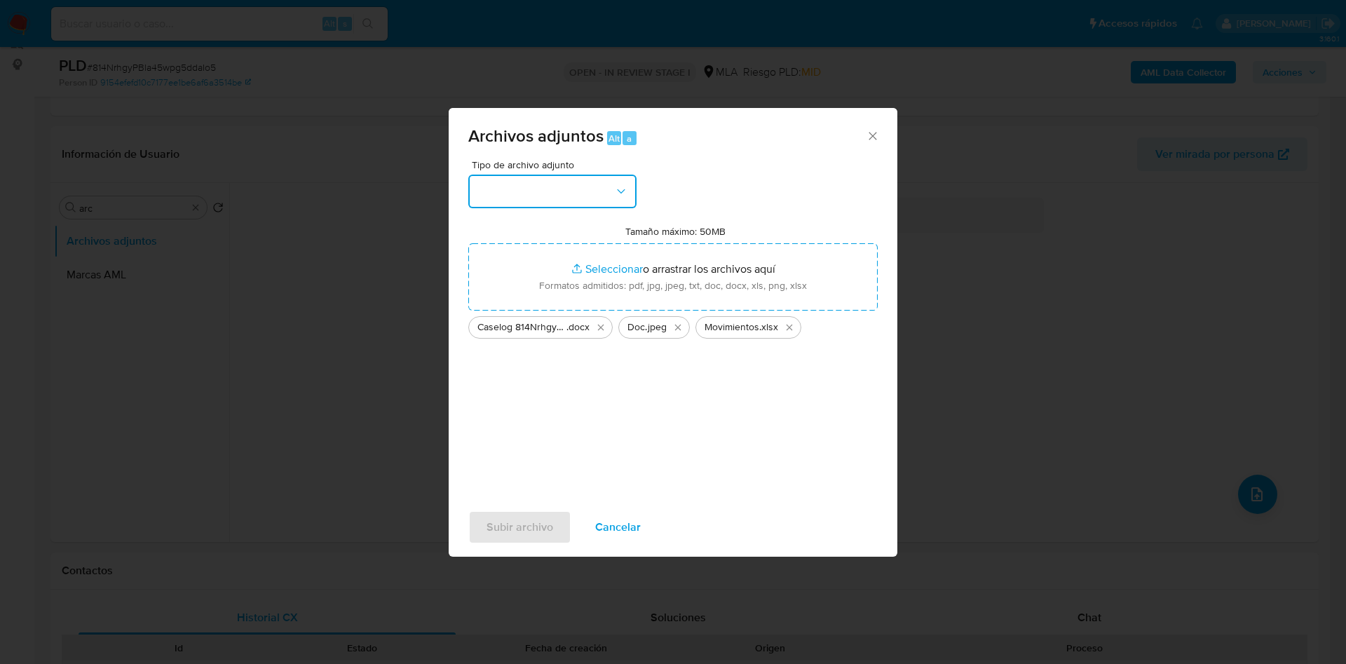
drag, startPoint x: 561, startPoint y: 191, endPoint x: 561, endPoint y: 199, distance: 8.4
click at [561, 191] on button "button" at bounding box center [552, 192] width 168 height 34
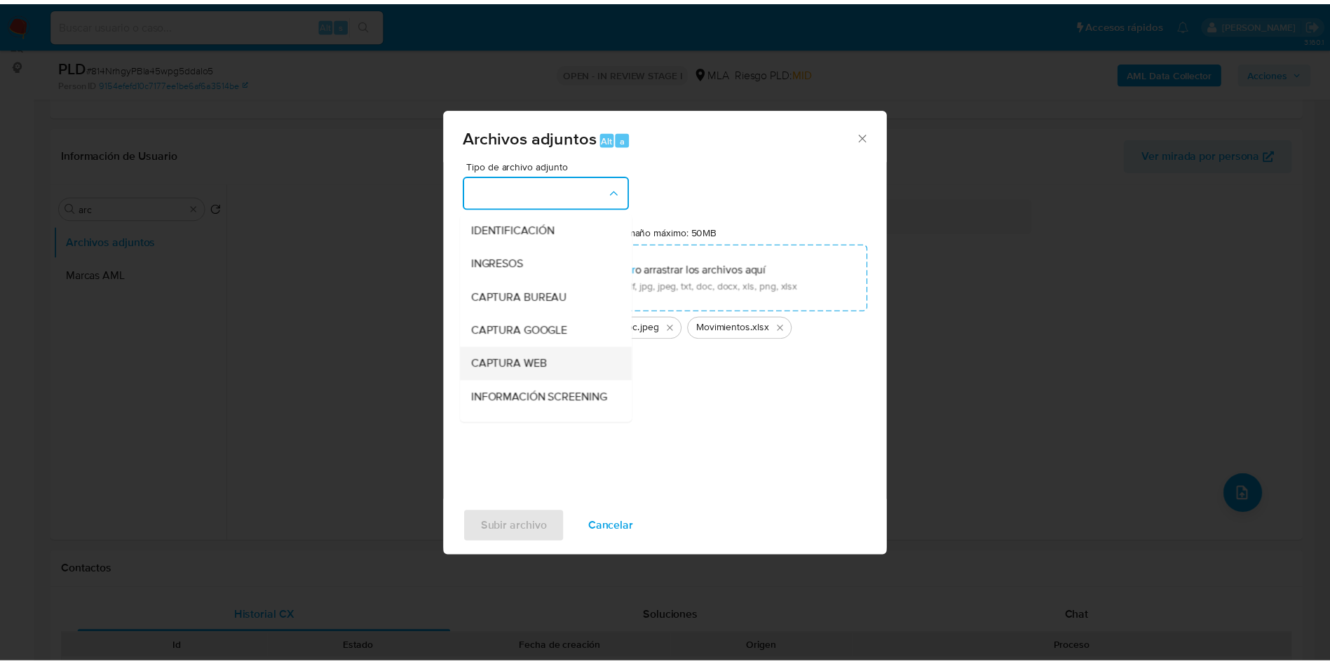
scroll to position [105, 0]
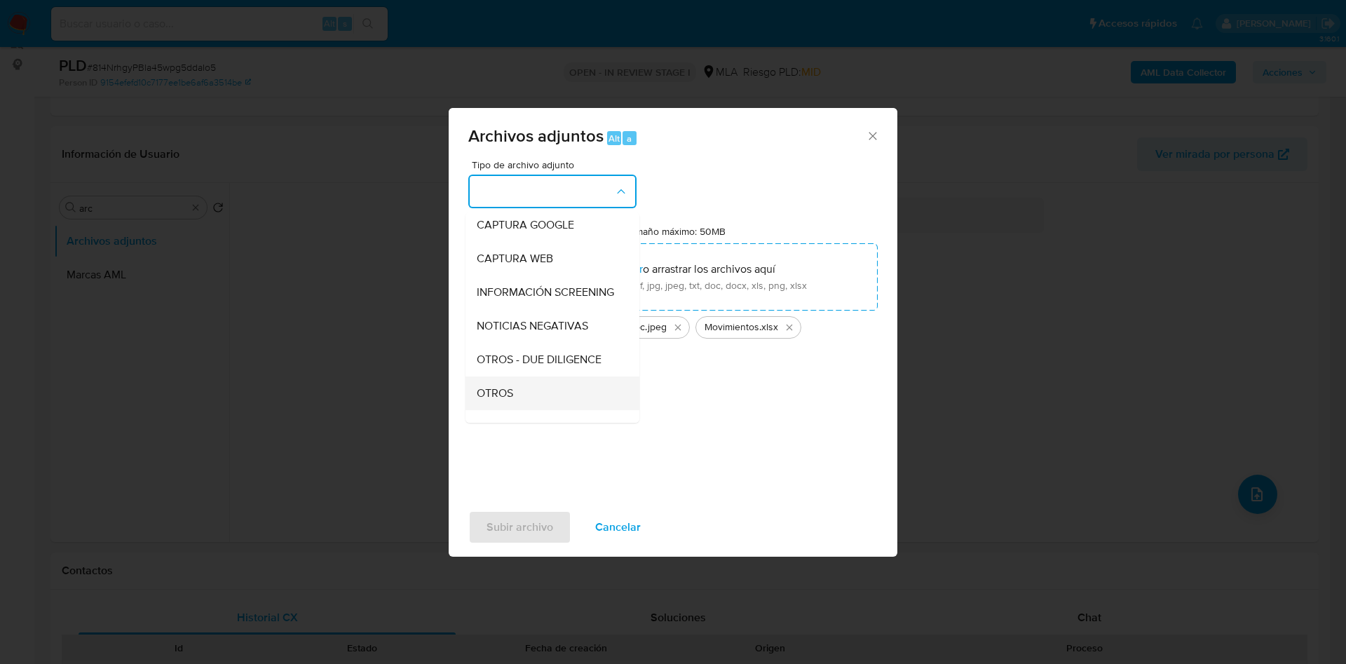
click at [518, 401] on div "OTROS" at bounding box center [548, 394] width 143 height 34
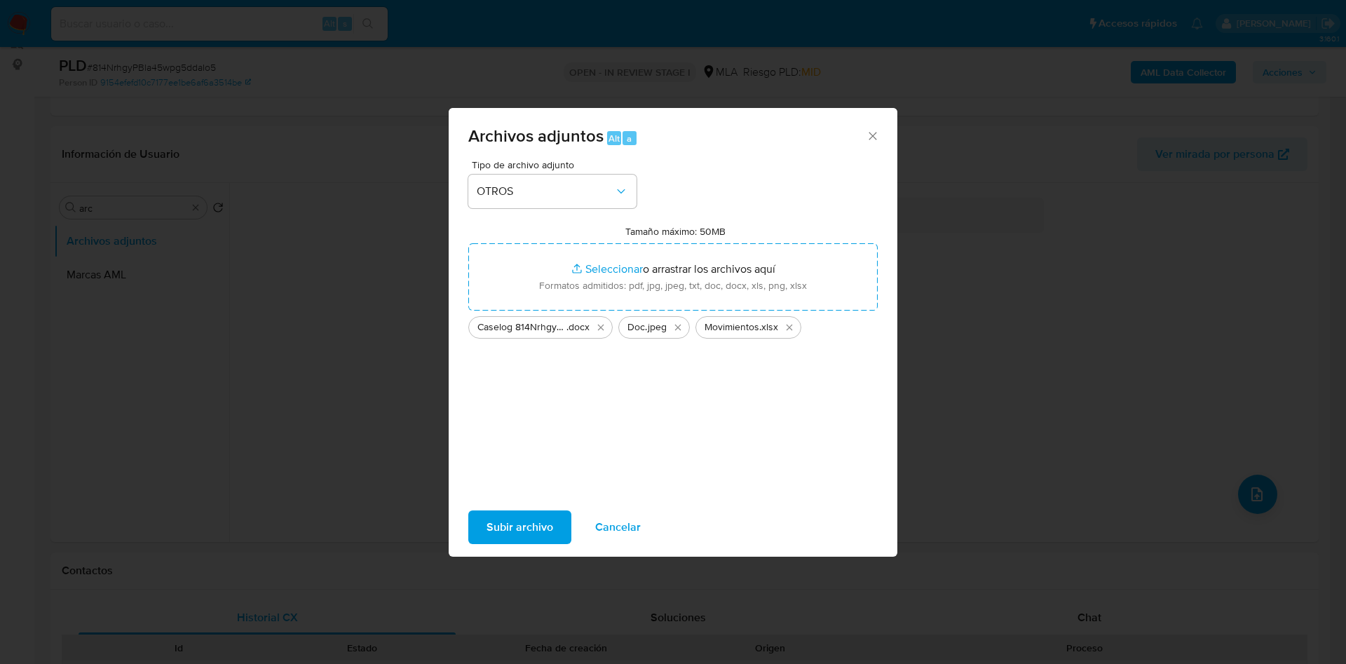
click at [525, 518] on span "Subir archivo" at bounding box center [520, 527] width 67 height 31
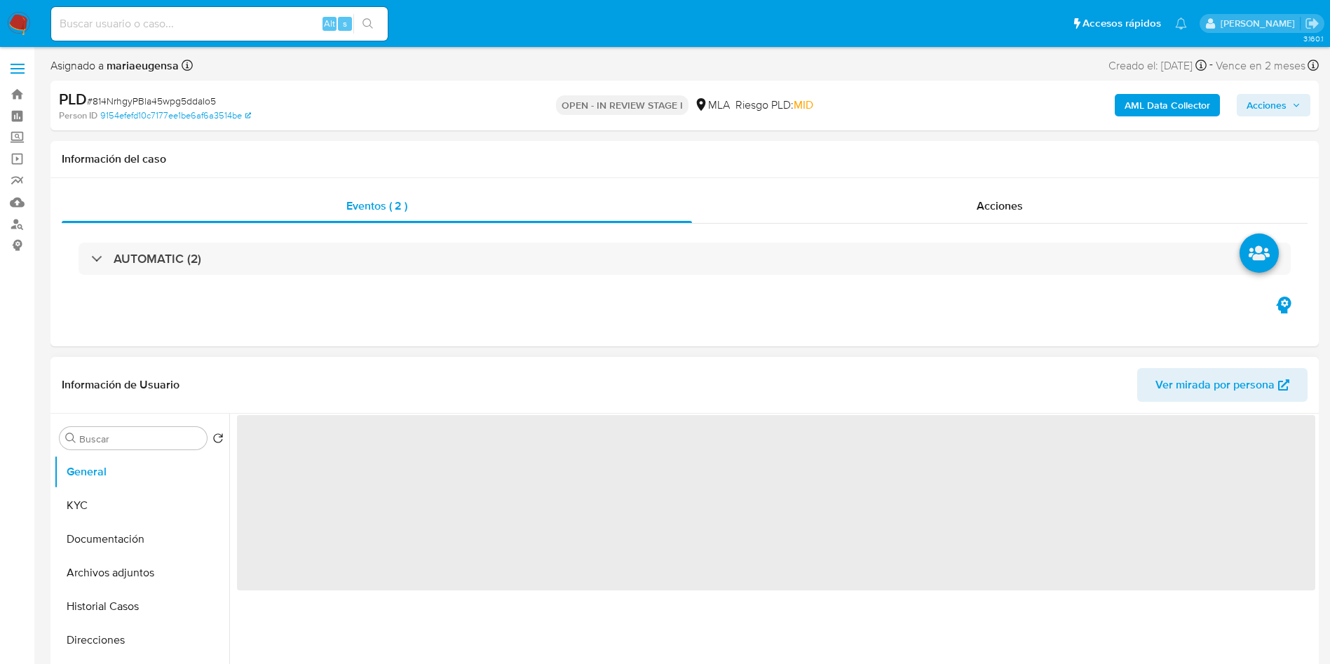
select select "10"
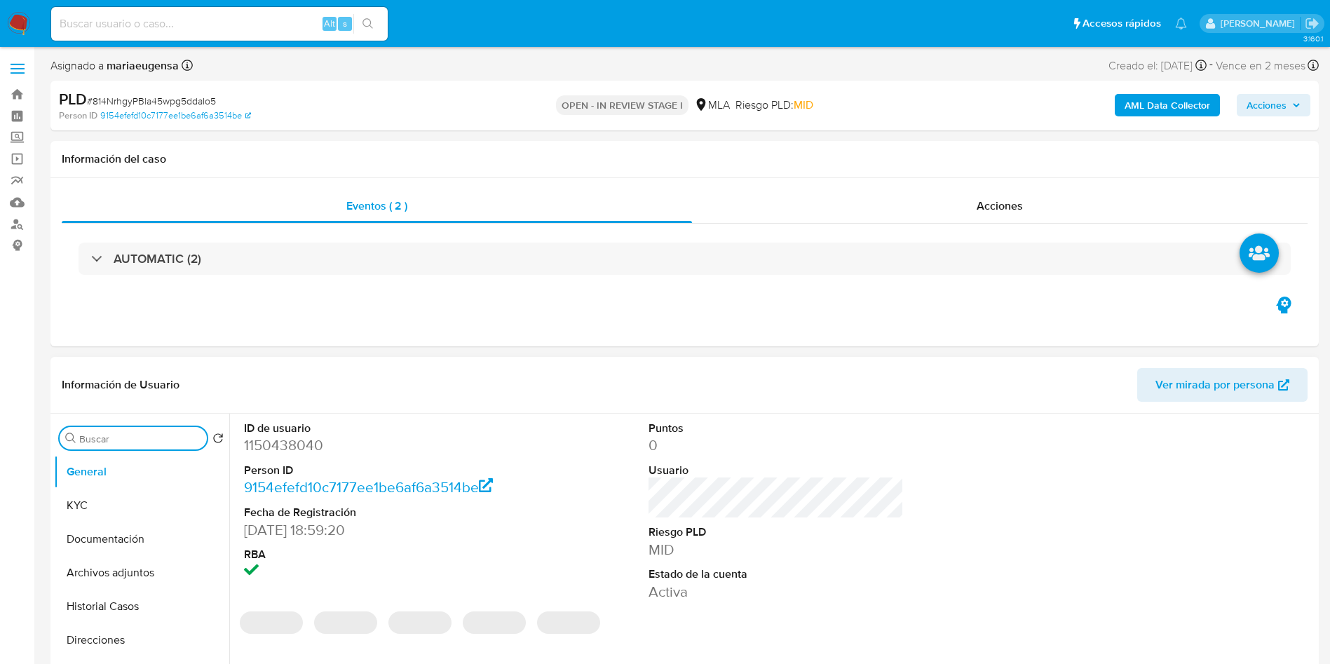
click at [159, 438] on input "Buscar" at bounding box center [140, 439] width 122 height 13
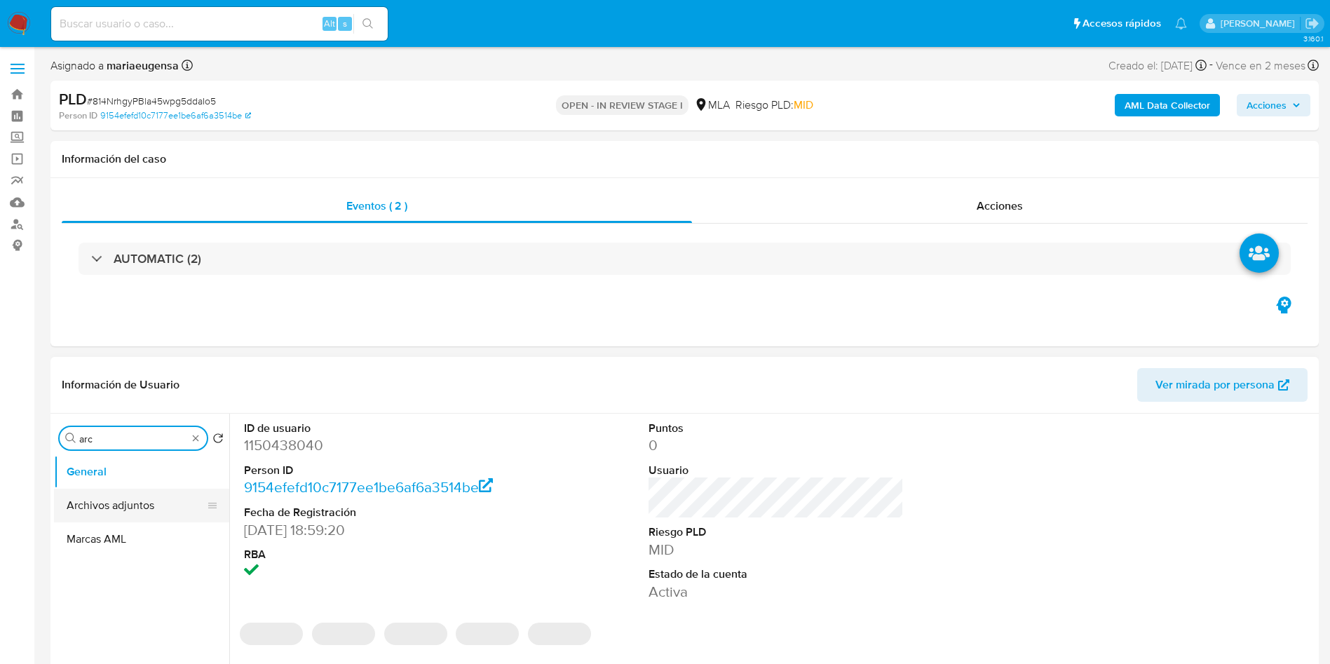
type input "arc"
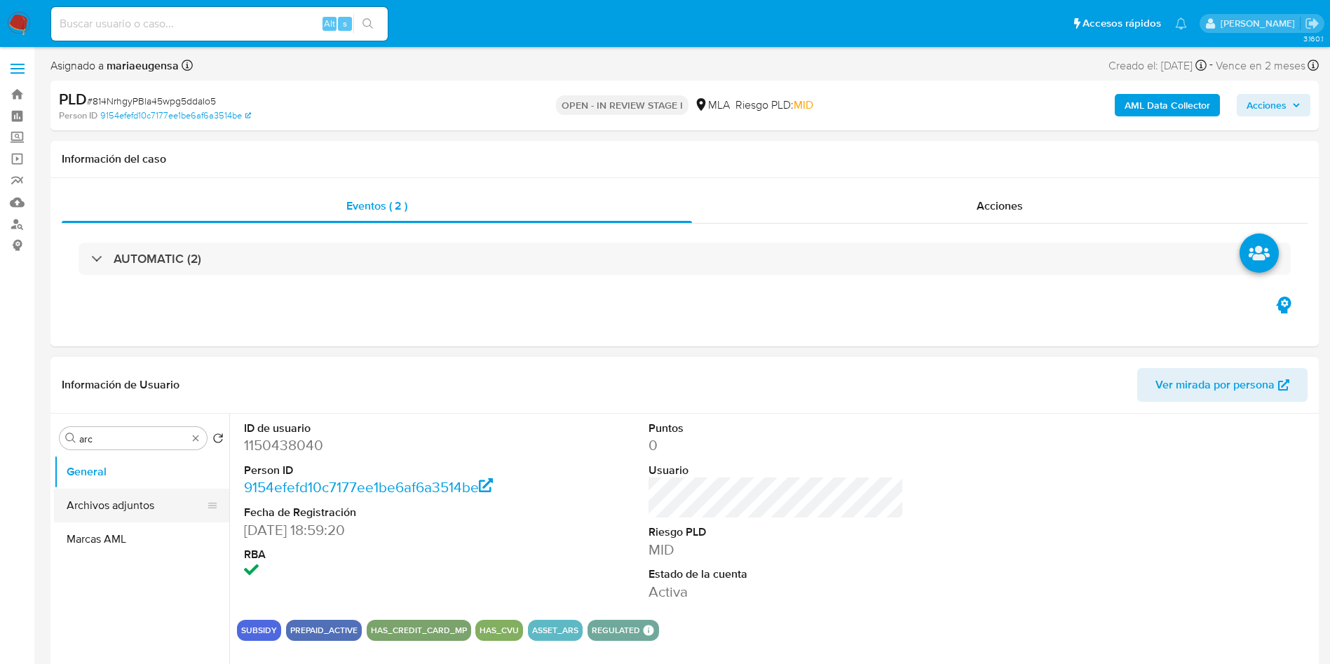
click at [176, 494] on button "Archivos adjuntos" at bounding box center [136, 506] width 164 height 34
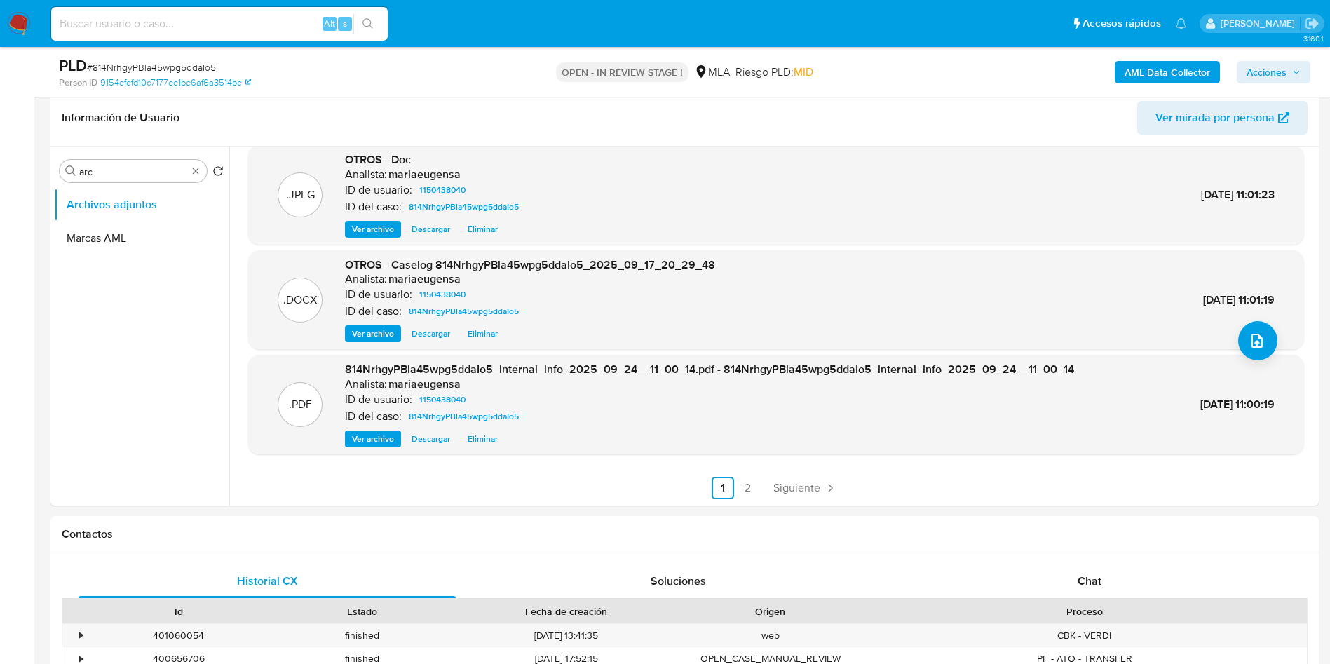
scroll to position [118, 0]
click at [740, 486] on link "2" at bounding box center [748, 487] width 22 height 22
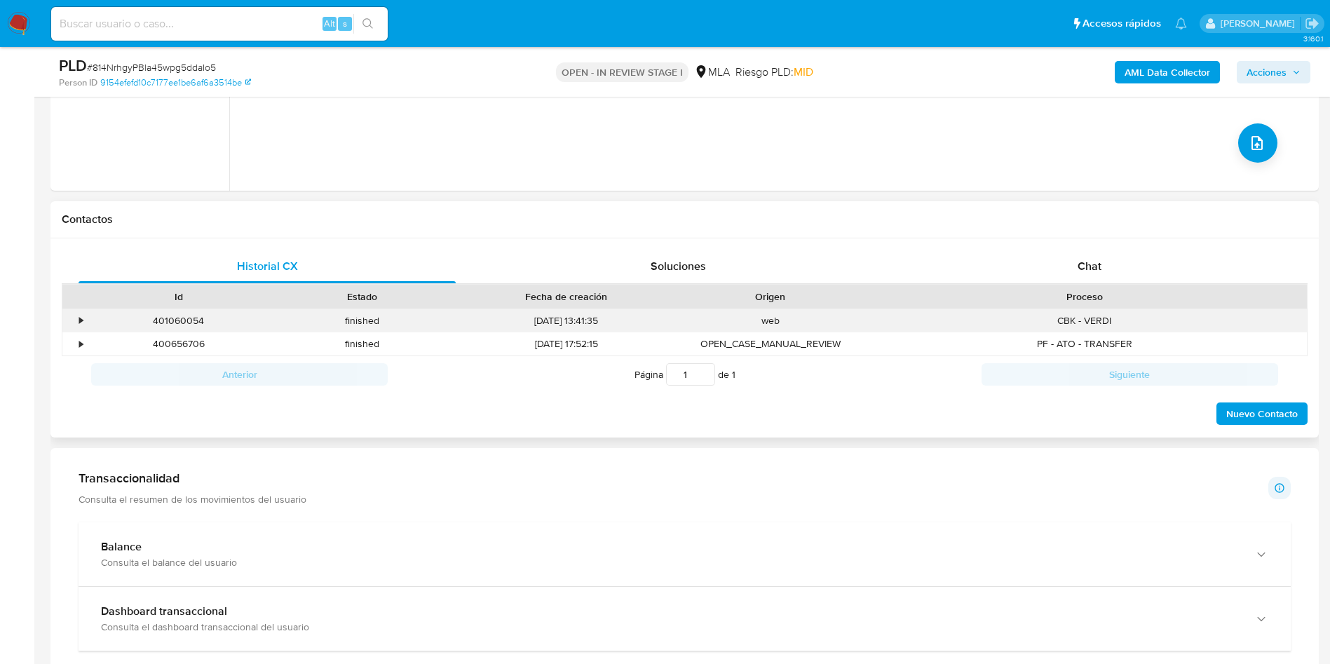
scroll to position [548, 0]
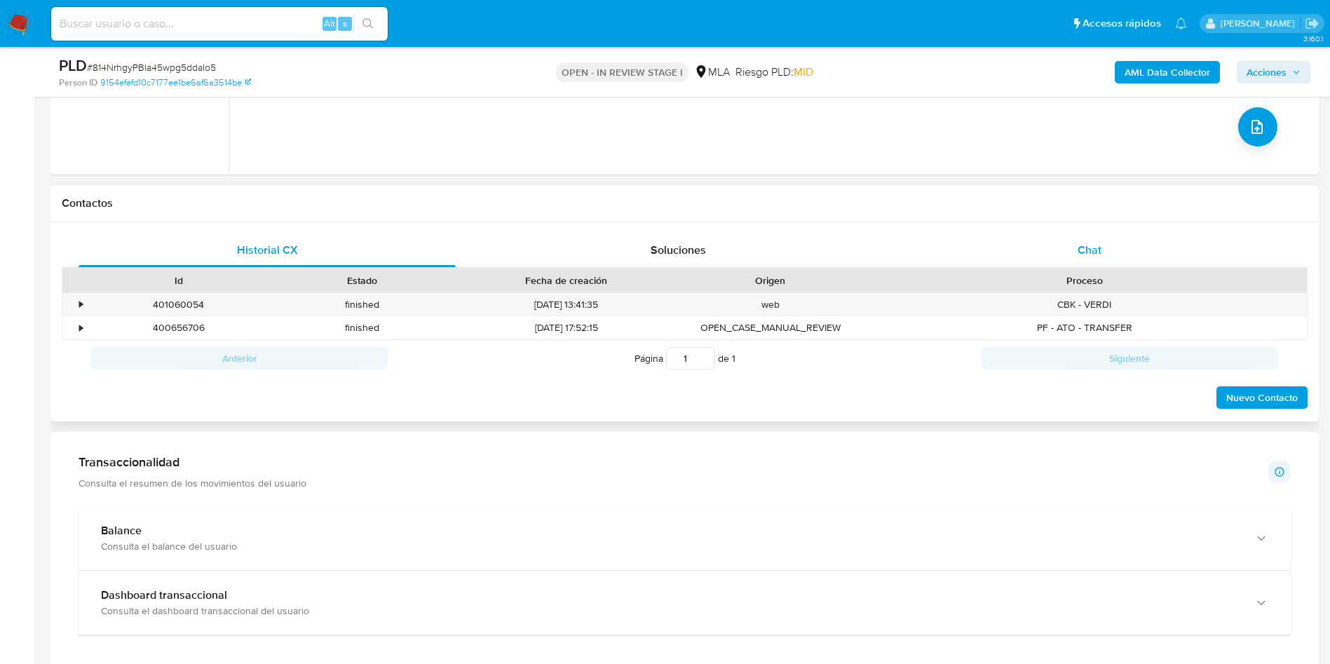
click at [1069, 249] on div "Chat" at bounding box center [1089, 251] width 377 height 34
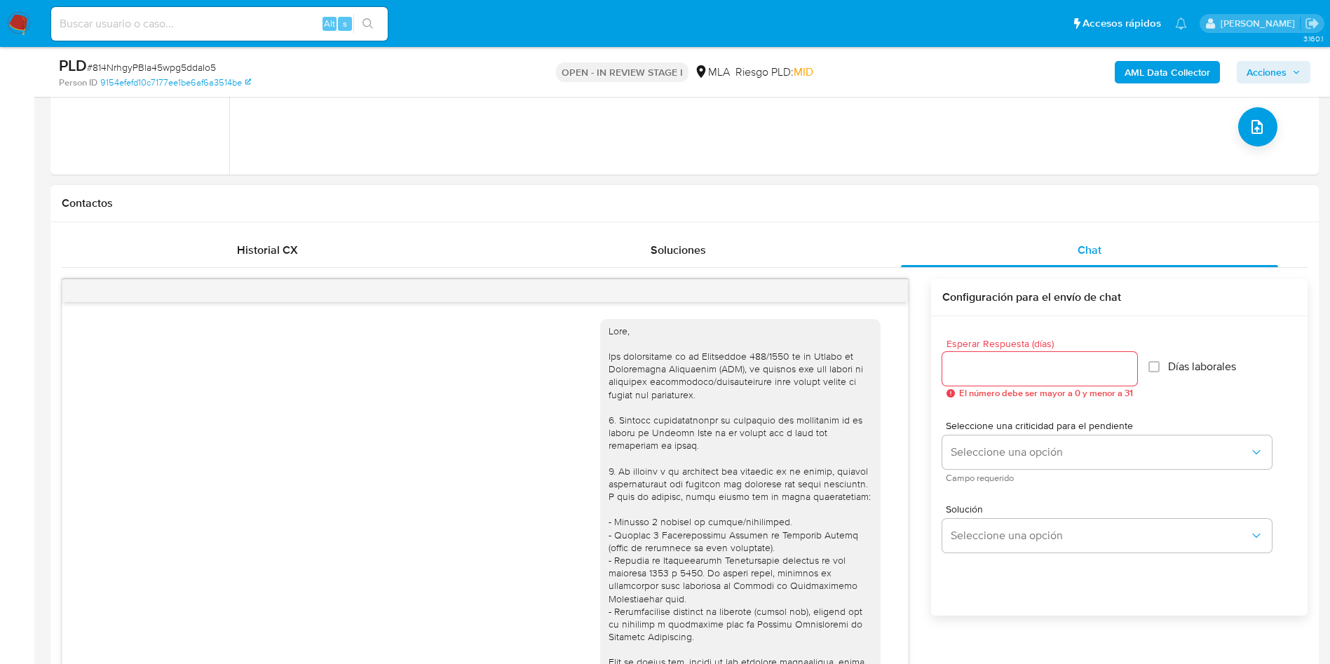
scroll to position [696, 0]
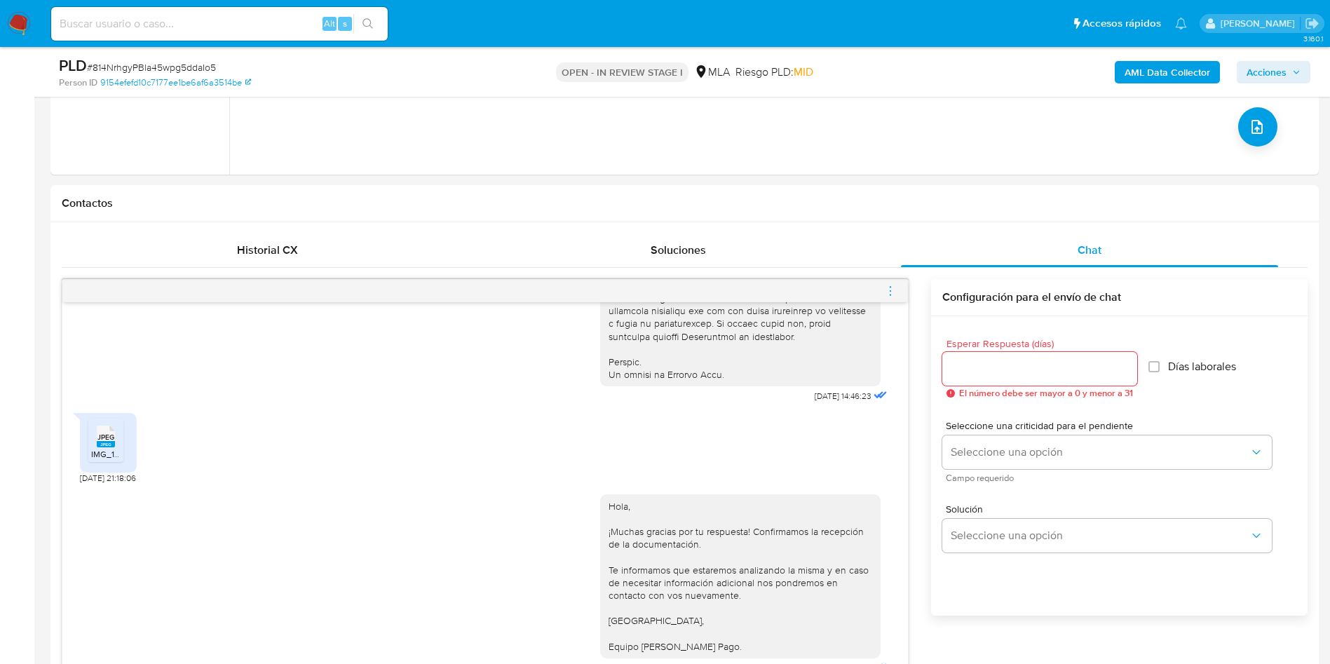
drag, startPoint x: 893, startPoint y: 292, endPoint x: 867, endPoint y: 280, distance: 29.2
click at [892, 292] on icon "menu-action" at bounding box center [890, 291] width 13 height 13
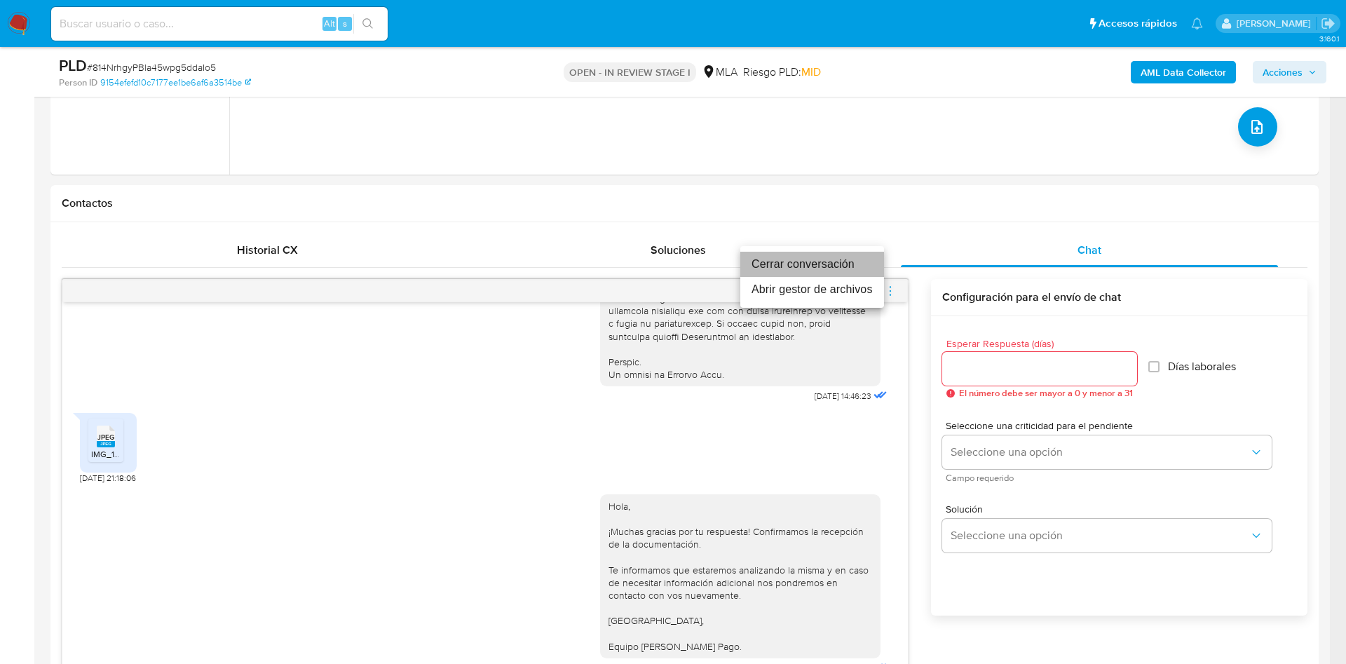
click at [839, 262] on li "Cerrar conversación" at bounding box center [812, 264] width 144 height 25
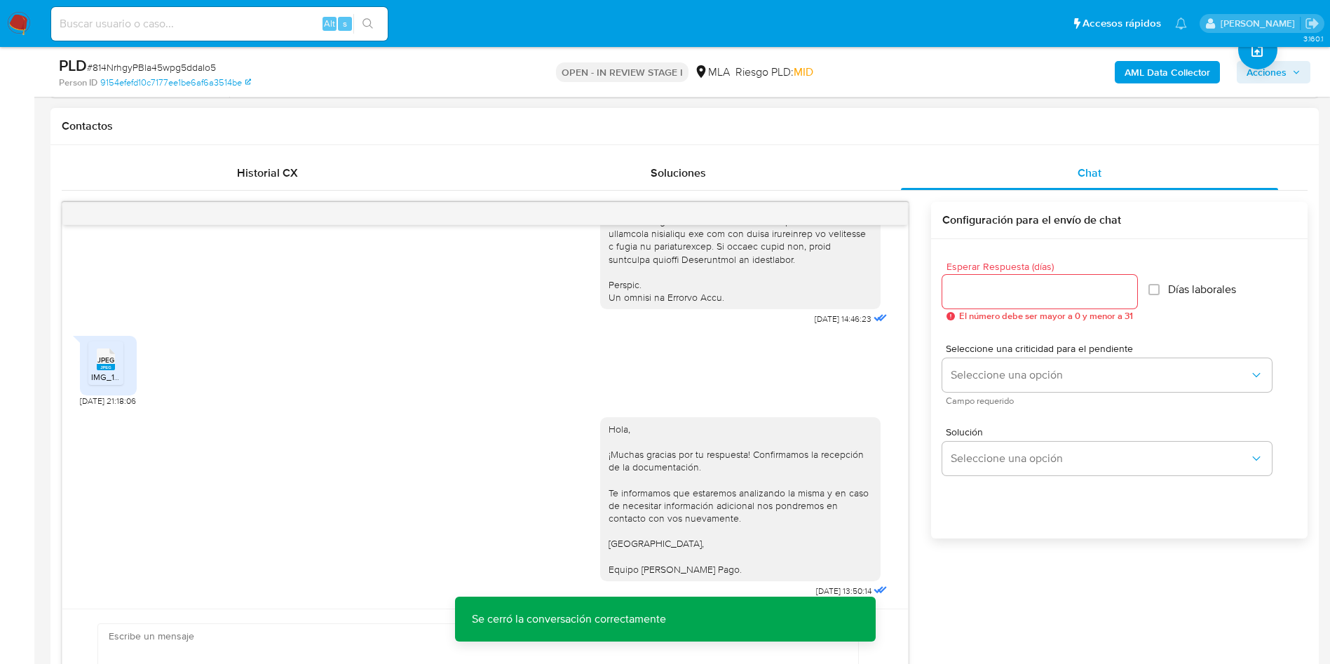
scroll to position [654, 0]
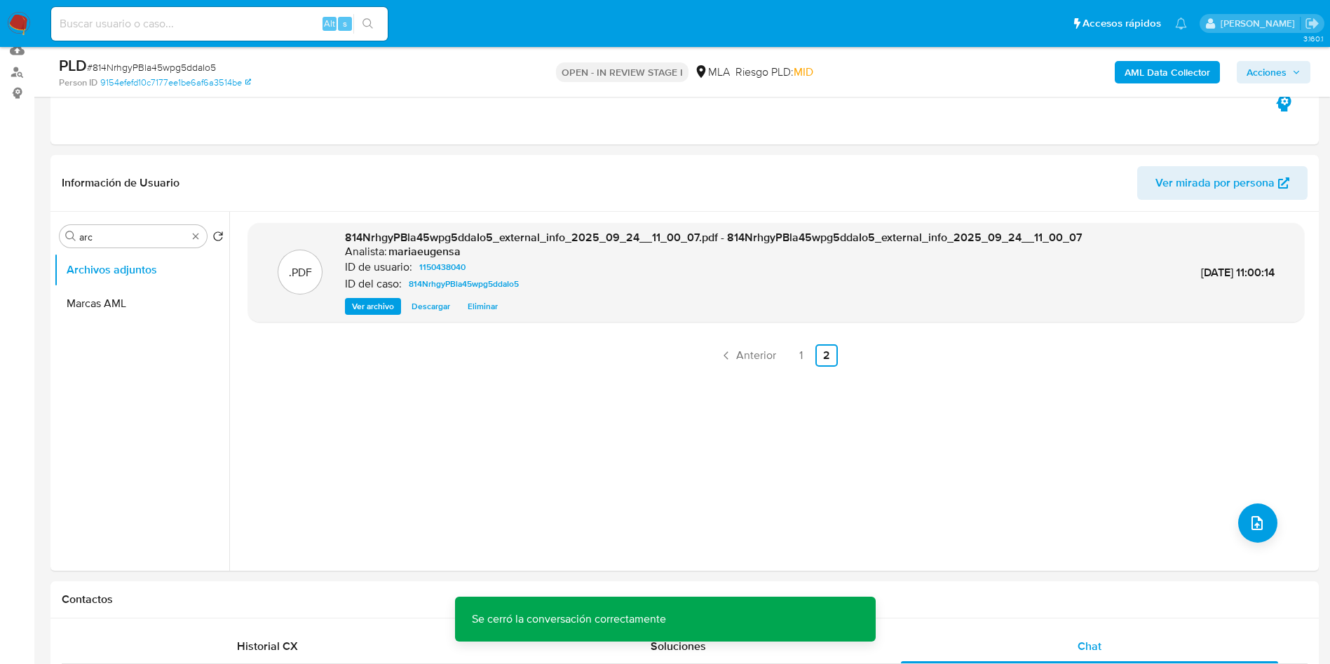
scroll to position [0, 0]
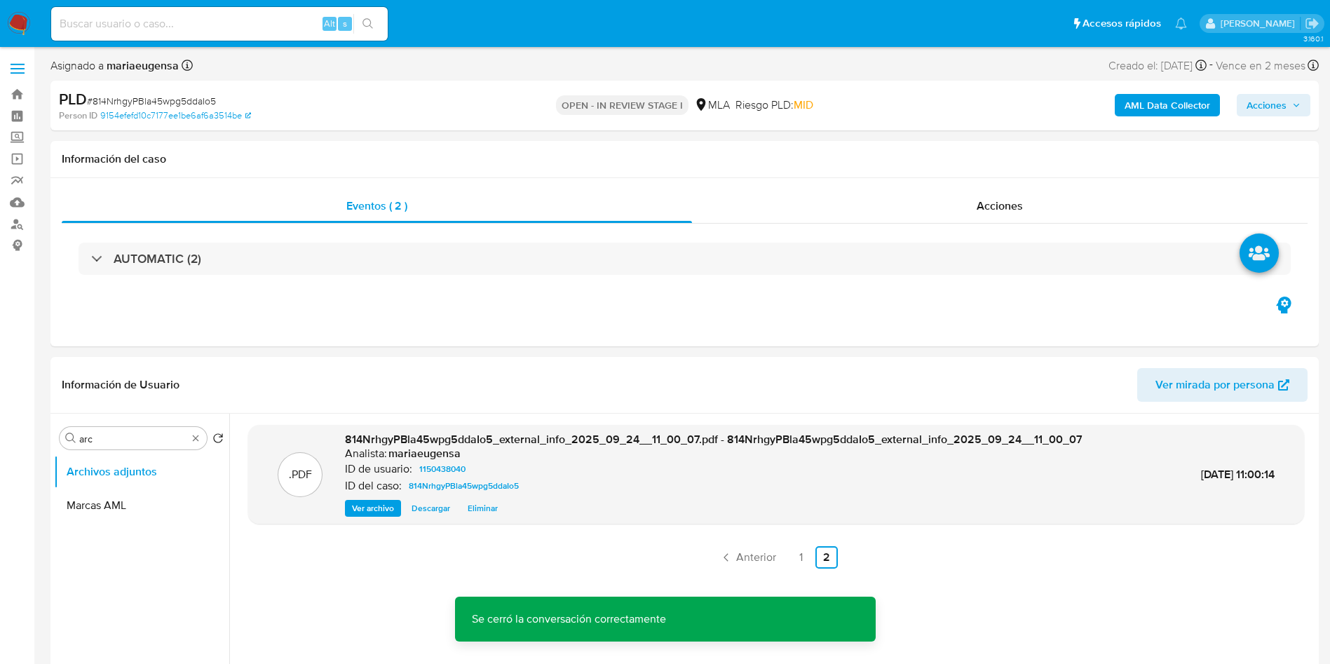
click at [1268, 112] on span "Acciones" at bounding box center [1267, 105] width 40 height 22
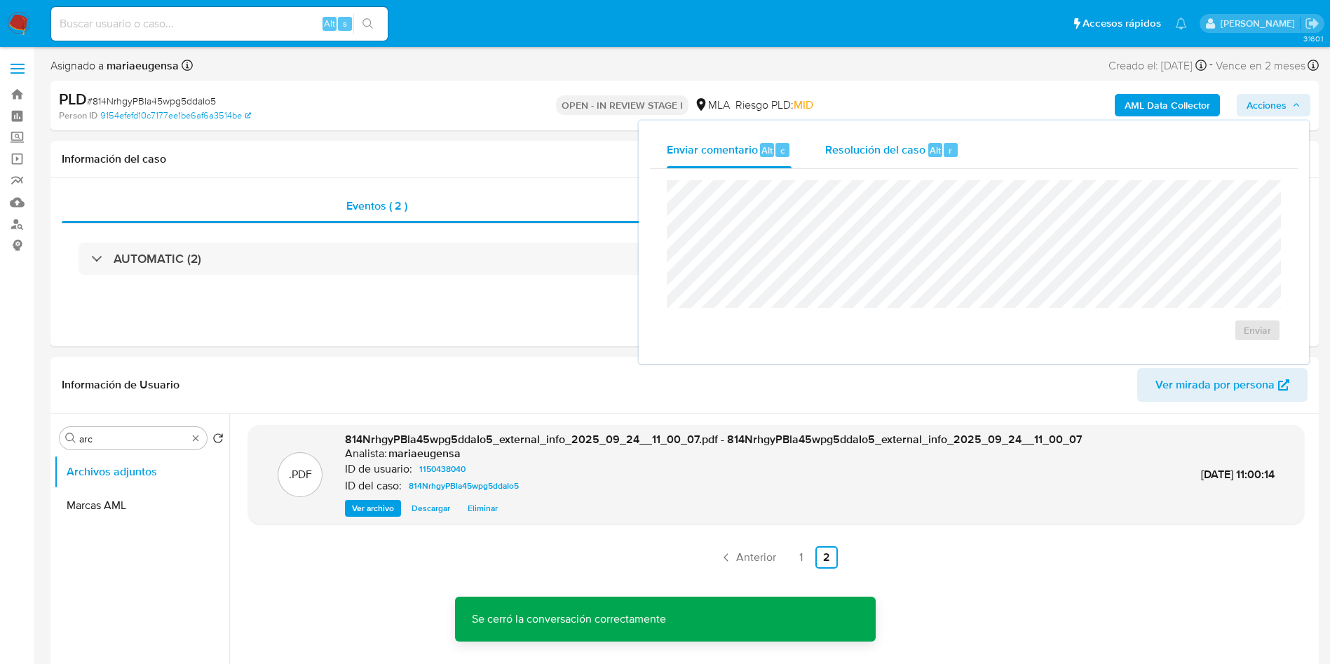
click at [954, 161] on div "Resolución del caso Alt r" at bounding box center [892, 150] width 134 height 36
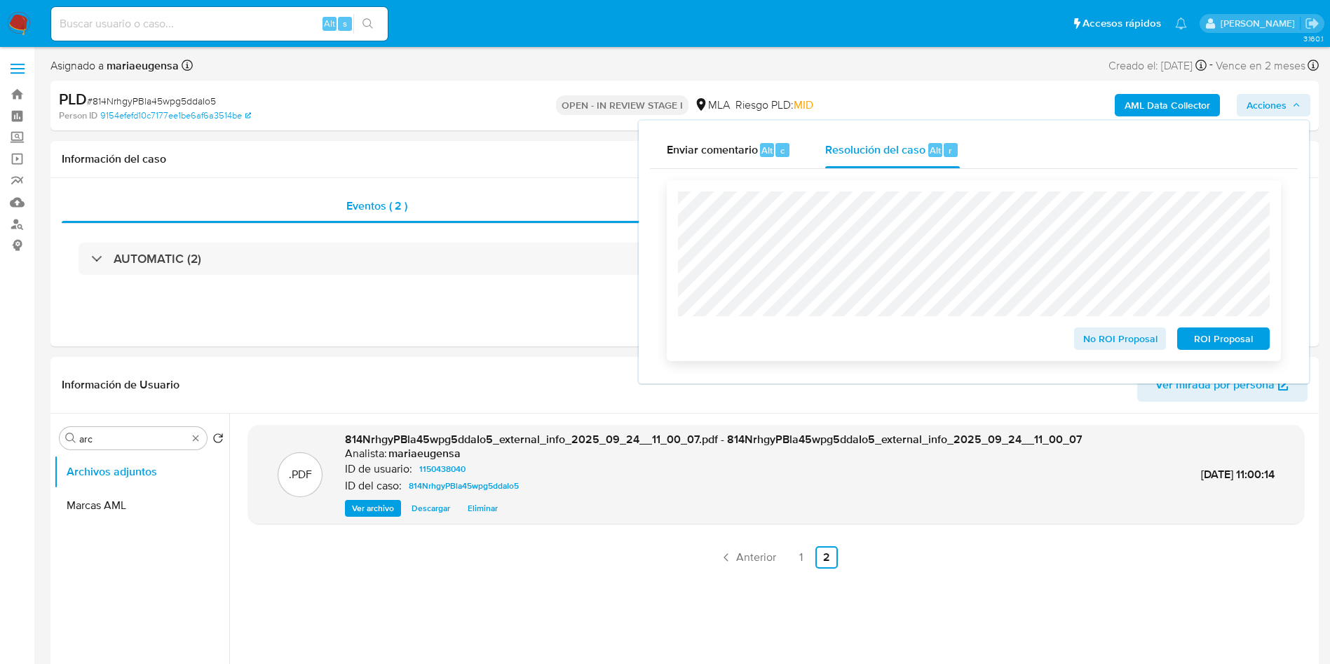
click at [1105, 340] on span "No ROI Proposal" at bounding box center [1120, 339] width 73 height 20
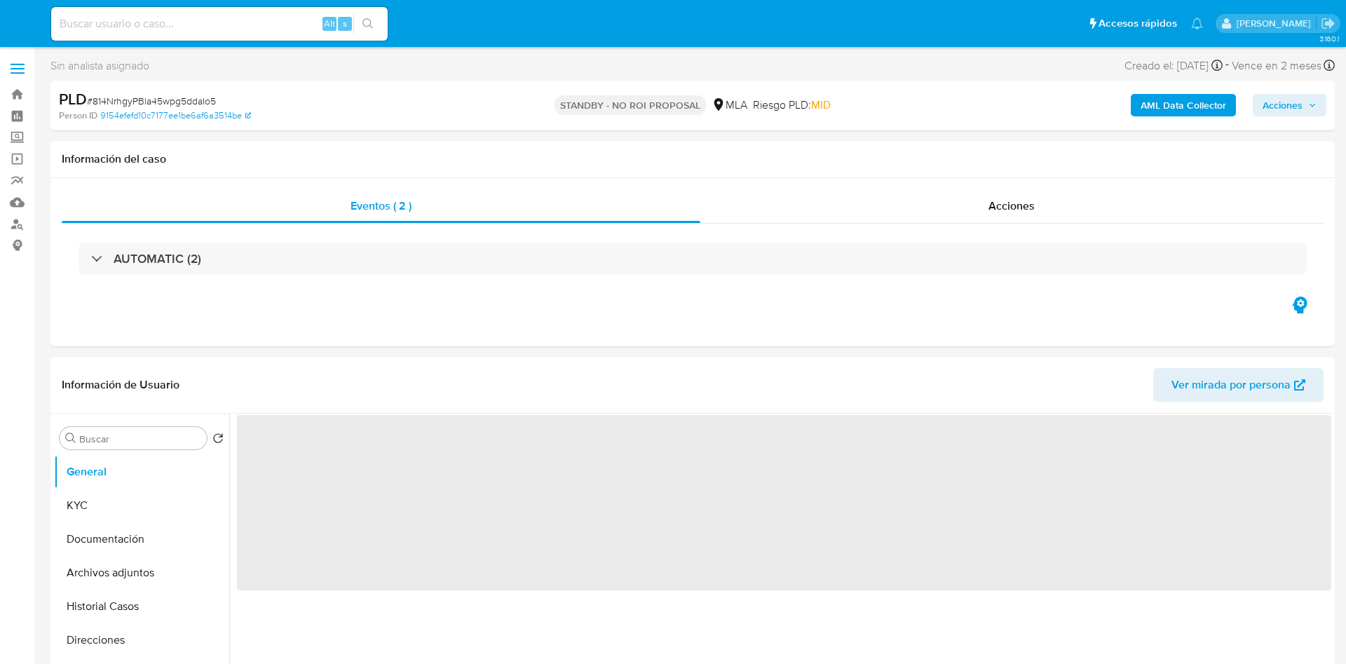
select select "10"
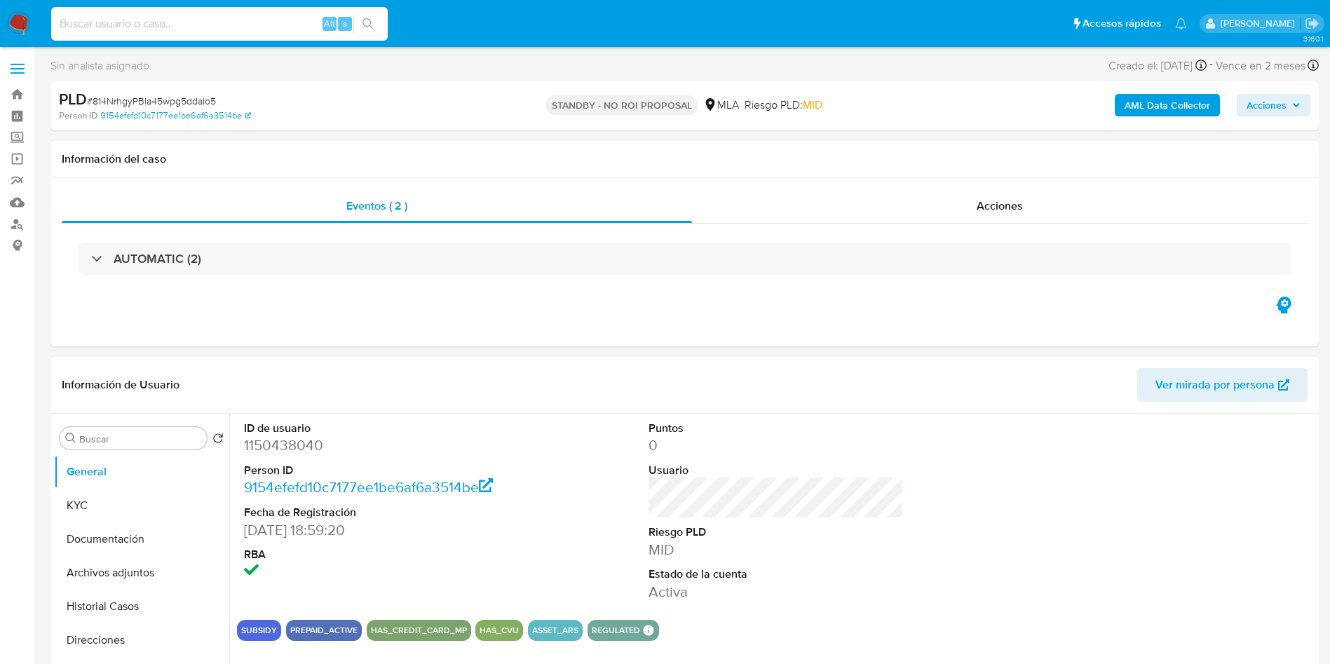
click at [160, 17] on input at bounding box center [219, 24] width 337 height 18
paste input "TCtNym6MBRCjGqY0oZJte0yn"
type input "TCtNym6MBRCjGqY0oZJte0yn"
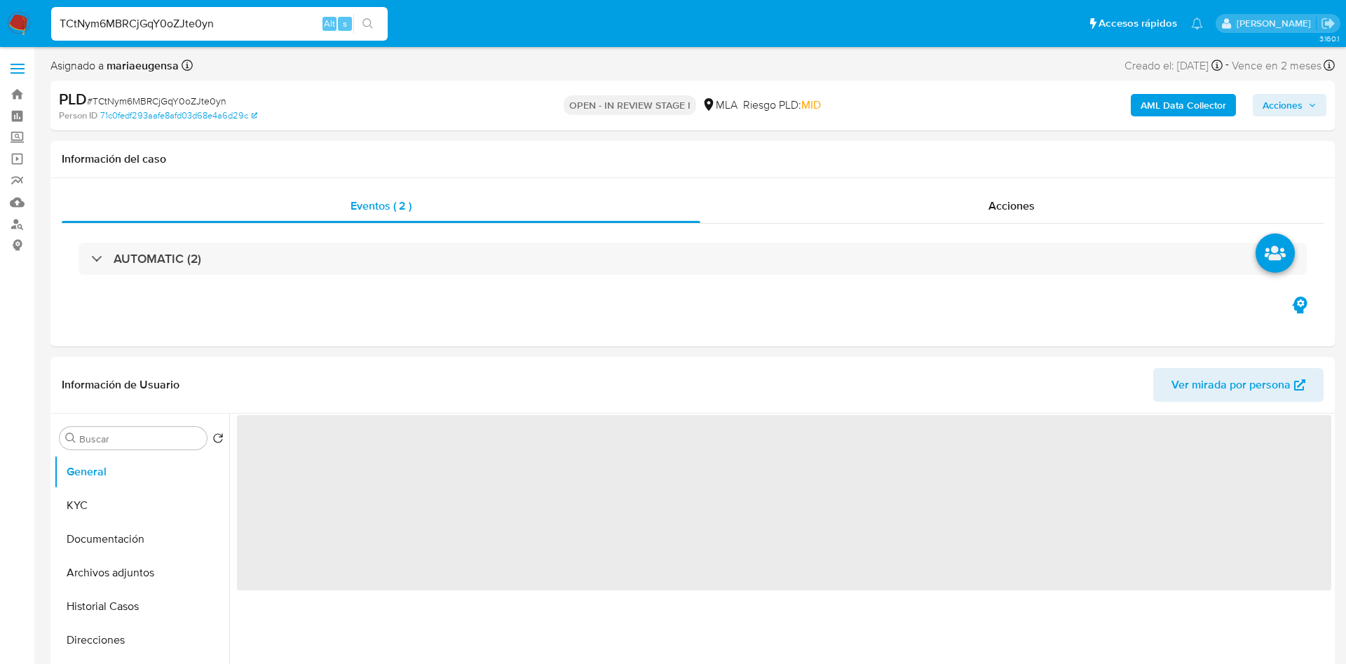
select select "10"
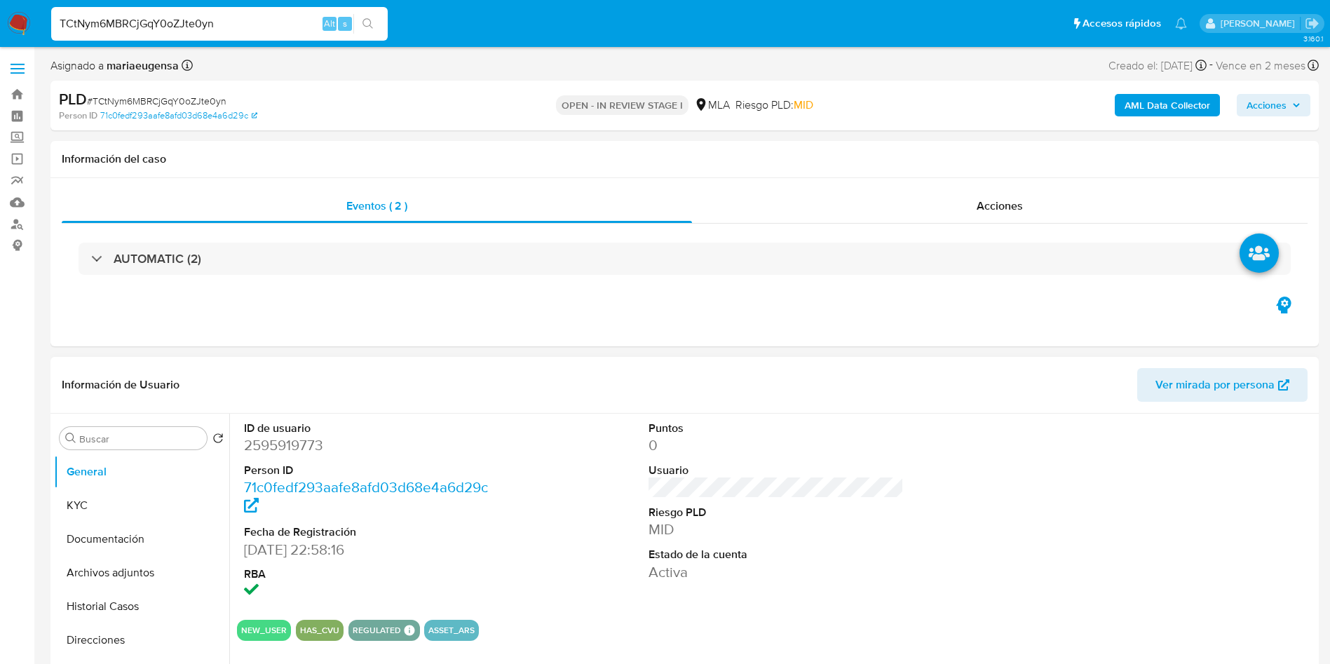
click at [276, 438] on dd "2595919773" at bounding box center [372, 445] width 256 height 20
copy dd "2595919773"
click at [141, 508] on button "KYC" at bounding box center [136, 506] width 164 height 34
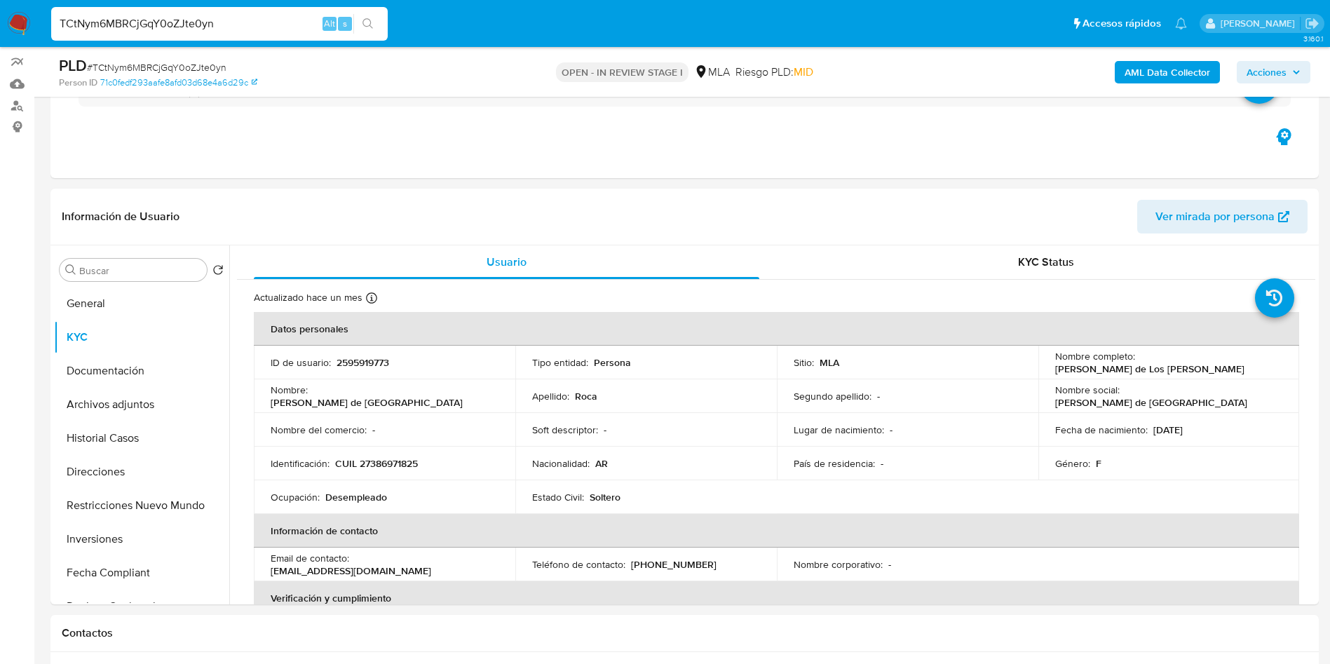
scroll to position [121, 0]
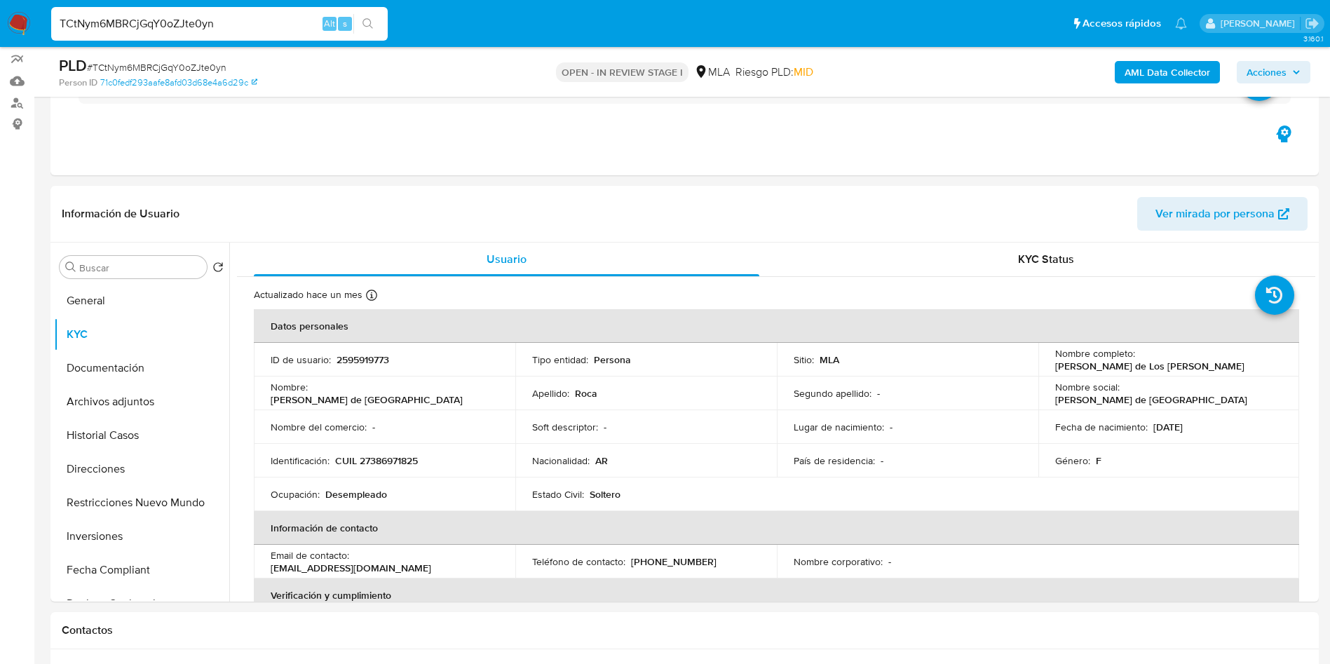
click at [1145, 73] on b "AML Data Collector" at bounding box center [1168, 72] width 86 height 22
click at [1132, 72] on b "AML Data Collector" at bounding box center [1168, 72] width 86 height 22
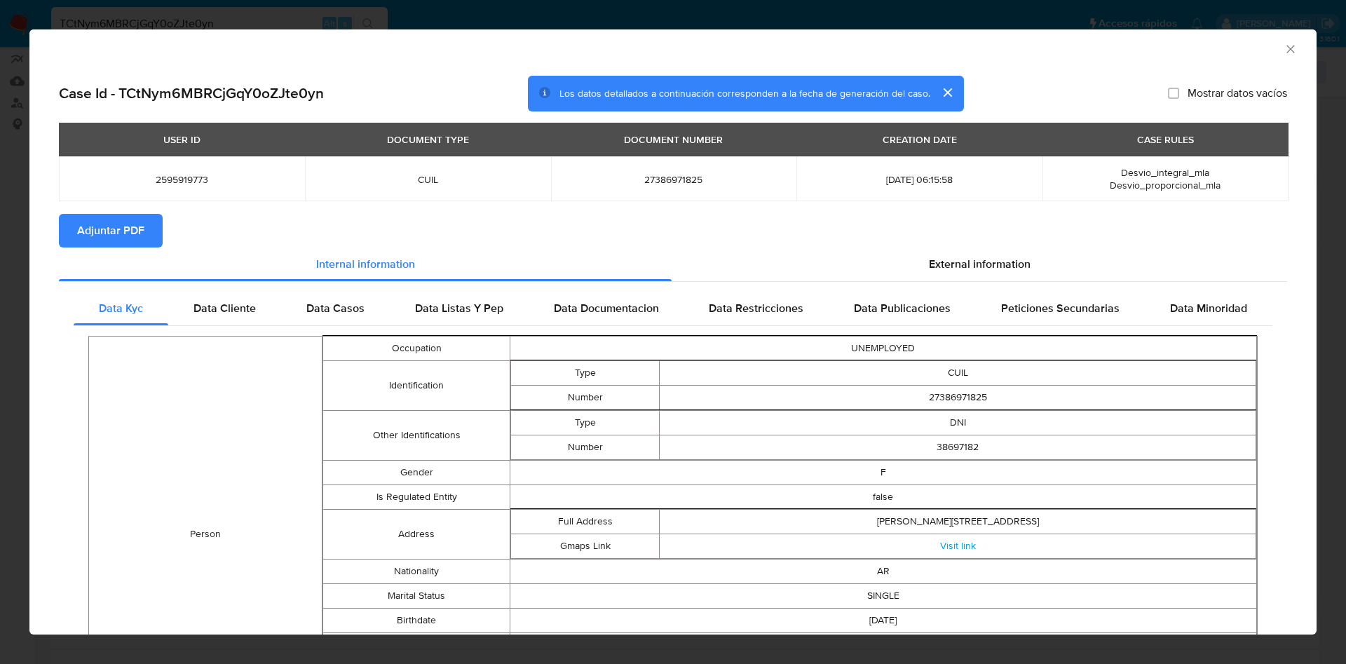
click at [1282, 43] on div "AML Data Collector" at bounding box center [672, 46] width 1287 height 35
click at [1265, 41] on div "AML Data Collector" at bounding box center [661, 46] width 1245 height 15
click at [1284, 53] on icon "Cerrar ventana" at bounding box center [1291, 49] width 14 height 14
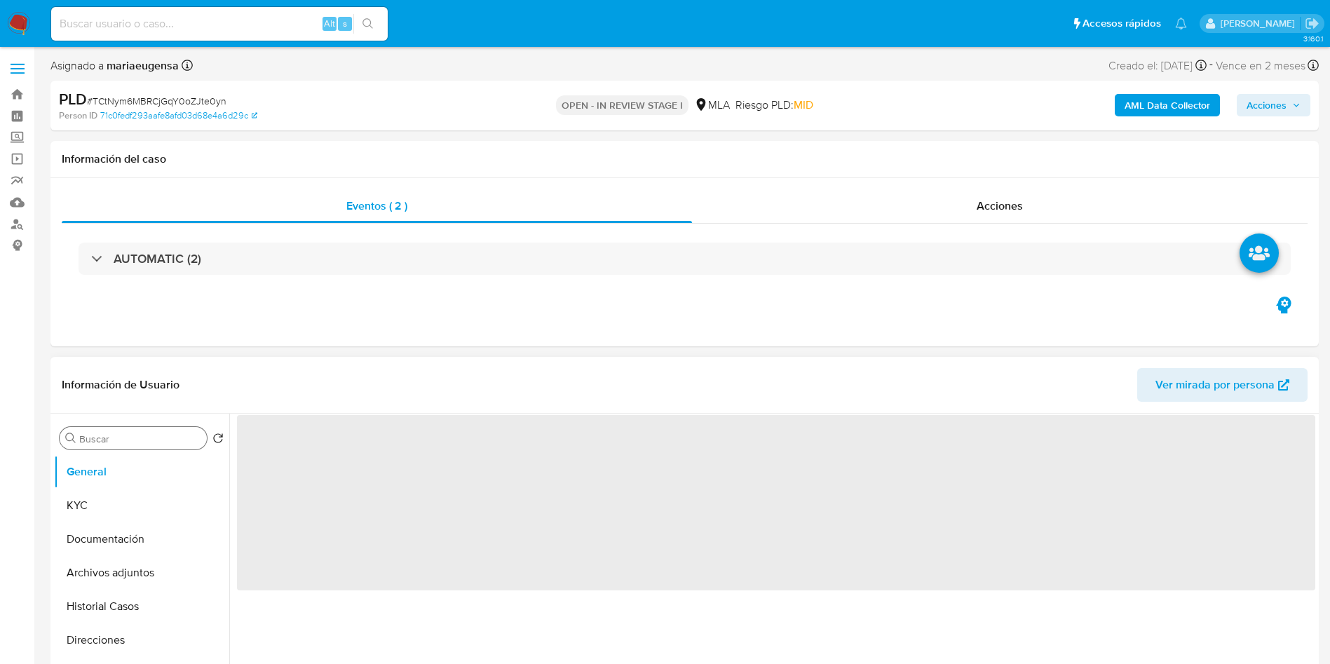
click at [126, 444] on input "Buscar" at bounding box center [140, 439] width 122 height 13
select select "10"
type input "ARC"
click at [158, 499] on button "Archivos adjuntos" at bounding box center [136, 506] width 164 height 34
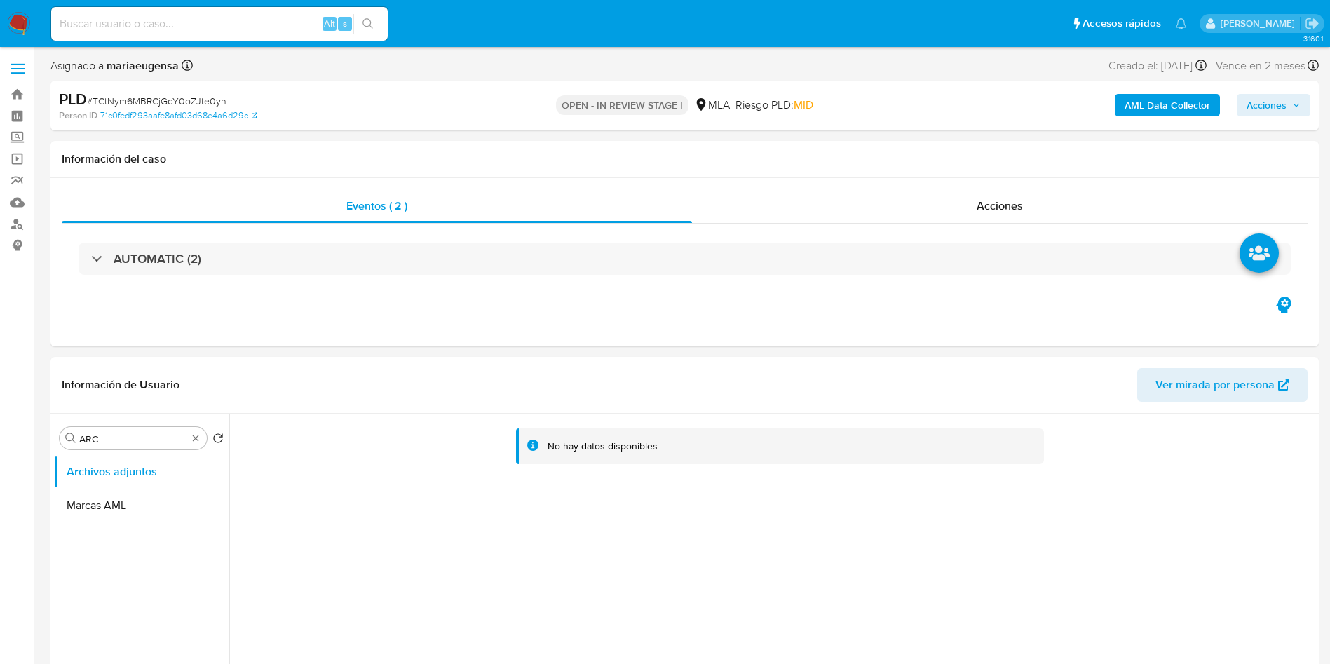
click at [1150, 102] on b "AML Data Collector" at bounding box center [1168, 105] width 86 height 22
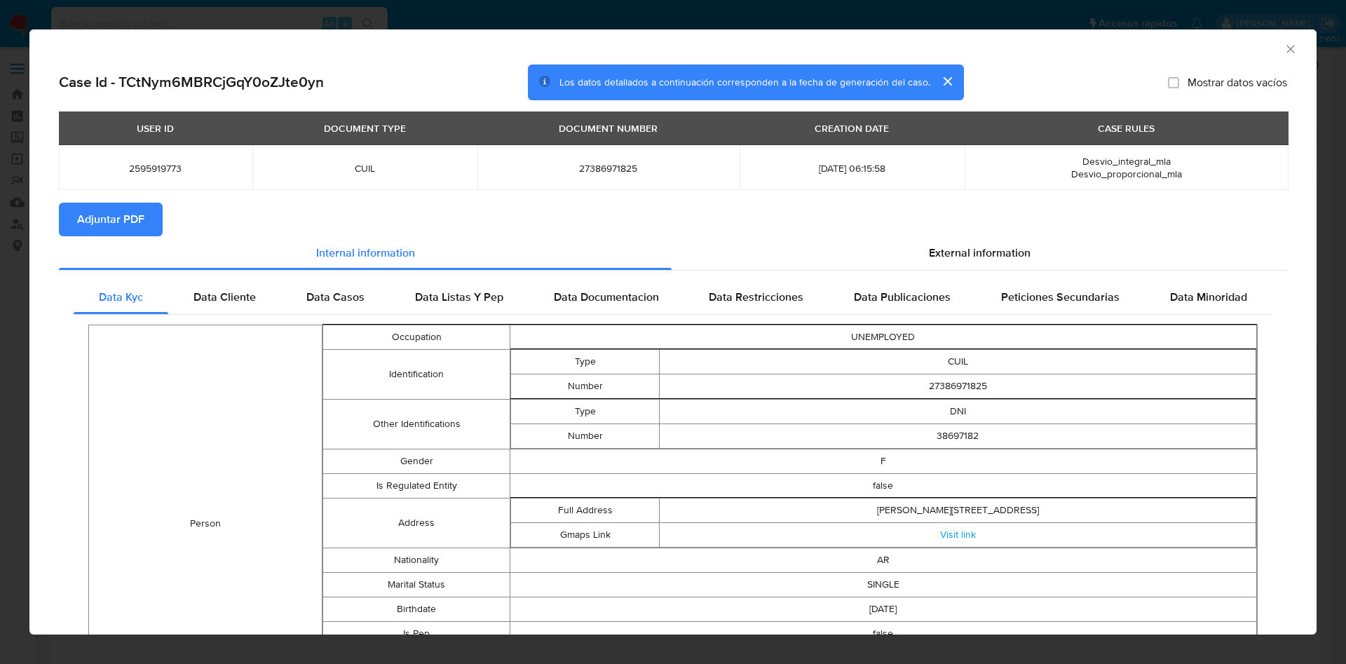
click at [1284, 48] on icon "Cerrar ventana" at bounding box center [1291, 49] width 14 height 14
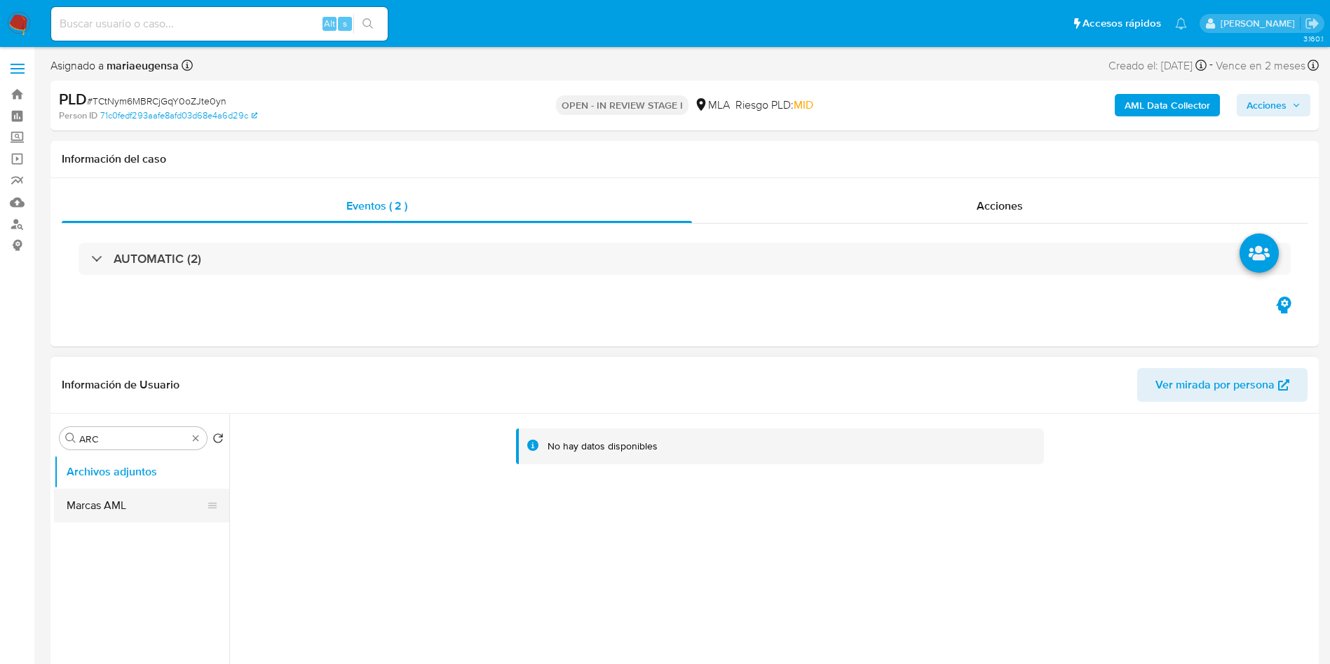
click at [90, 492] on button "Marcas AML" at bounding box center [136, 506] width 164 height 34
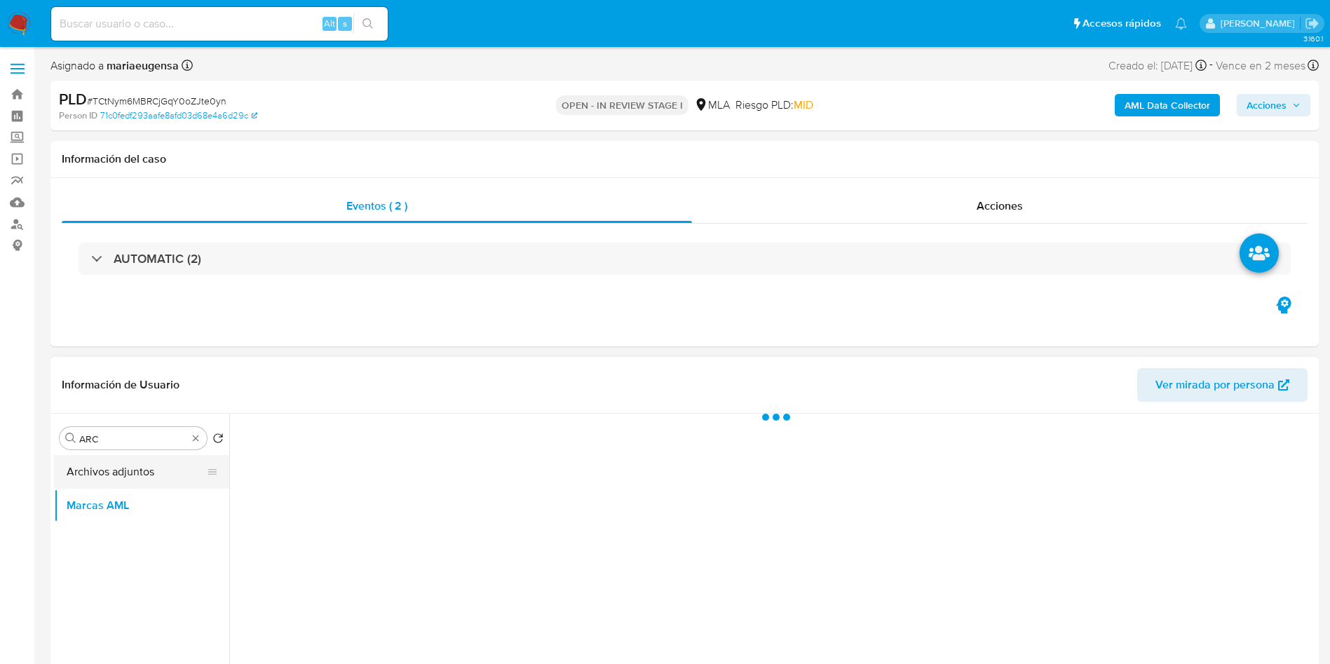
click at [115, 471] on button "Archivos adjuntos" at bounding box center [136, 472] width 164 height 34
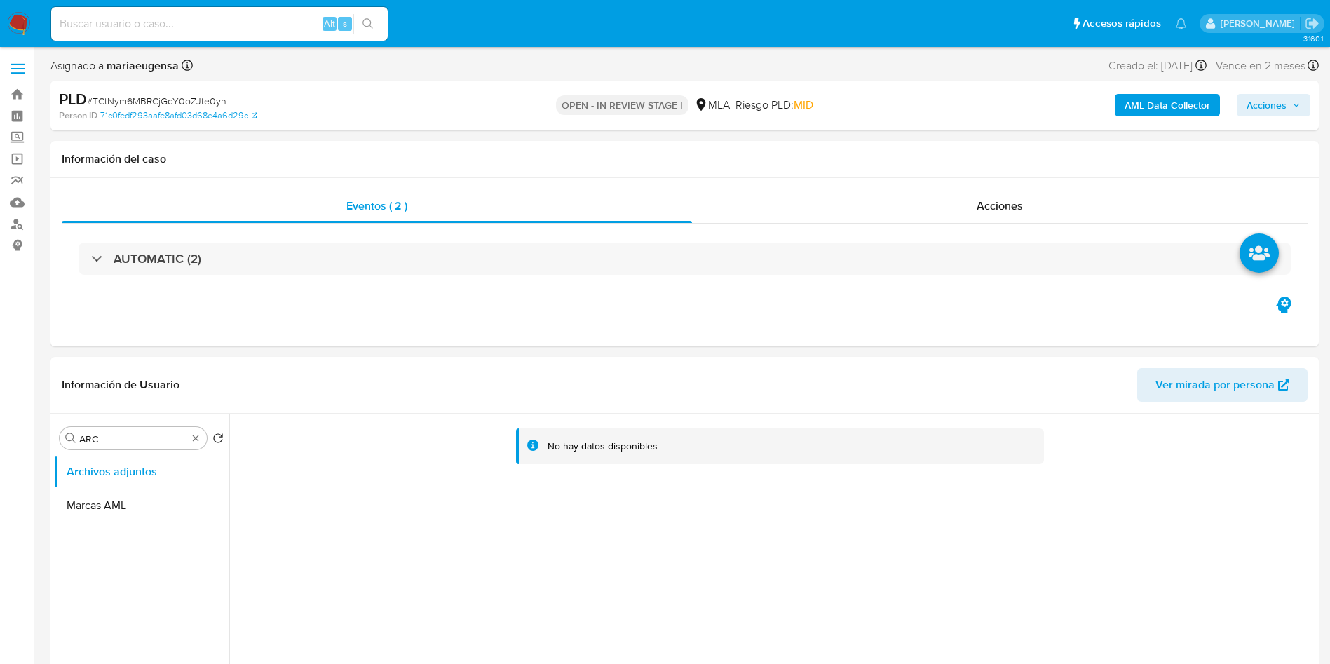
click at [1158, 100] on b "AML Data Collector" at bounding box center [1168, 105] width 86 height 22
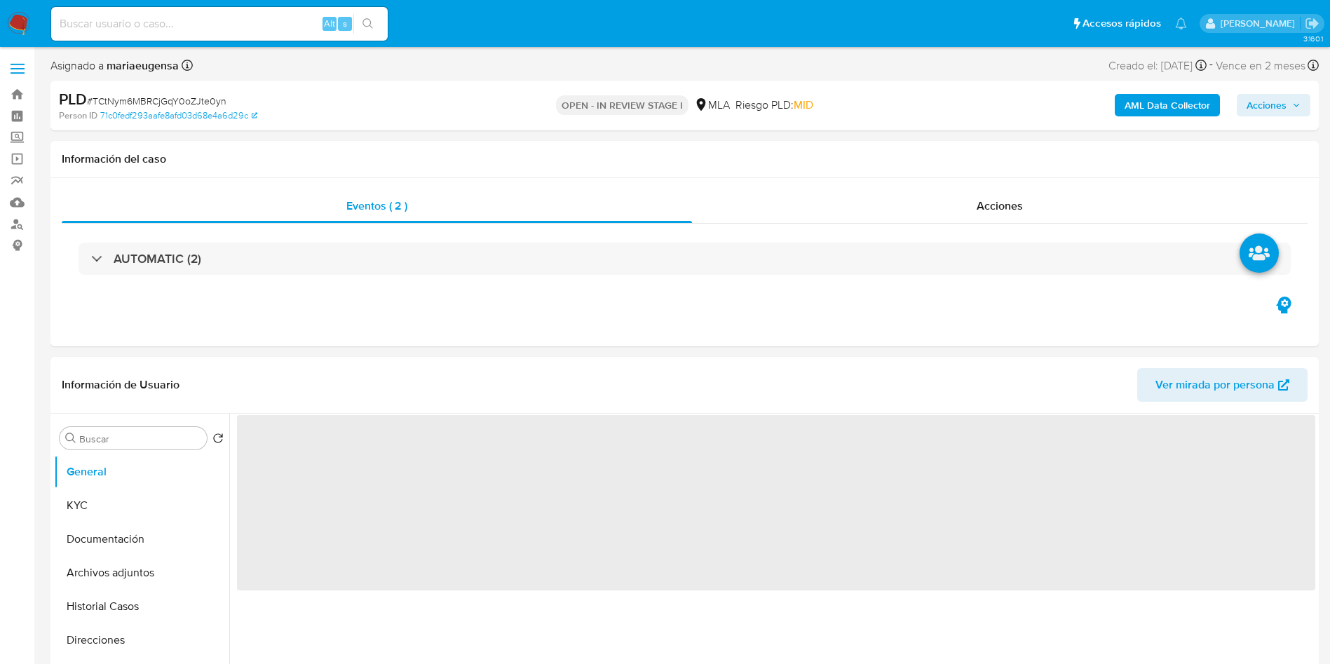
select select "10"
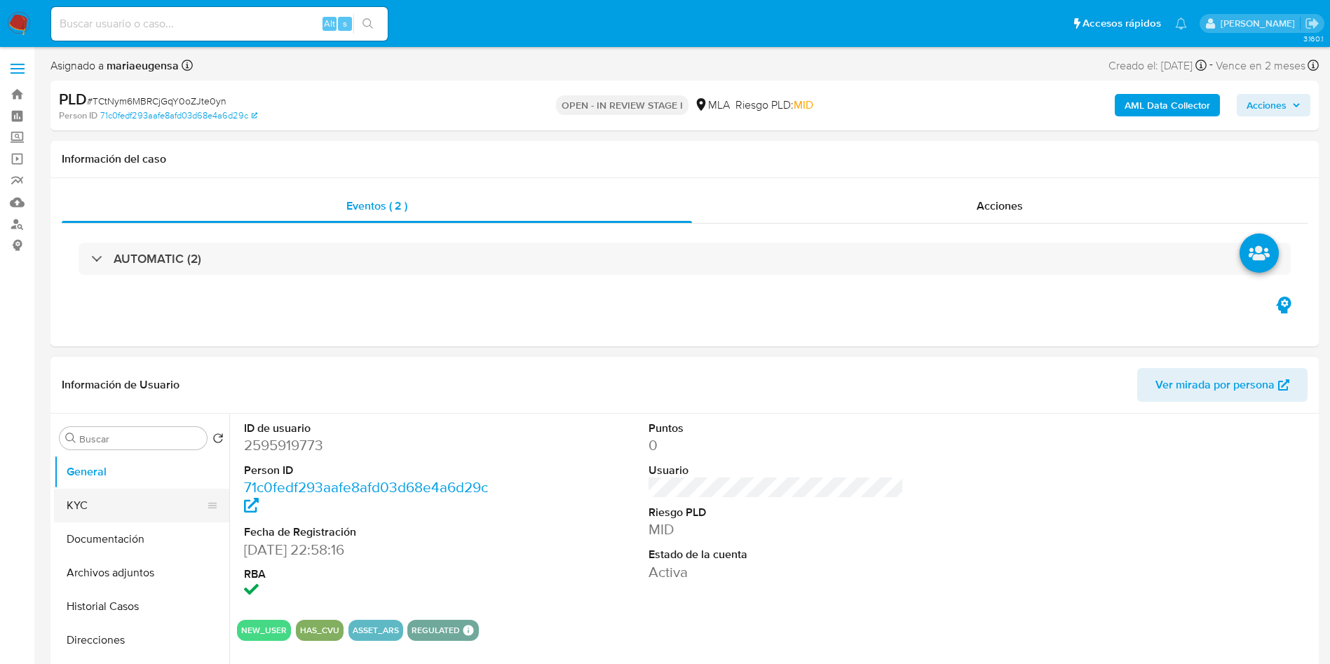
click at [93, 503] on button "KYC" at bounding box center [136, 506] width 164 height 34
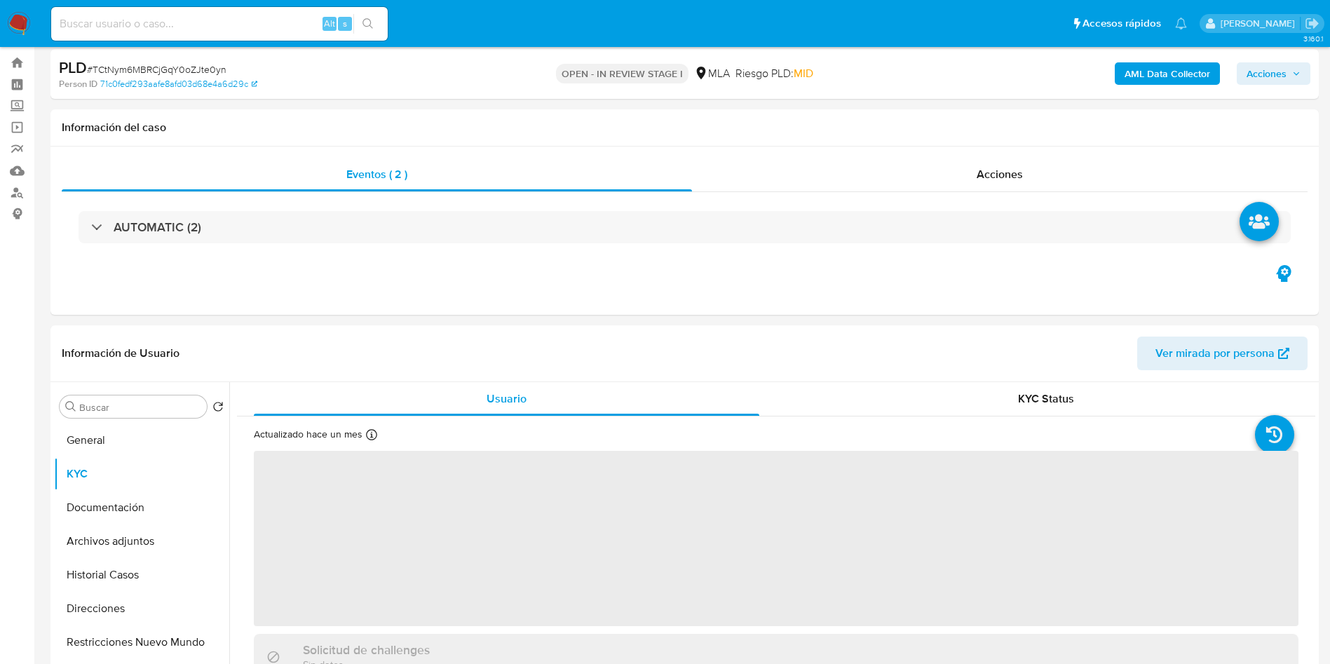
scroll to position [53, 0]
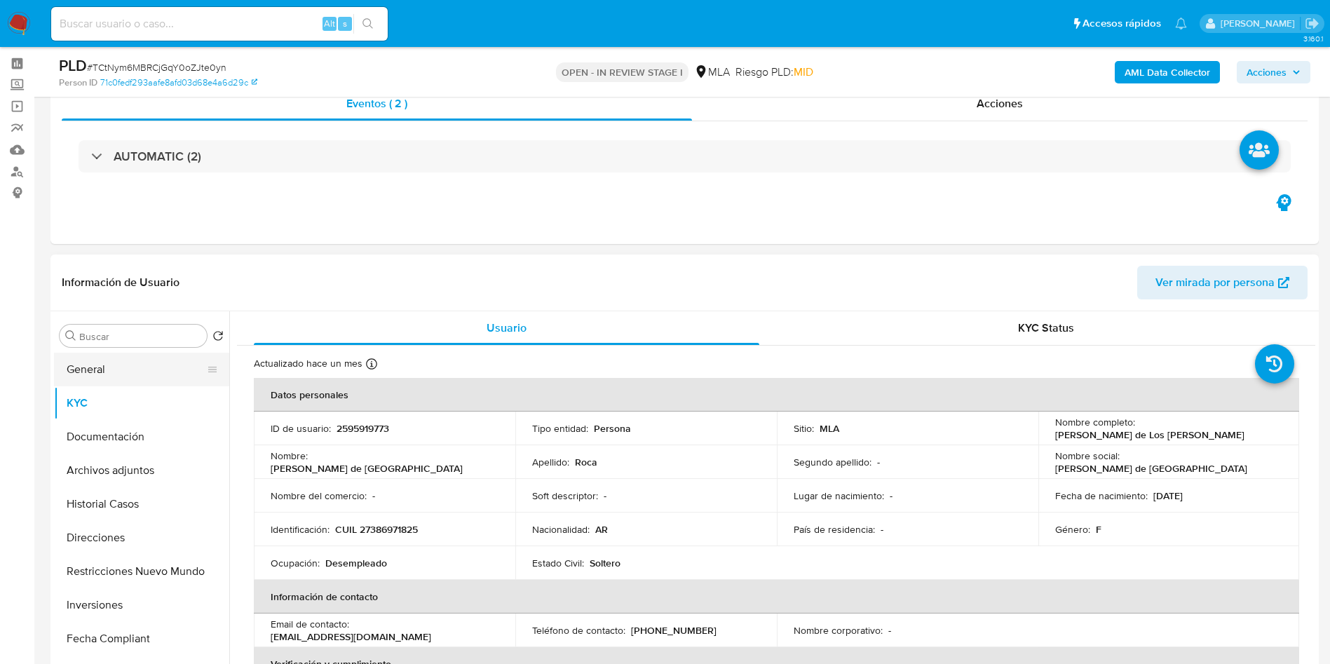
click at [147, 381] on button "General" at bounding box center [136, 370] width 164 height 34
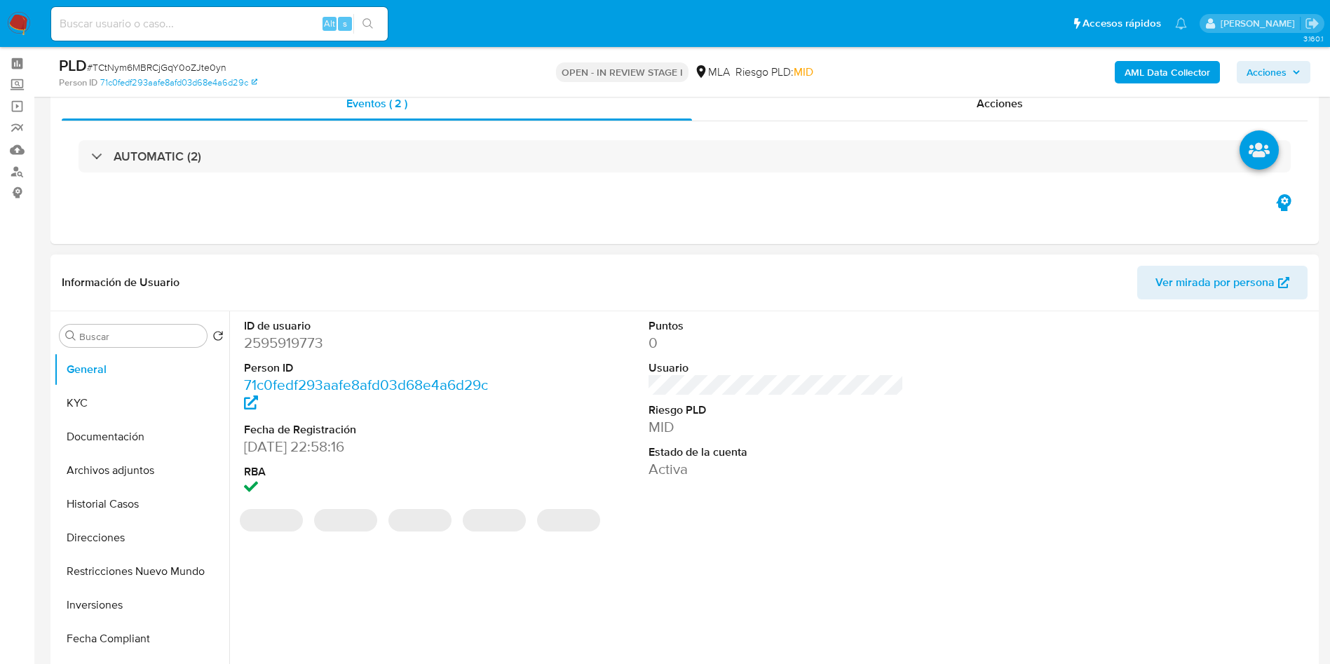
click at [266, 343] on dd "2595919773" at bounding box center [372, 343] width 256 height 20
click at [266, 342] on dd "2595919773" at bounding box center [372, 343] width 256 height 20
copy dd "2595919773"
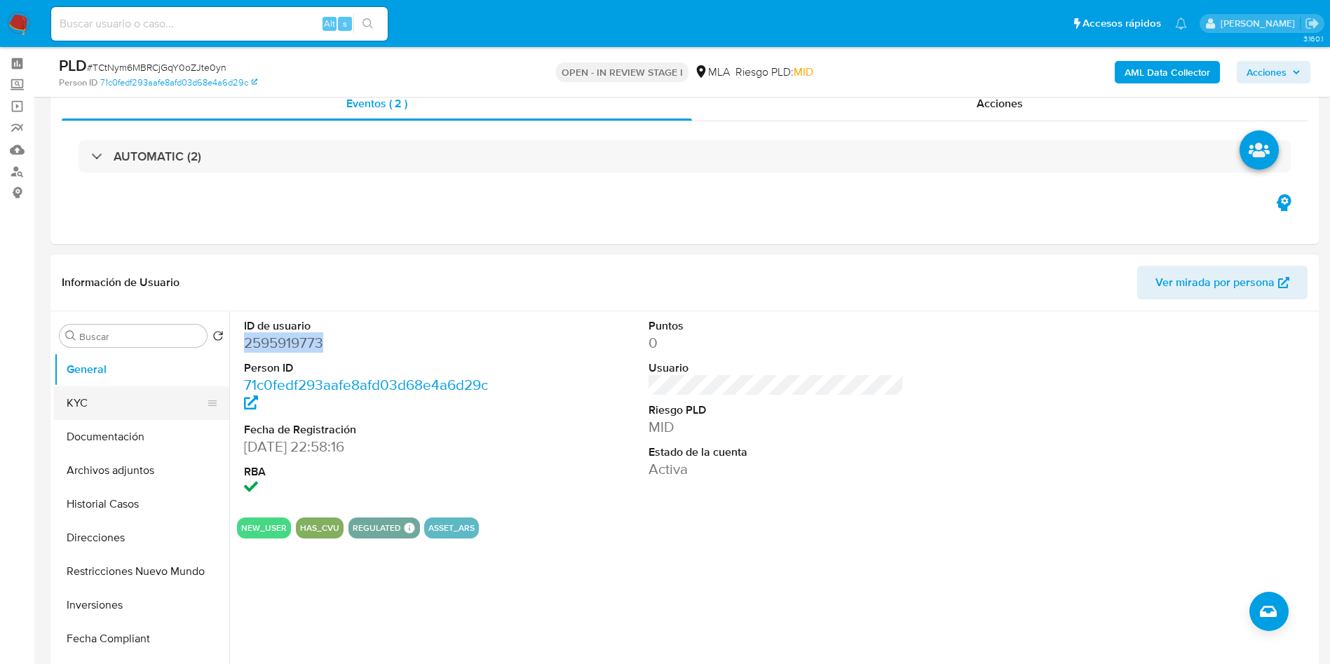
click at [145, 387] on button "KYC" at bounding box center [136, 403] width 164 height 34
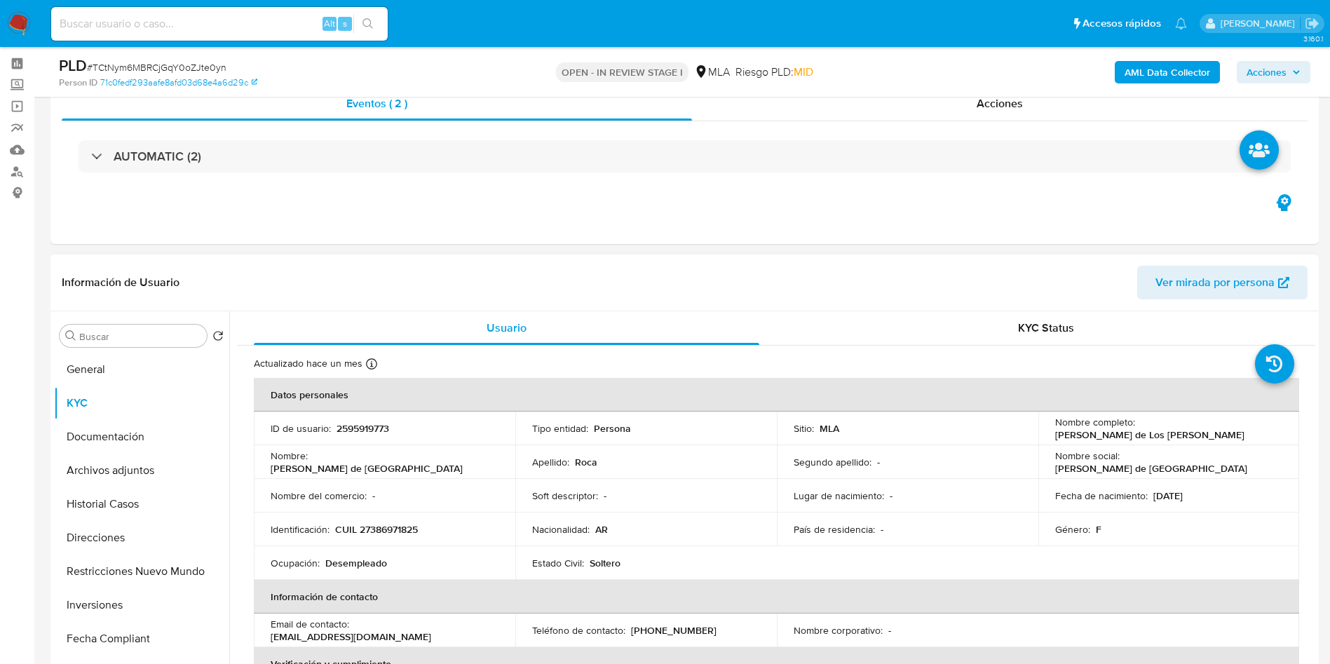
click at [367, 430] on p "2595919773" at bounding box center [363, 428] width 53 height 13
click at [367, 429] on p "2595919773" at bounding box center [363, 428] width 53 height 13
copy p "2595919773"
click at [203, 63] on span "# TCtNym6MBRCjGqY0oZJte0yn" at bounding box center [157, 67] width 140 height 14
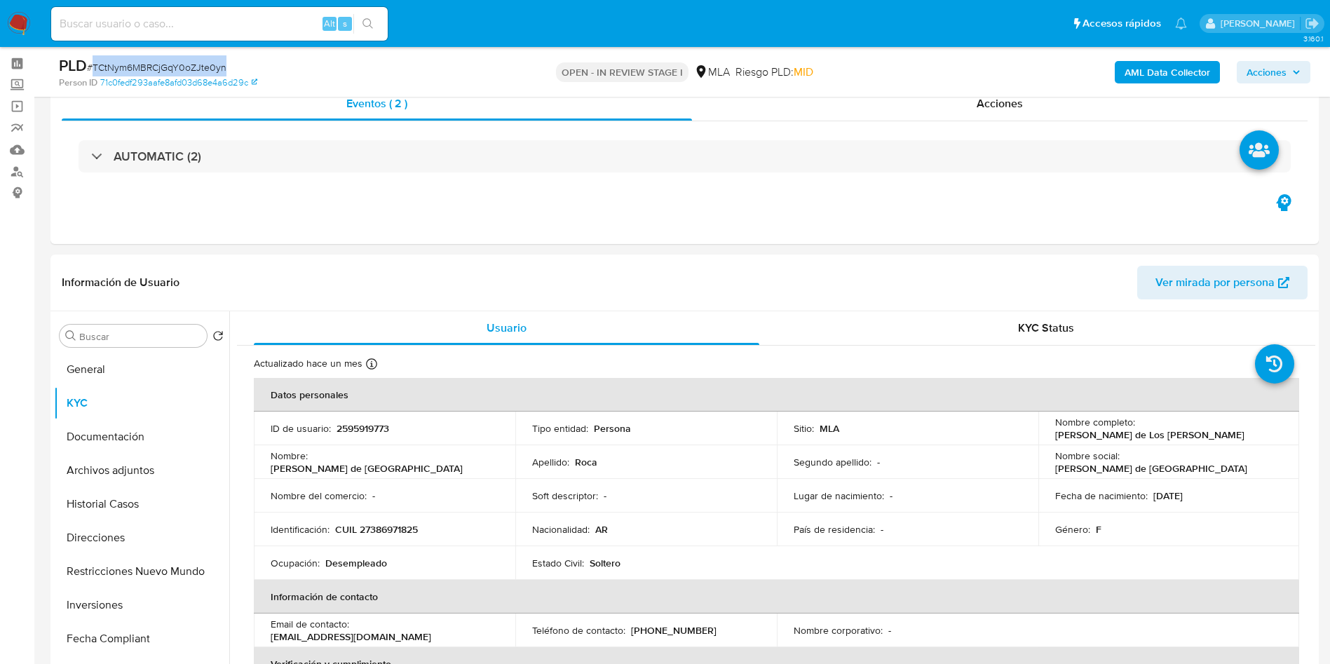
copy span "TCtNym6MBRCjGqY0oZJte0yn"
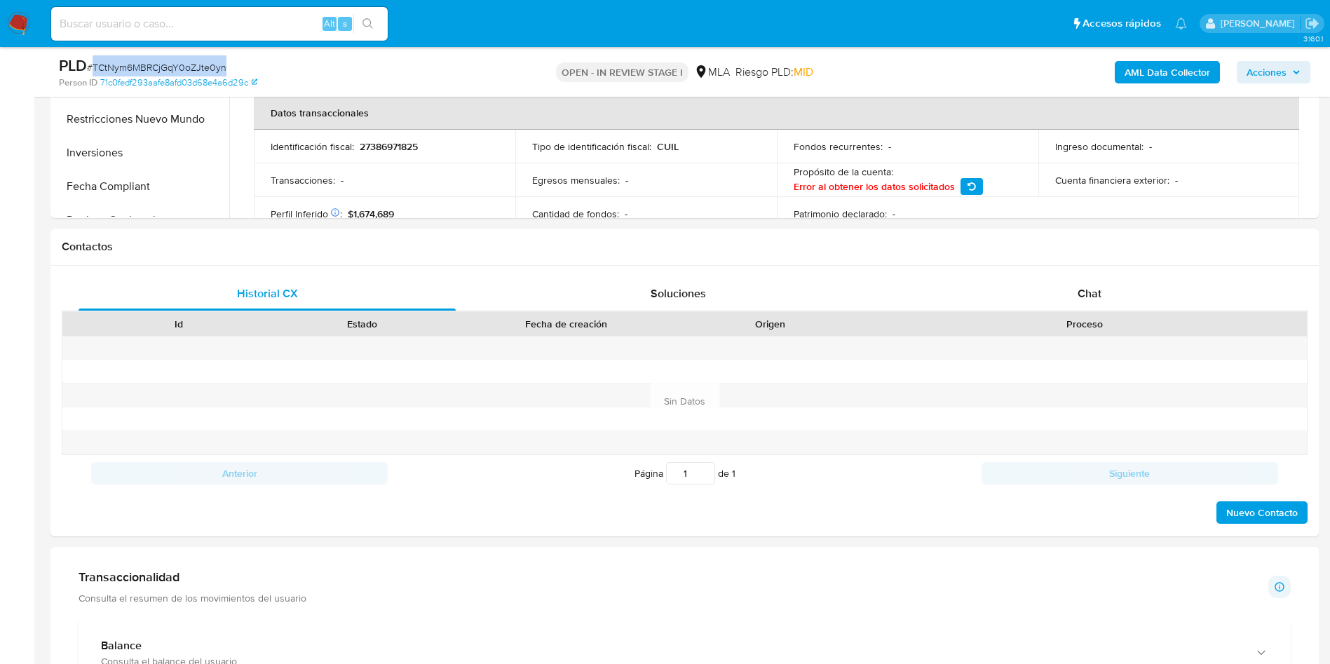
scroll to position [555, 0]
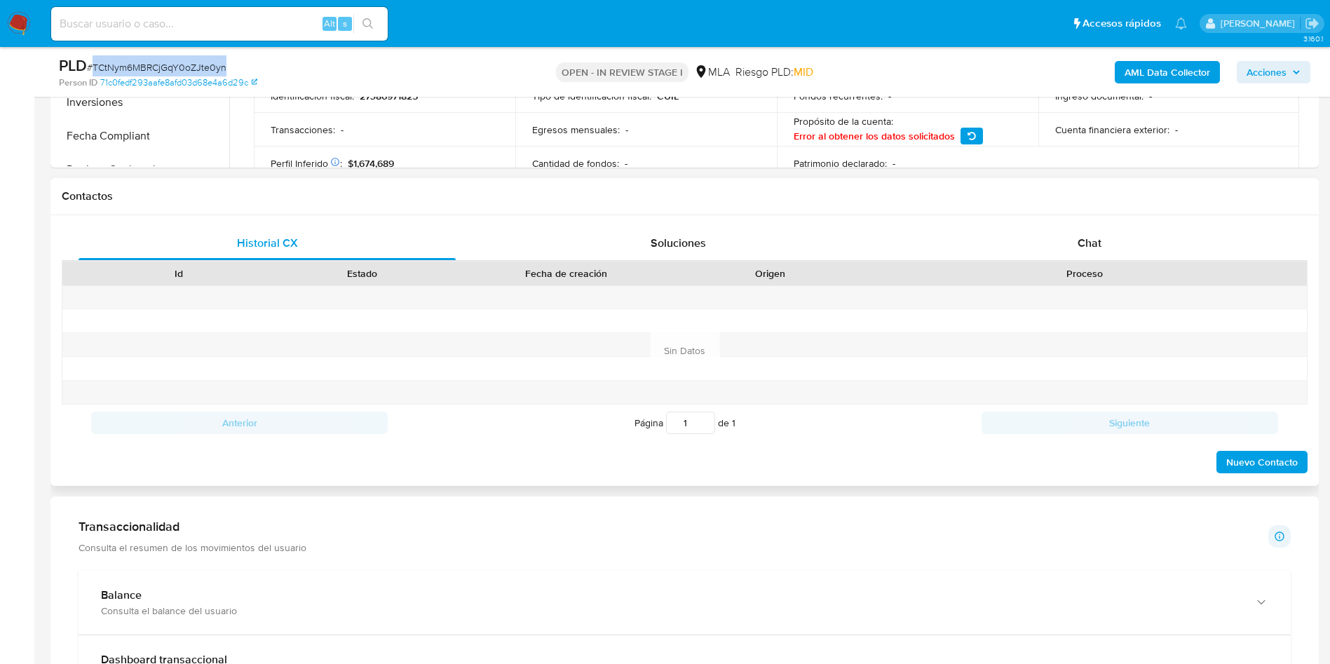
drag, startPoint x: 1058, startPoint y: 248, endPoint x: 982, endPoint y: 263, distance: 77.1
click at [1049, 250] on div "Chat" at bounding box center [1089, 243] width 377 height 34
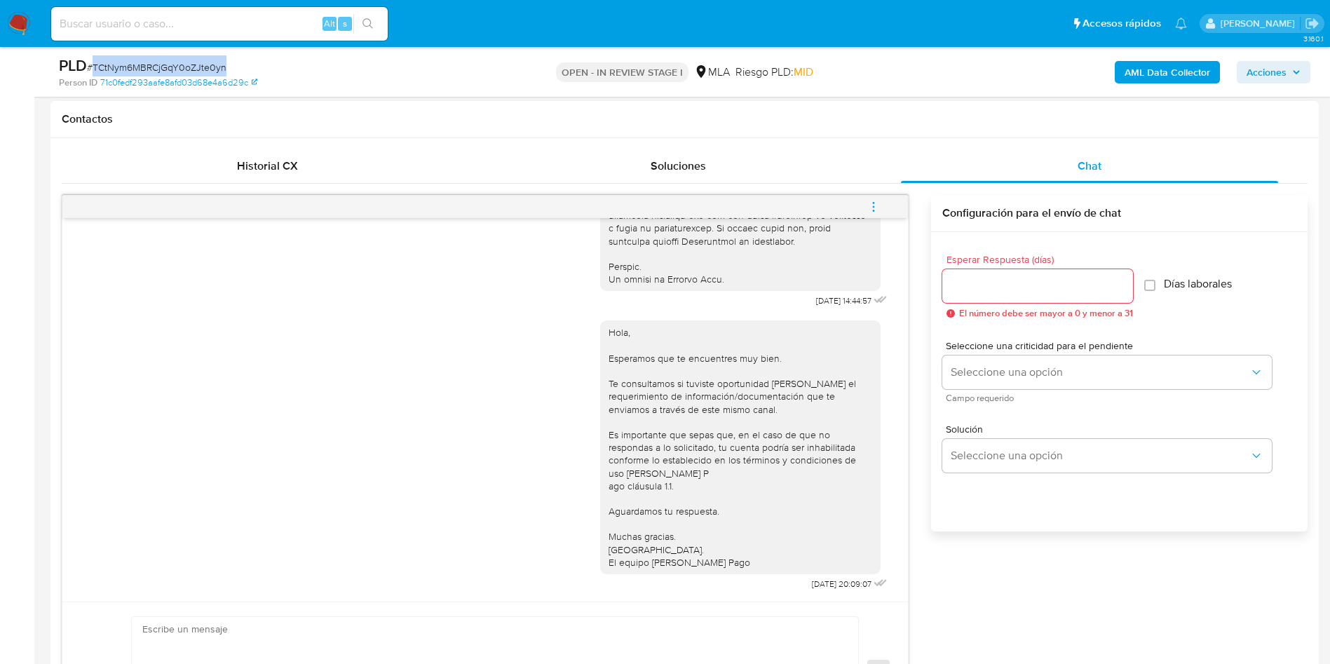
scroll to position [661, 0]
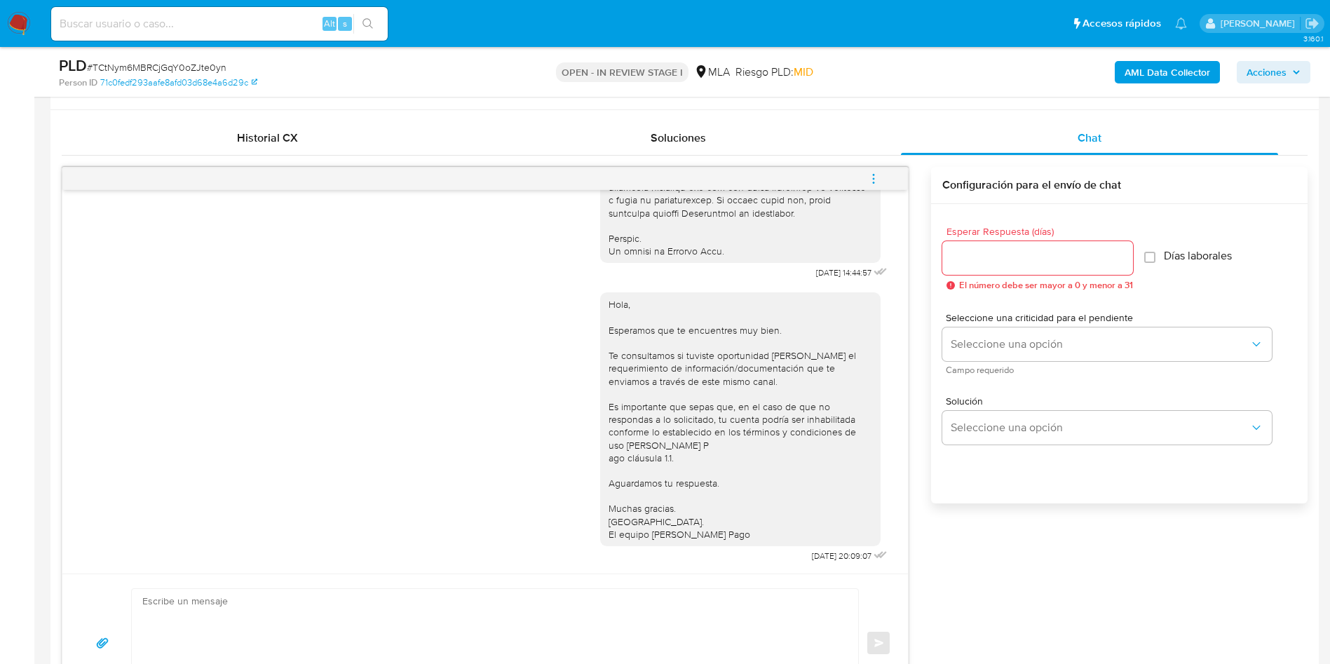
drag, startPoint x: 557, startPoint y: 425, endPoint x: 567, endPoint y: 398, distance: 29.1
click at [555, 414] on div "Hola, Esperamos que te encuentres muy bien. Te consultamos si tuviste oportunid…" at bounding box center [485, 424] width 811 height 283
click at [872, 178] on icon "menu-action" at bounding box center [873, 178] width 13 height 13
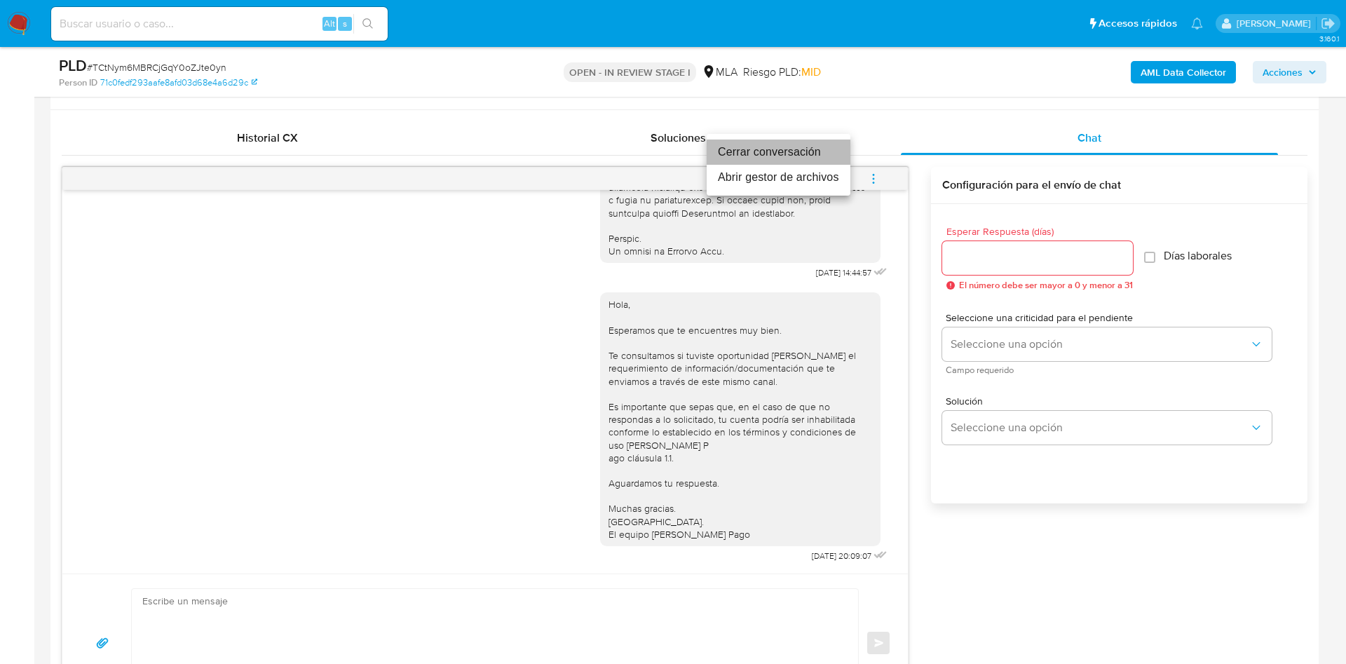
click at [817, 149] on li "Cerrar conversación" at bounding box center [779, 152] width 144 height 25
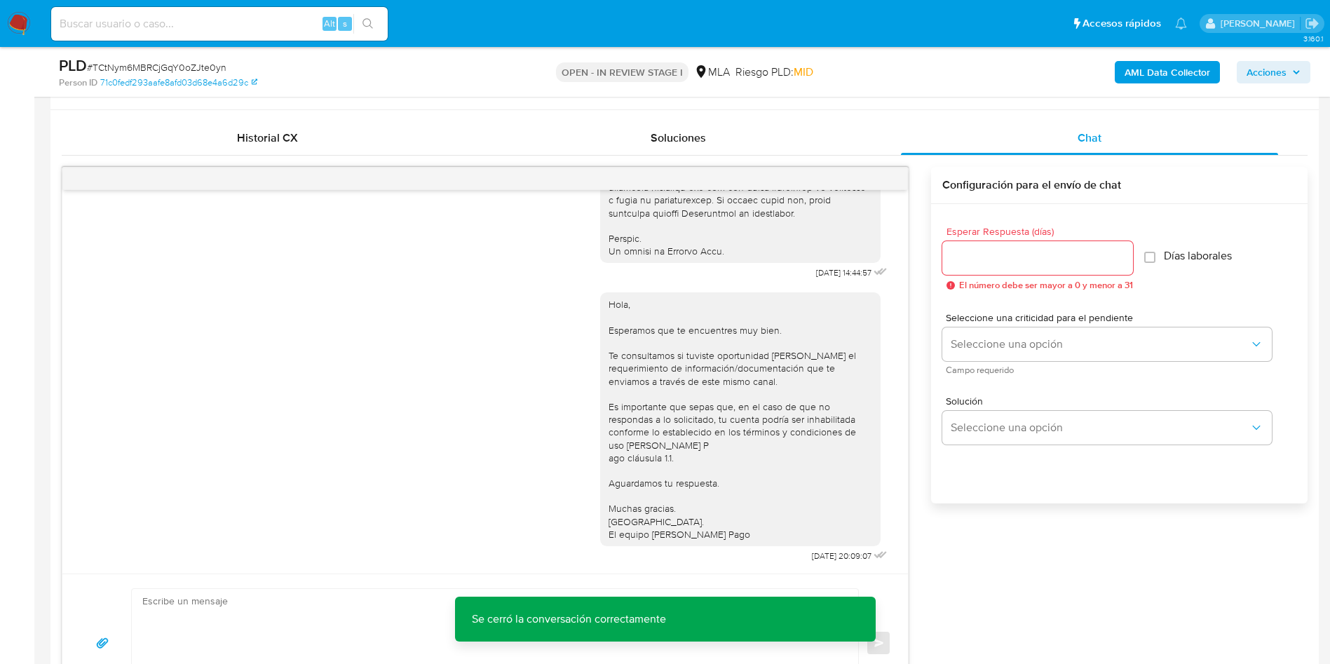
scroll to position [240, 0]
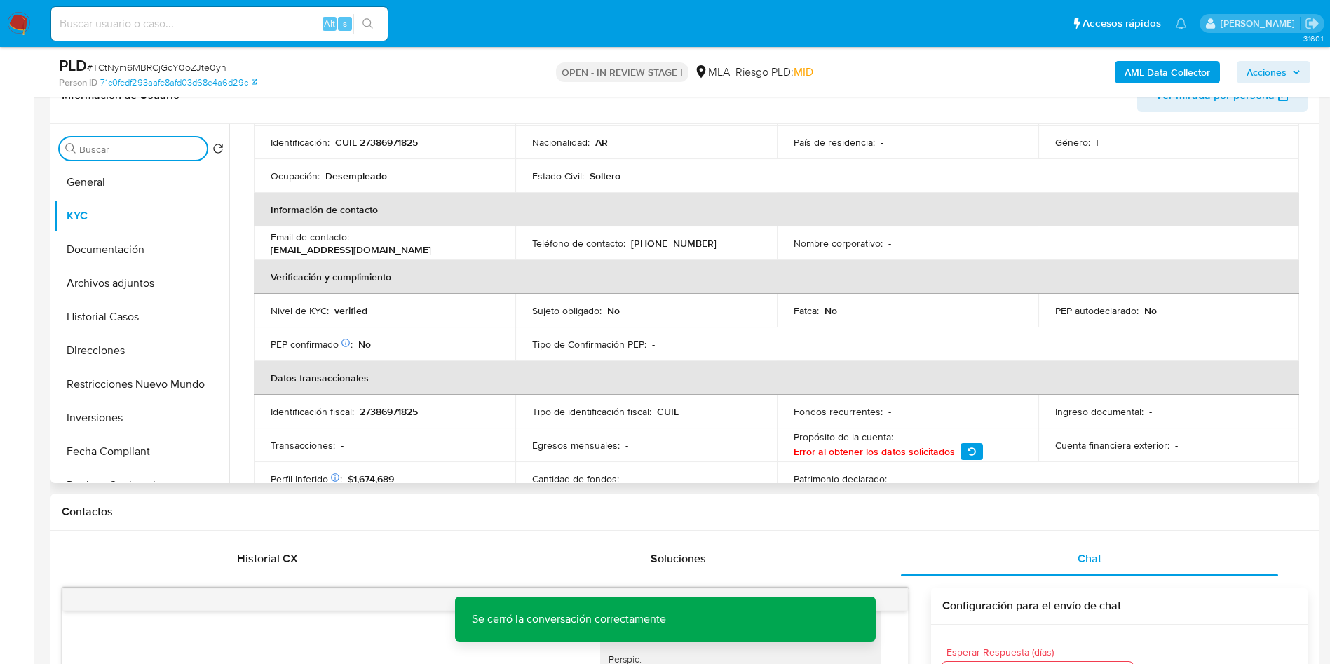
click at [151, 151] on input "Buscar" at bounding box center [140, 149] width 122 height 13
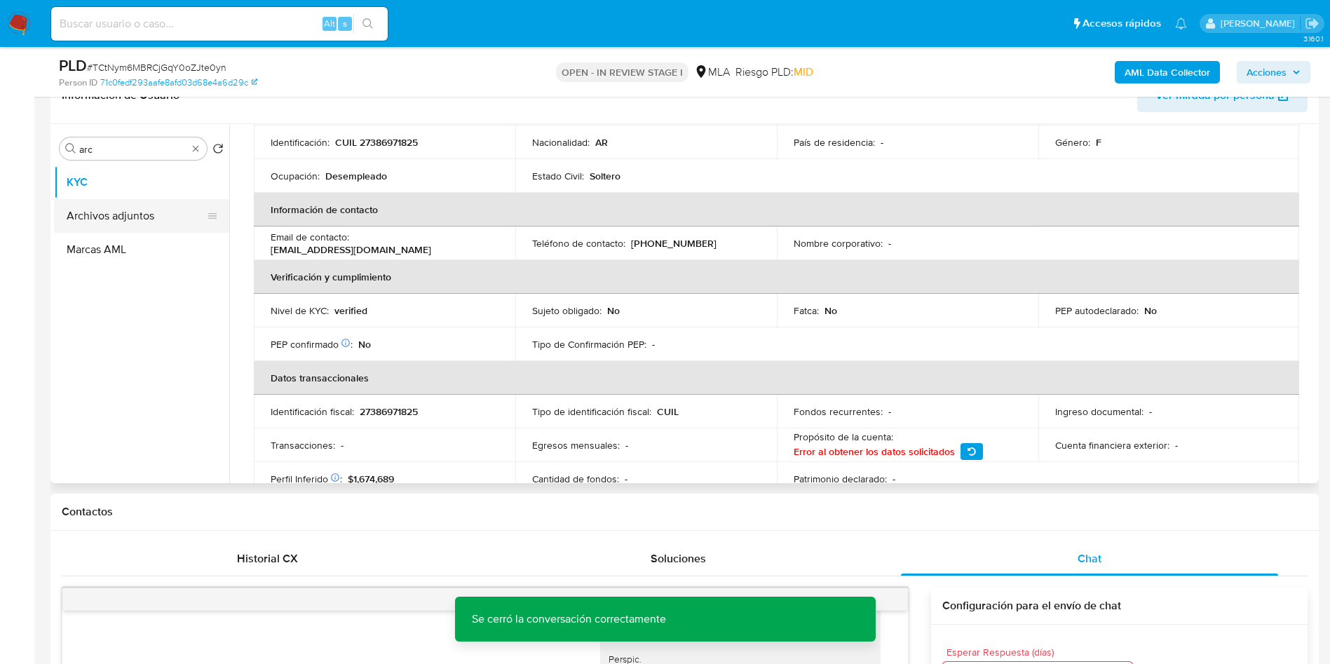
click at [158, 199] on button "Archivos adjuntos" at bounding box center [136, 216] width 164 height 34
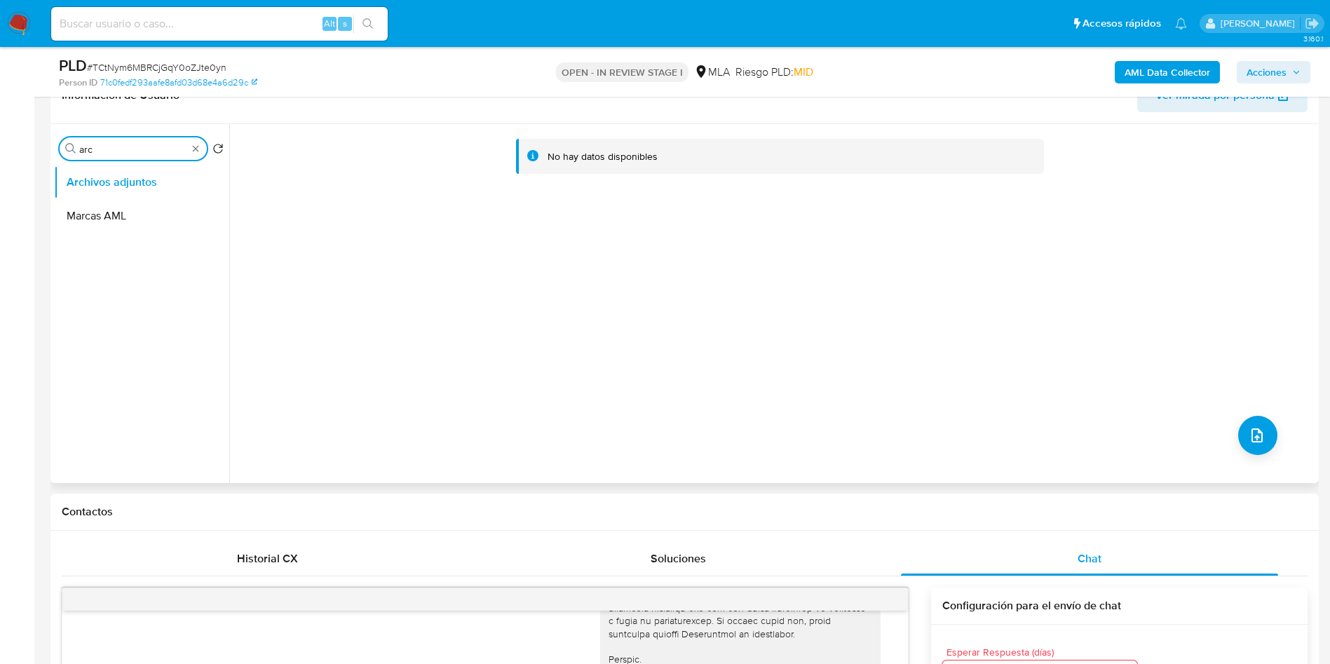
click at [156, 149] on input "arc" at bounding box center [133, 149] width 108 height 13
click at [156, 148] on input "arc" at bounding box center [133, 149] width 108 height 13
type input "arc"
click at [132, 187] on button "Archivos adjuntos" at bounding box center [136, 182] width 164 height 34
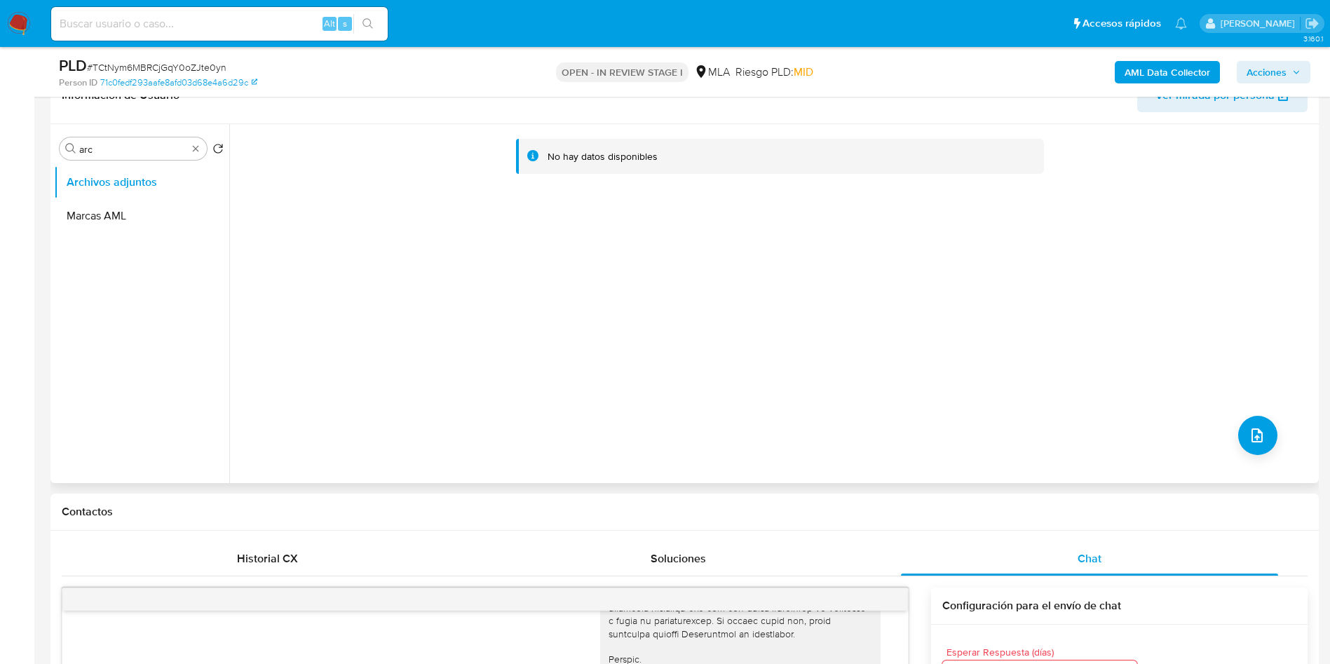
scroll to position [135, 0]
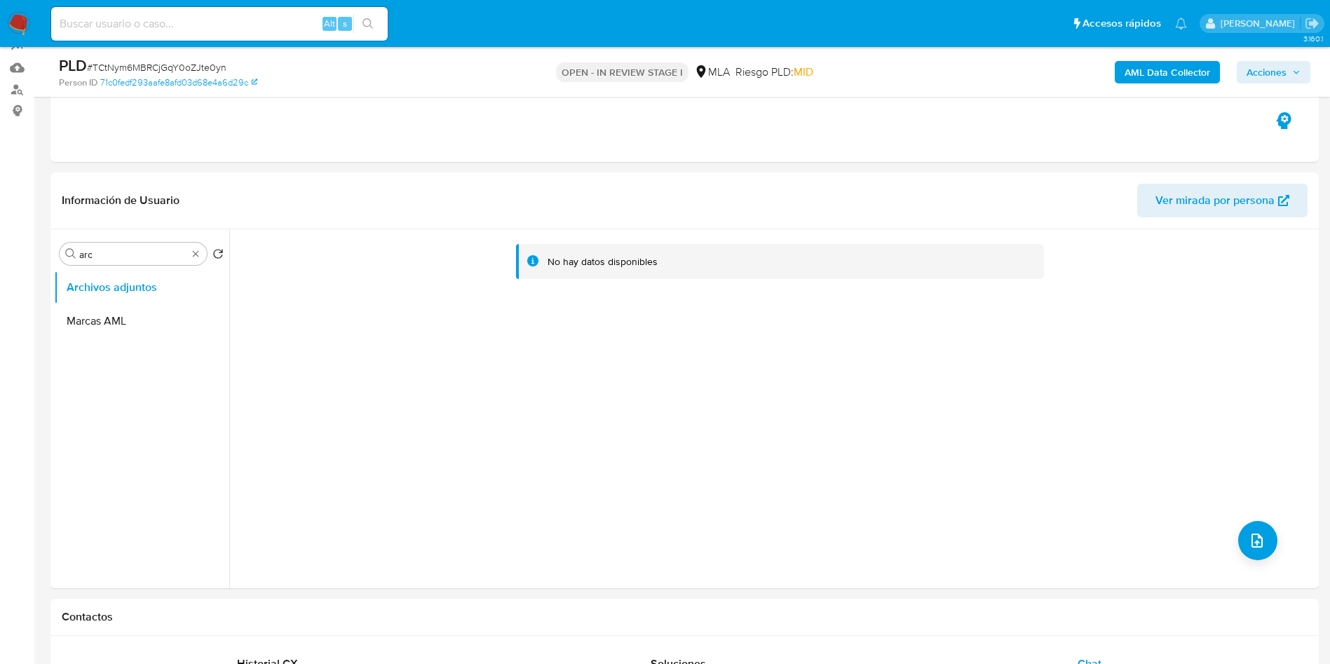
click at [1178, 67] on b "AML Data Collector" at bounding box center [1168, 72] width 86 height 22
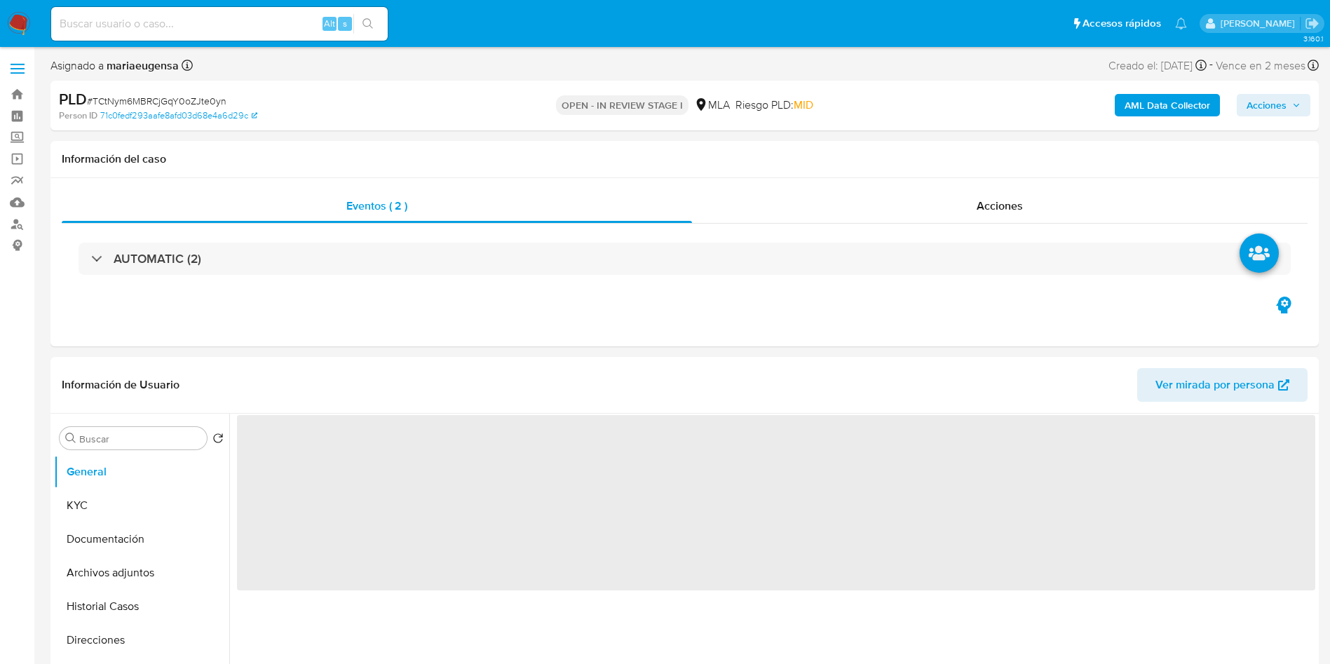
select select "10"
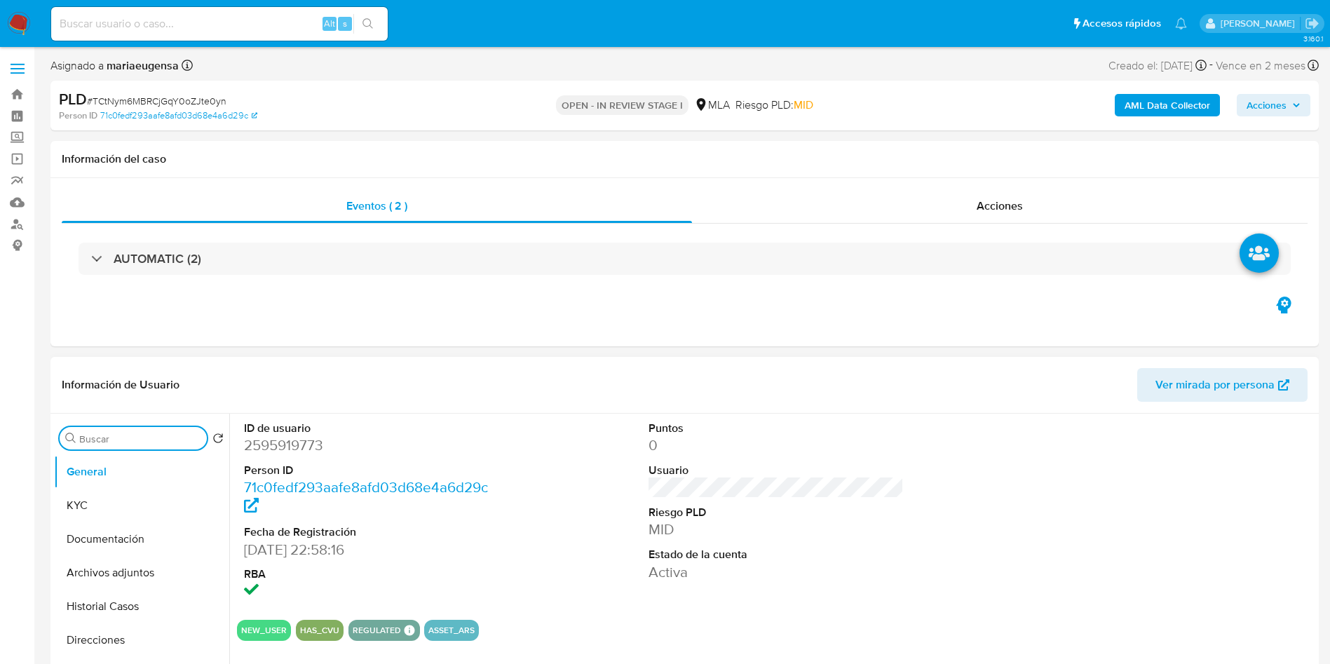
click at [129, 434] on input "Buscar" at bounding box center [140, 439] width 122 height 13
type input "arc"
click at [136, 500] on button "Archivos adjuntos" at bounding box center [136, 506] width 164 height 34
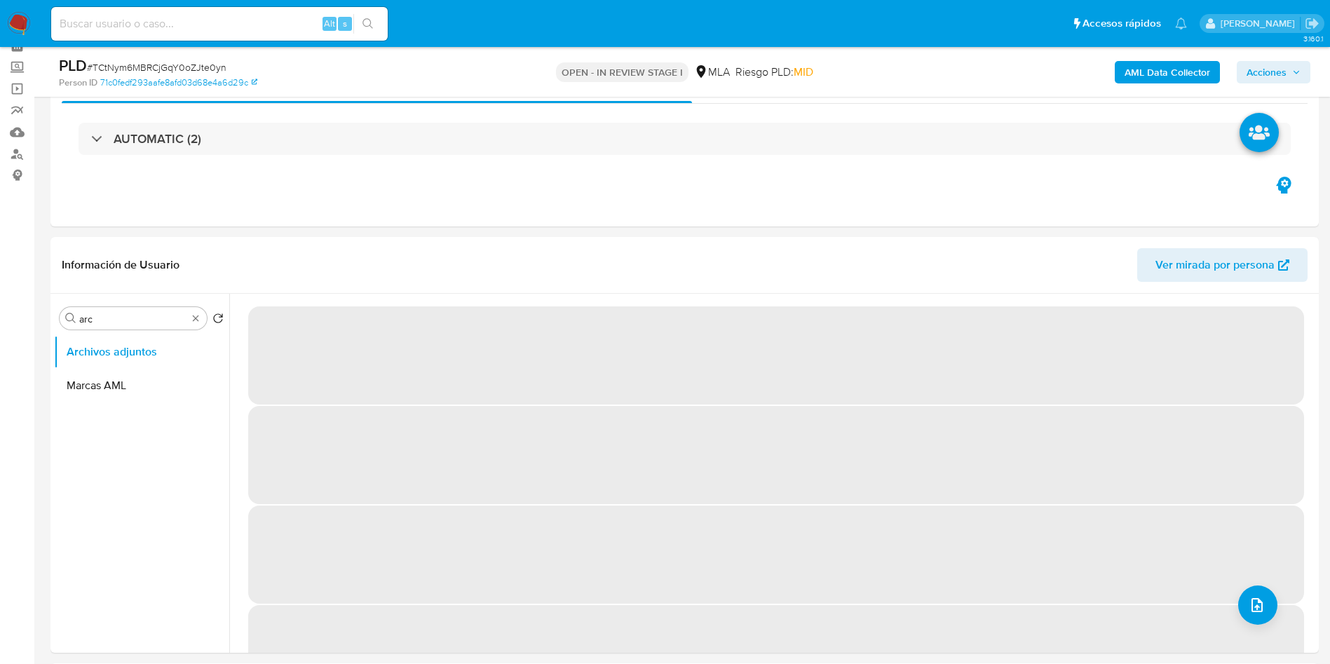
scroll to position [154, 0]
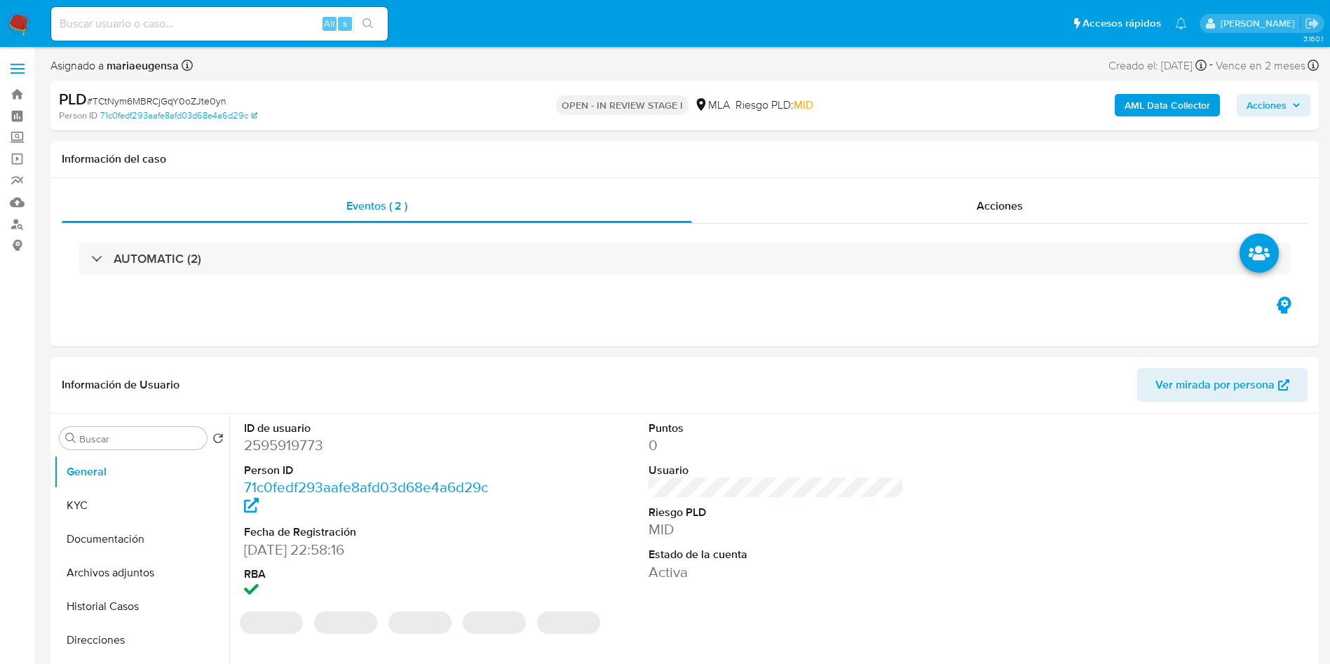
select select "10"
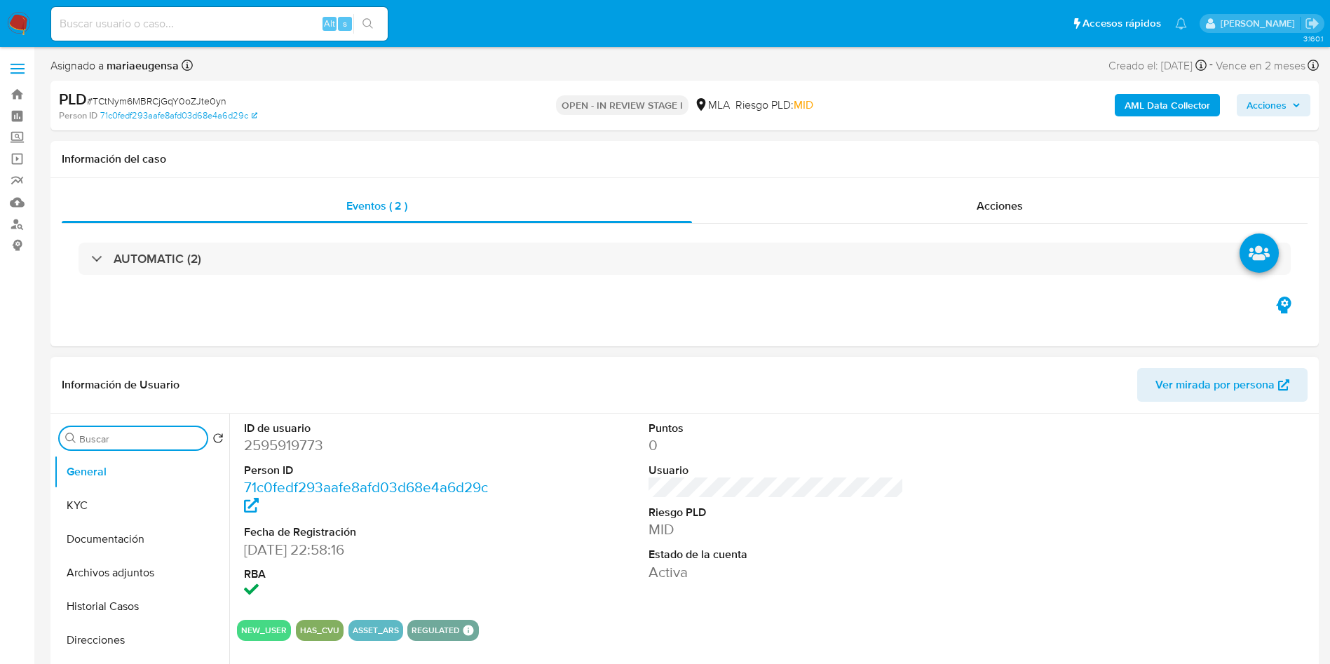
click at [100, 441] on input "Buscar" at bounding box center [140, 439] width 122 height 13
type input "arc"
click at [127, 491] on button "Archivos adjuntos" at bounding box center [141, 506] width 175 height 34
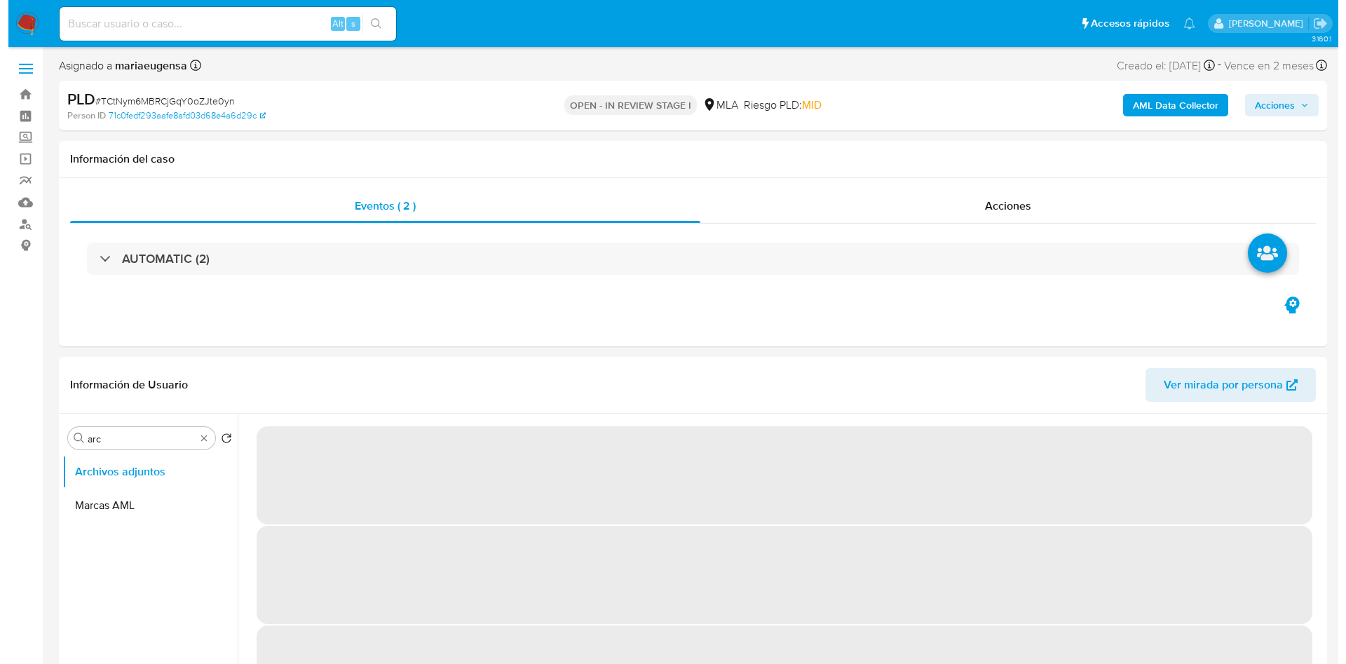
scroll to position [210, 0]
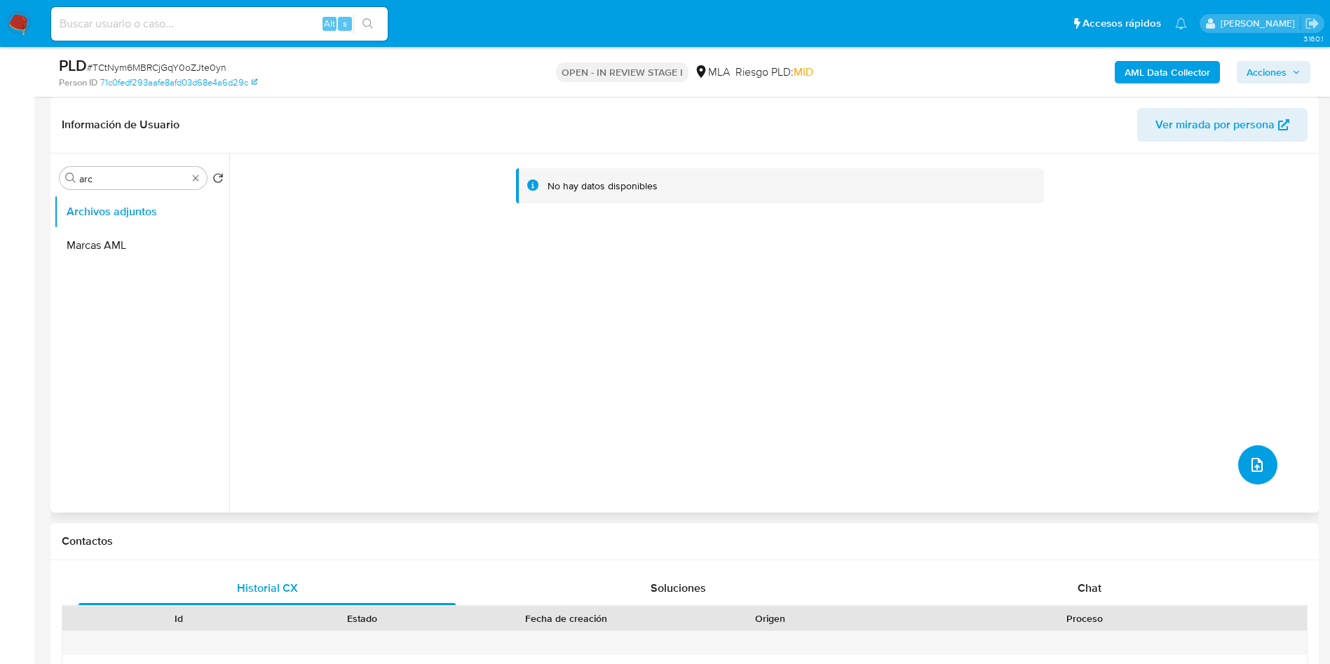
click at [1249, 470] on icon "upload-file" at bounding box center [1257, 464] width 17 height 17
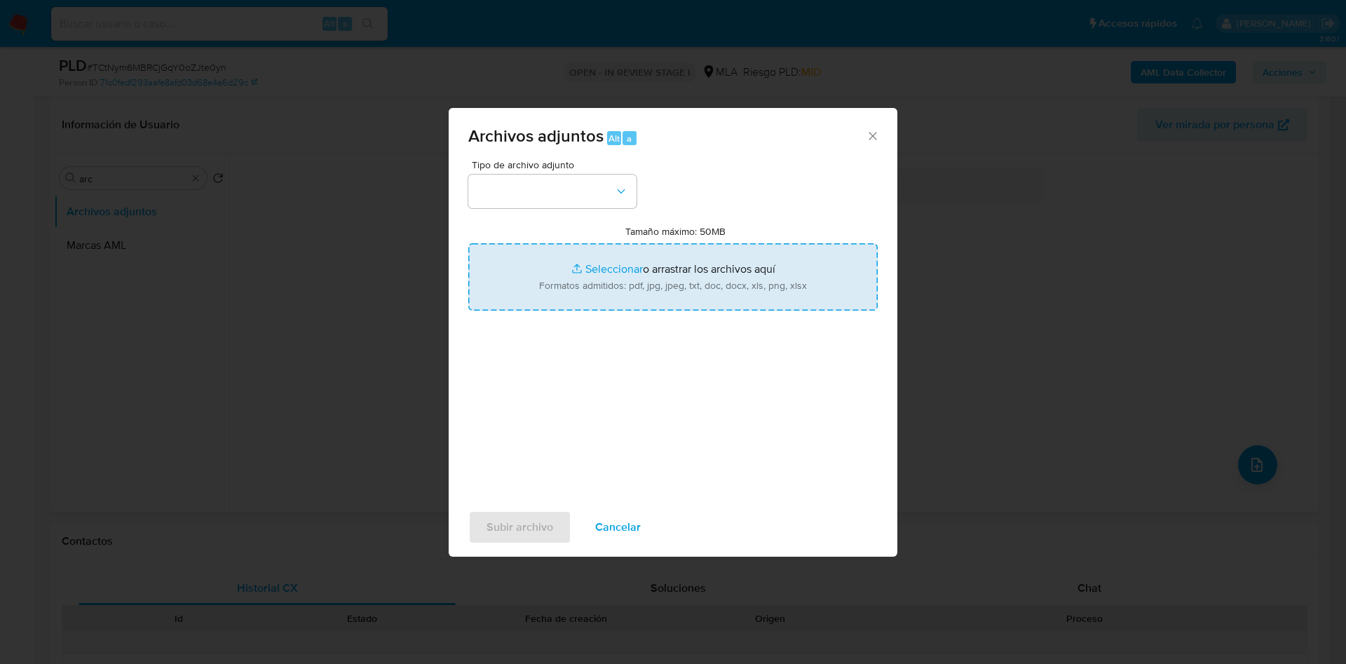
click at [525, 255] on input "Tamaño máximo: 50MB Seleccionar archivos" at bounding box center [673, 276] width 410 height 67
type input "C:\fakepath\Caselog TCtNym6MBRCjGqY0oZJte0yn_2025_09_18_01_34_44 (2).docx"
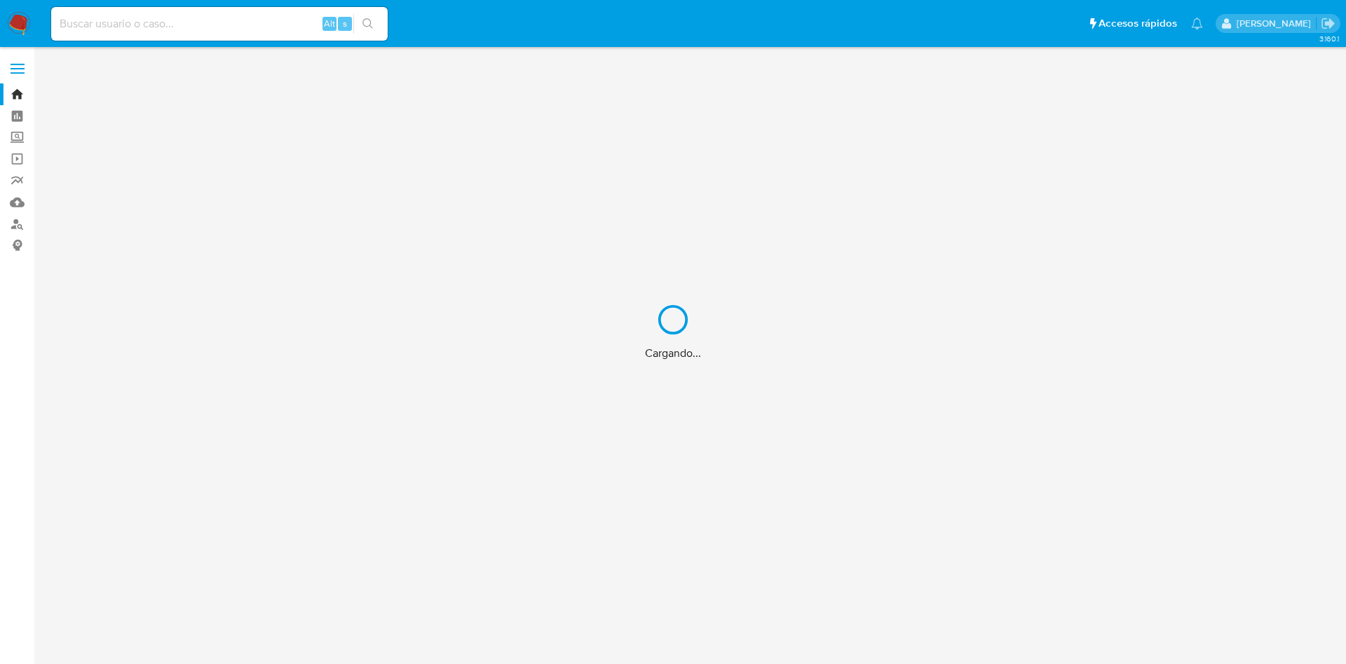
click at [129, 25] on div "Cargando..." at bounding box center [673, 332] width 1346 height 664
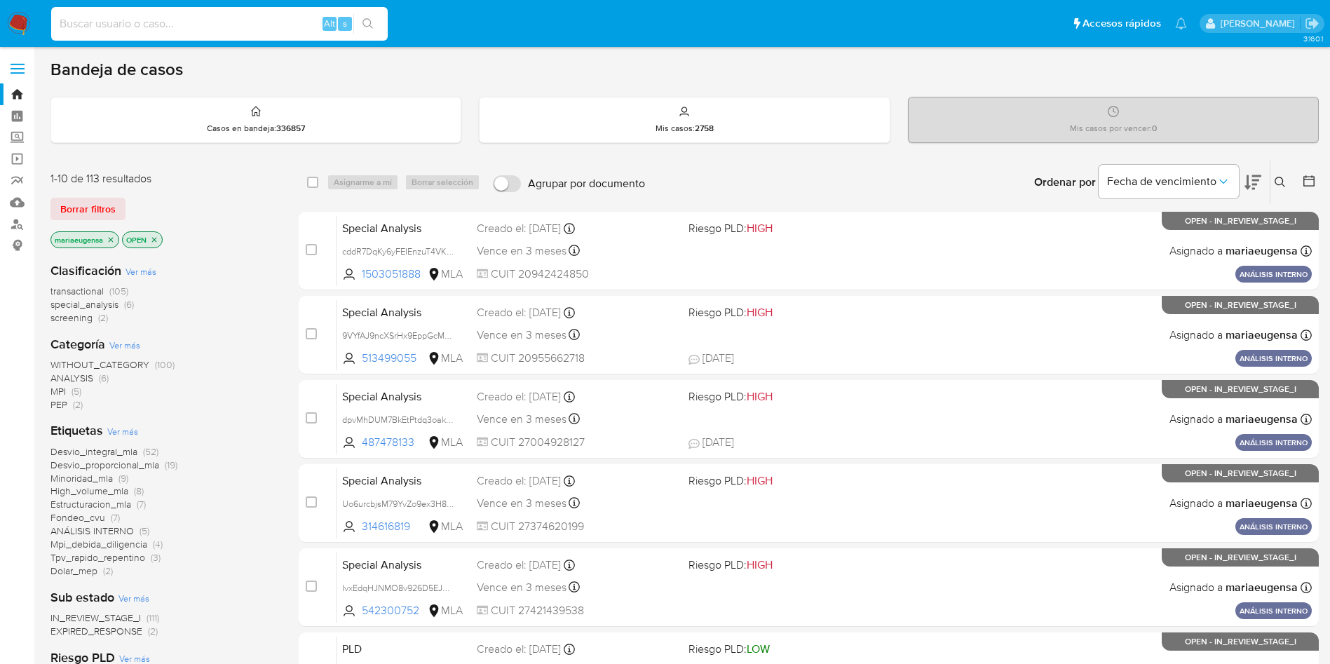
click at [129, 25] on input at bounding box center [219, 24] width 337 height 18
paste input "RvNXpSddTOIlMbO43HQCgPLn"
type input "RvNXpSddTOIlMbO43HQCgPLn"
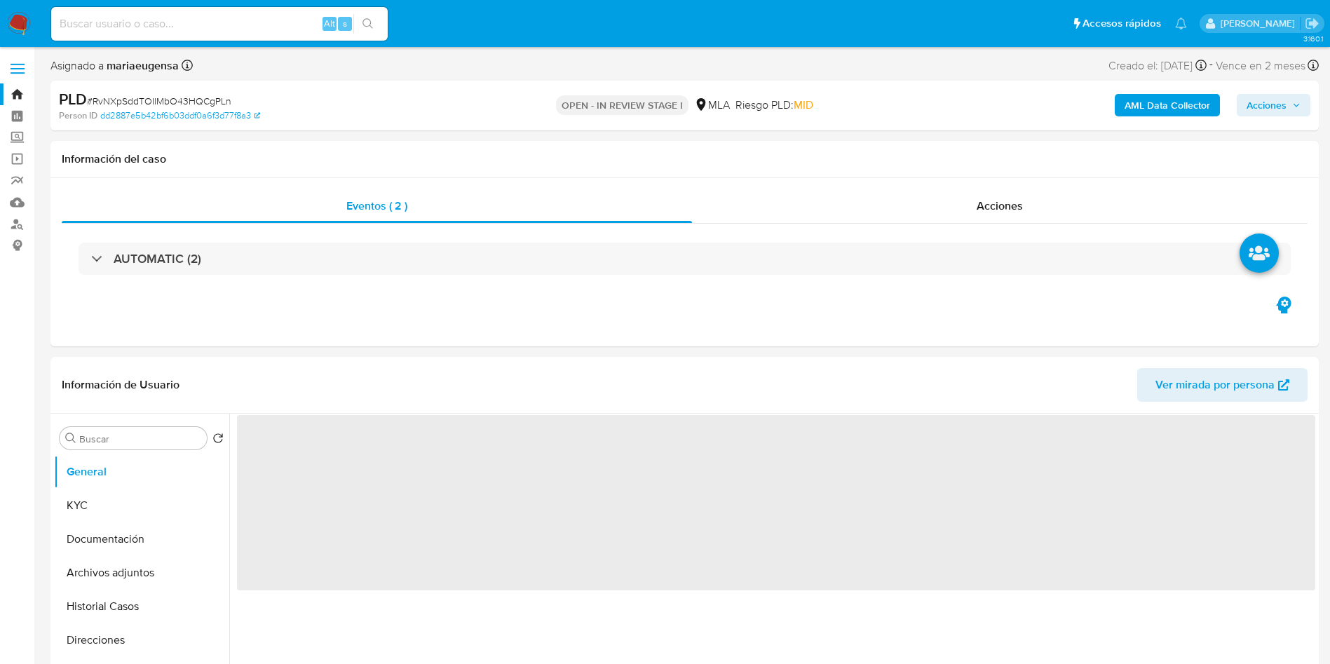
select select "10"
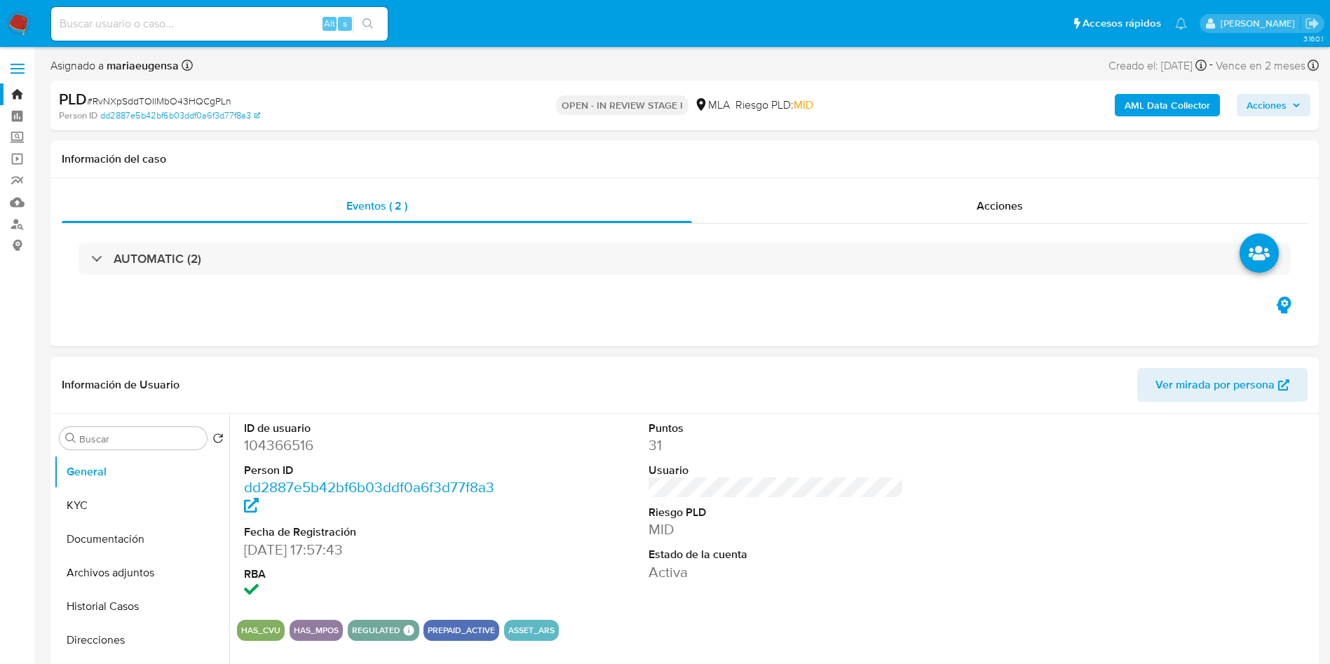
click at [276, 444] on dd "104366516" at bounding box center [372, 445] width 256 height 20
copy dd "104366516"
